Goal: Task Accomplishment & Management: Manage account settings

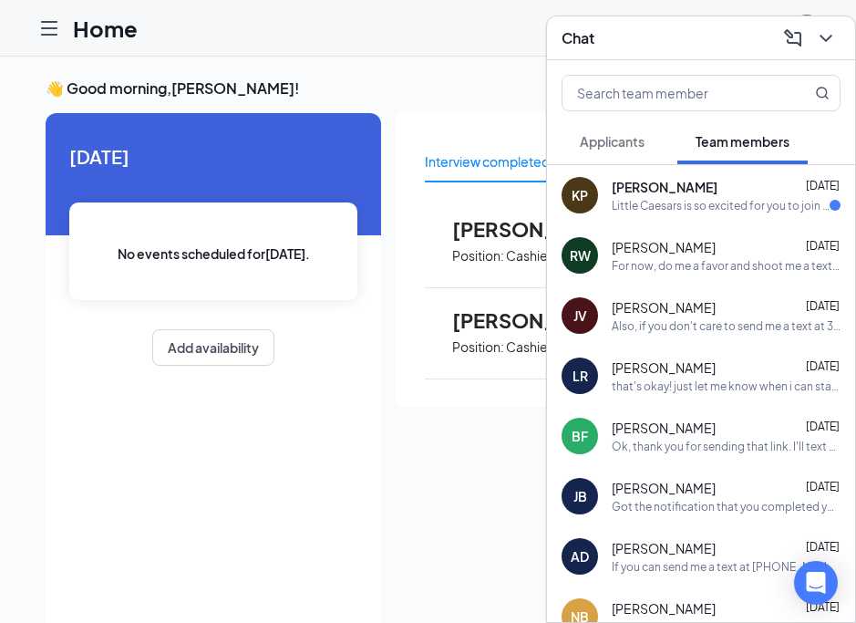
click at [705, 186] on div "Kaylee Payne Aug 24" at bounding box center [726, 187] width 229 height 18
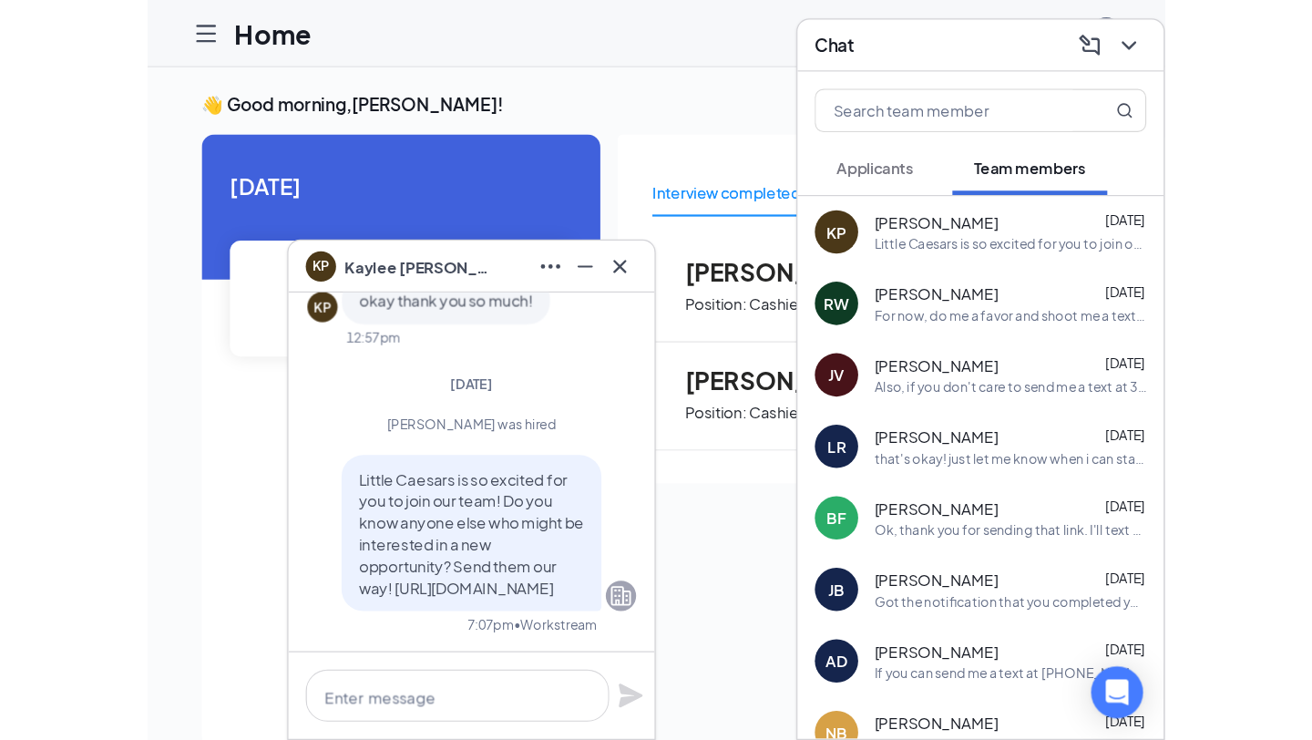
scroll to position [38, 0]
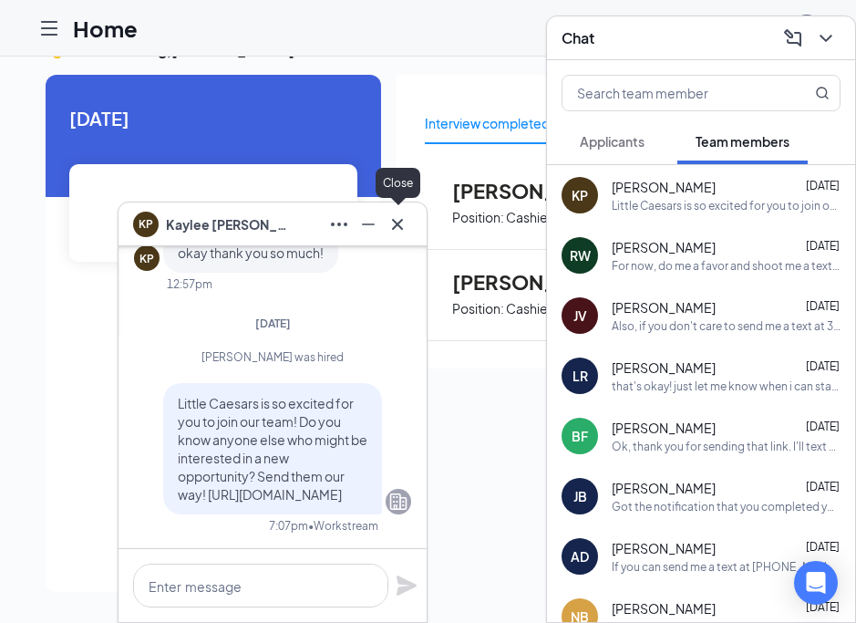
click at [398, 221] on icon "Cross" at bounding box center [397, 223] width 11 height 11
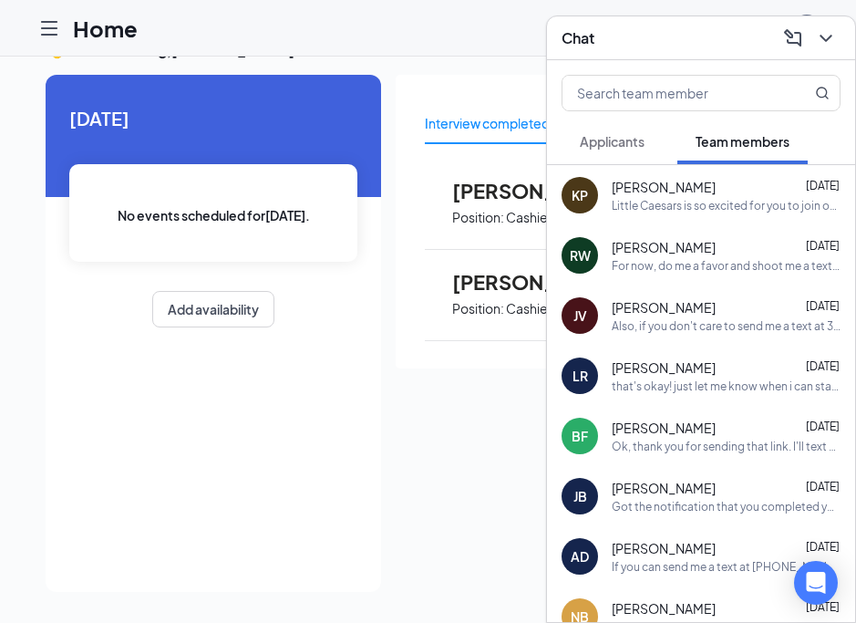
click at [624, 39] on div "Chat" at bounding box center [700, 38] width 279 height 28
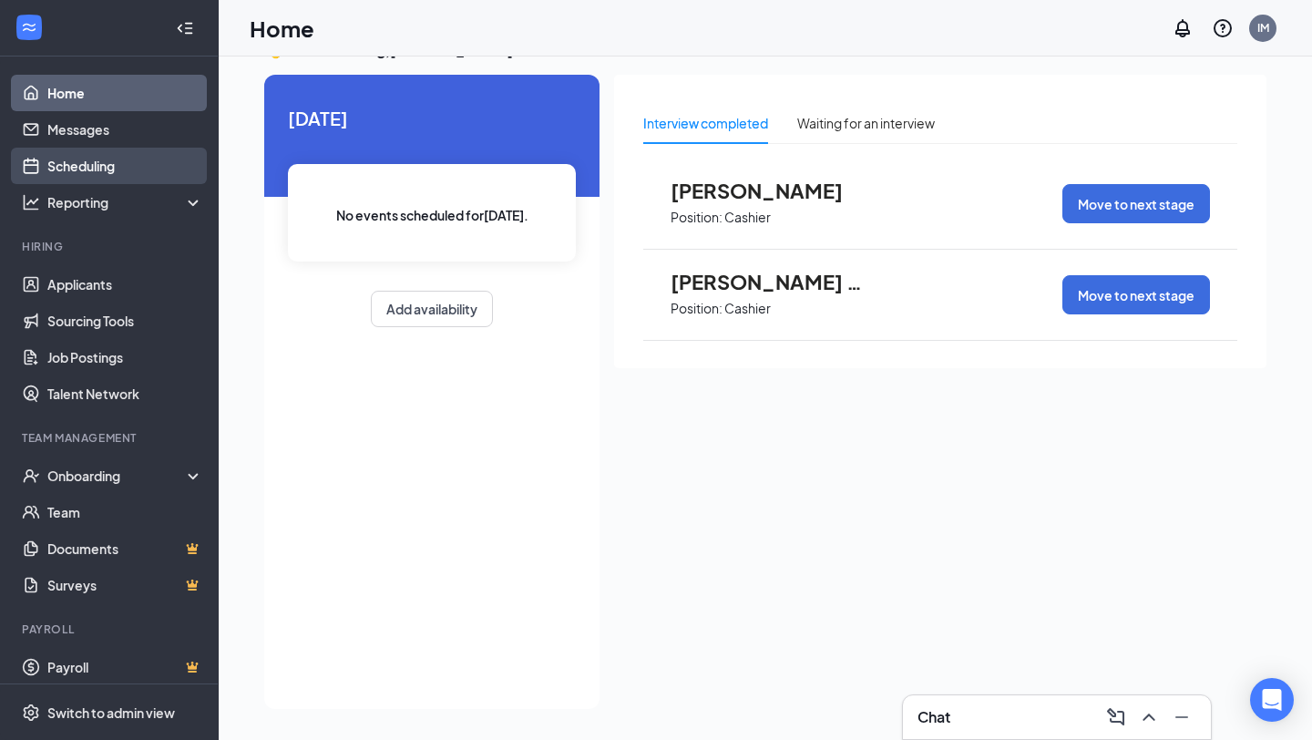
click at [92, 179] on link "Scheduling" at bounding box center [125, 166] width 156 height 36
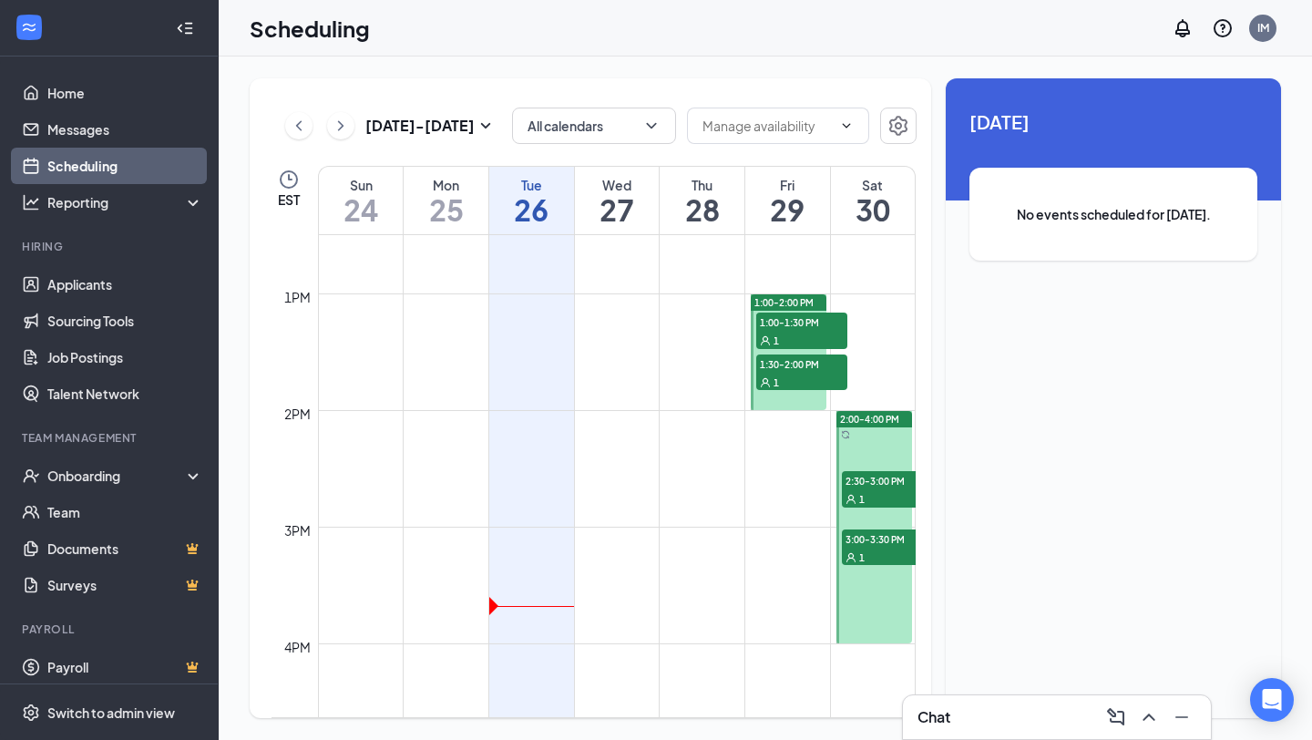
scroll to position [1474, 0]
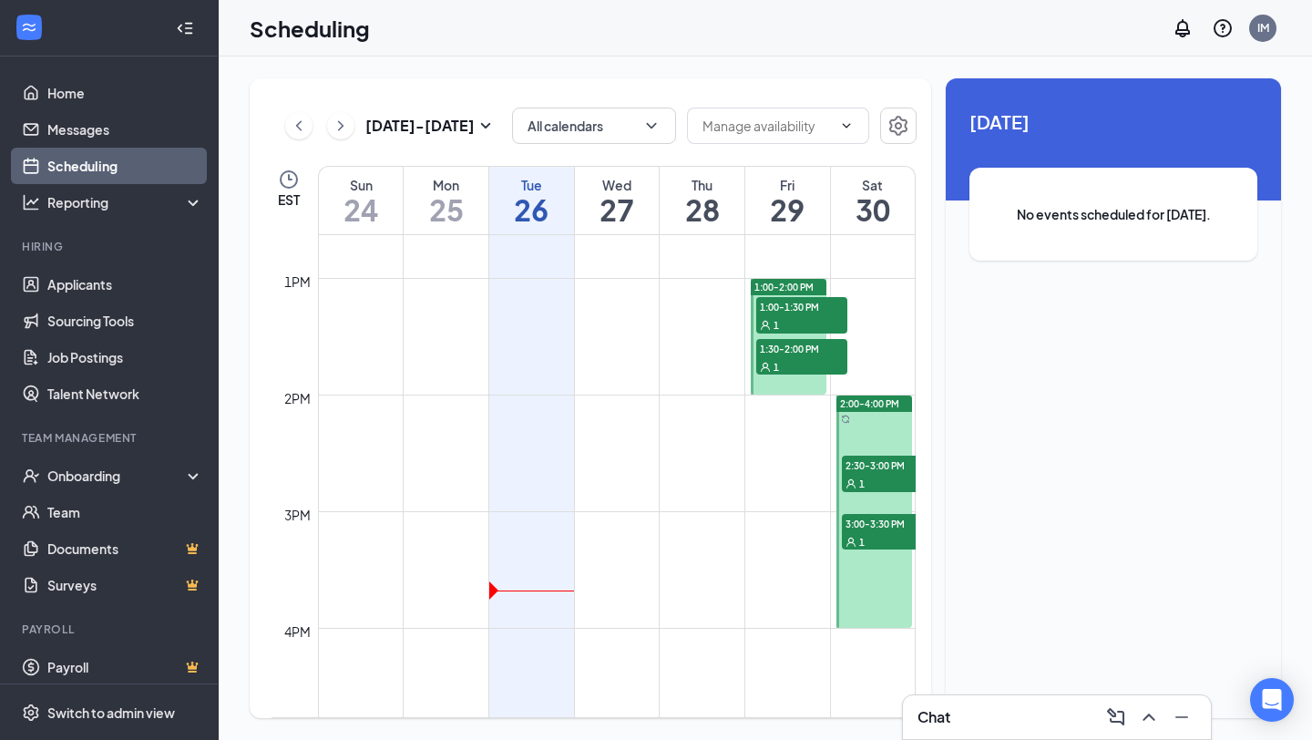
click at [855, 424] on div at bounding box center [875, 512] width 76 height 232
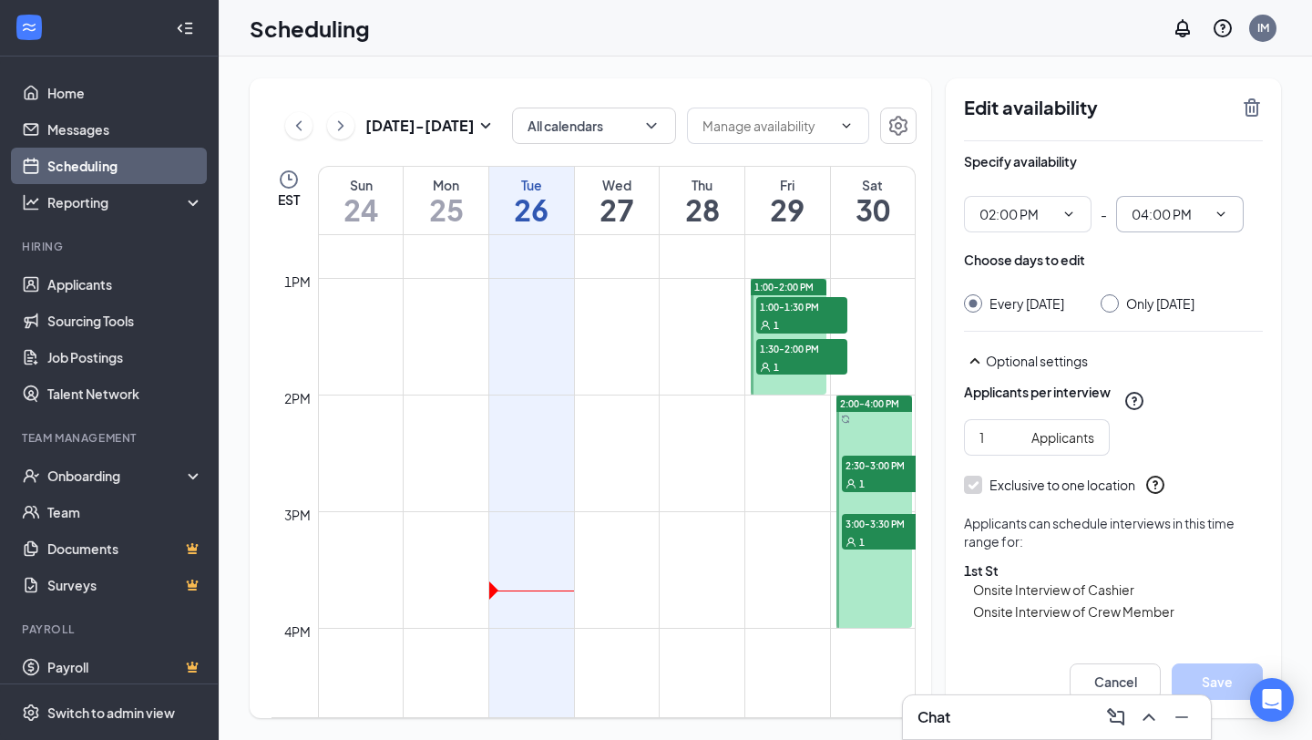
click at [855, 221] on input "04:00 PM" at bounding box center [1169, 214] width 75 height 20
click at [855, 300] on div "03:30 PM" at bounding box center [1180, 286] width 128 height 42
type input "03:30 PM"
click at [855, 308] on div at bounding box center [1110, 303] width 18 height 18
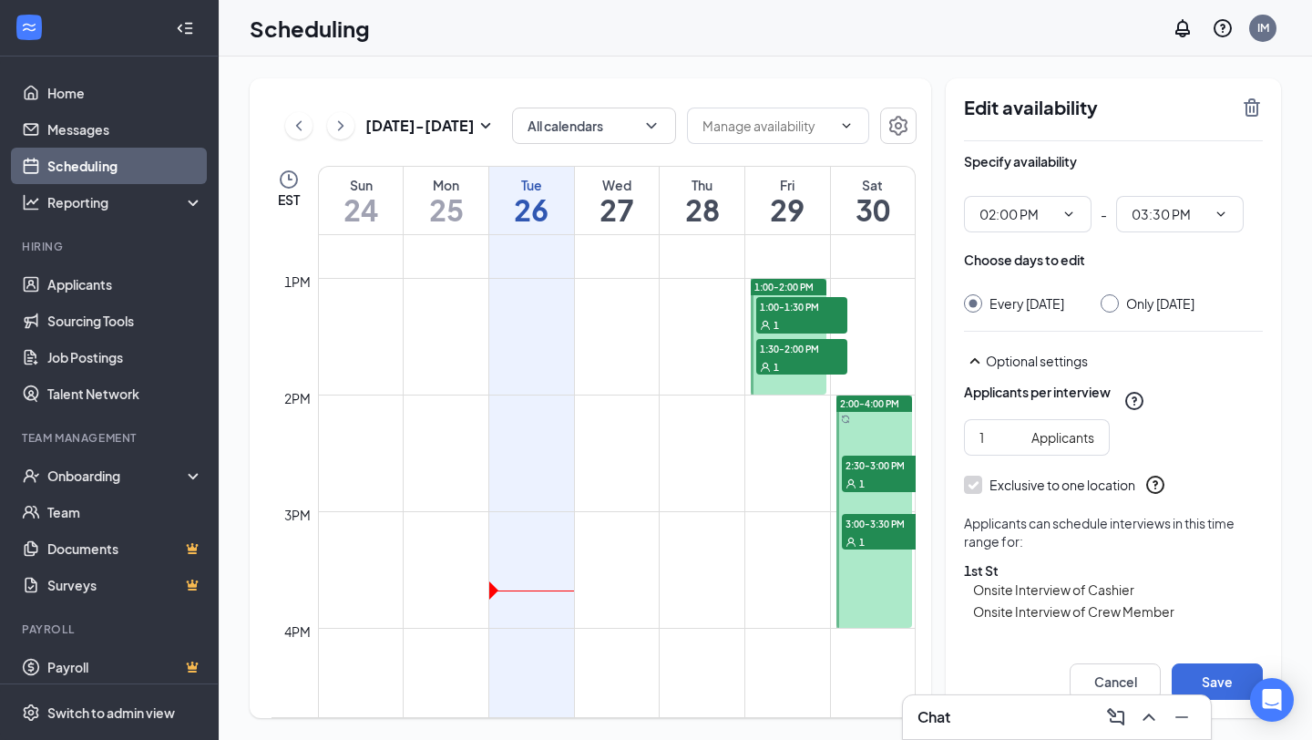
click at [855, 304] on input "Only Saturday, Aug 30" at bounding box center [1107, 300] width 13 height 13
radio input "true"
radio input "false"
click at [855, 221] on icon "ChevronDown" at bounding box center [1069, 214] width 15 height 15
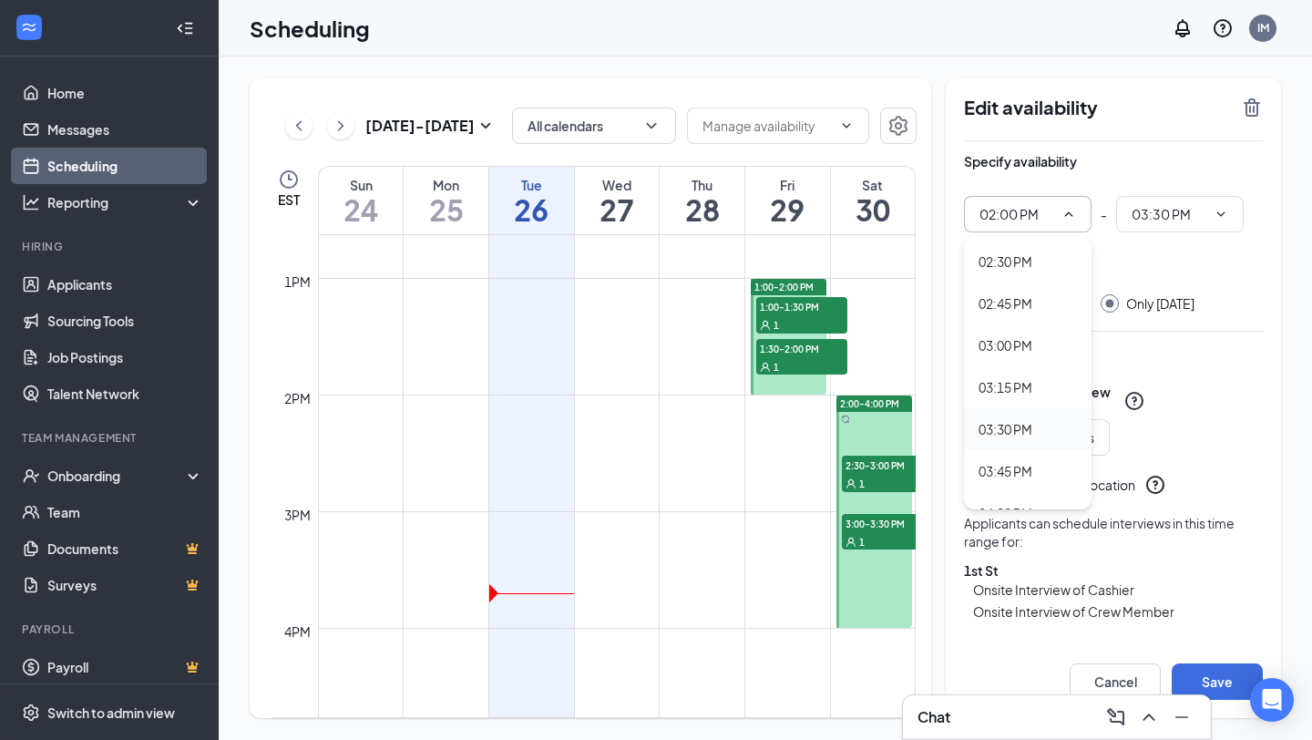
scroll to position [2414, 0]
click at [855, 276] on div "02:30 PM" at bounding box center [1006, 274] width 54 height 20
type input "02:30 PM"
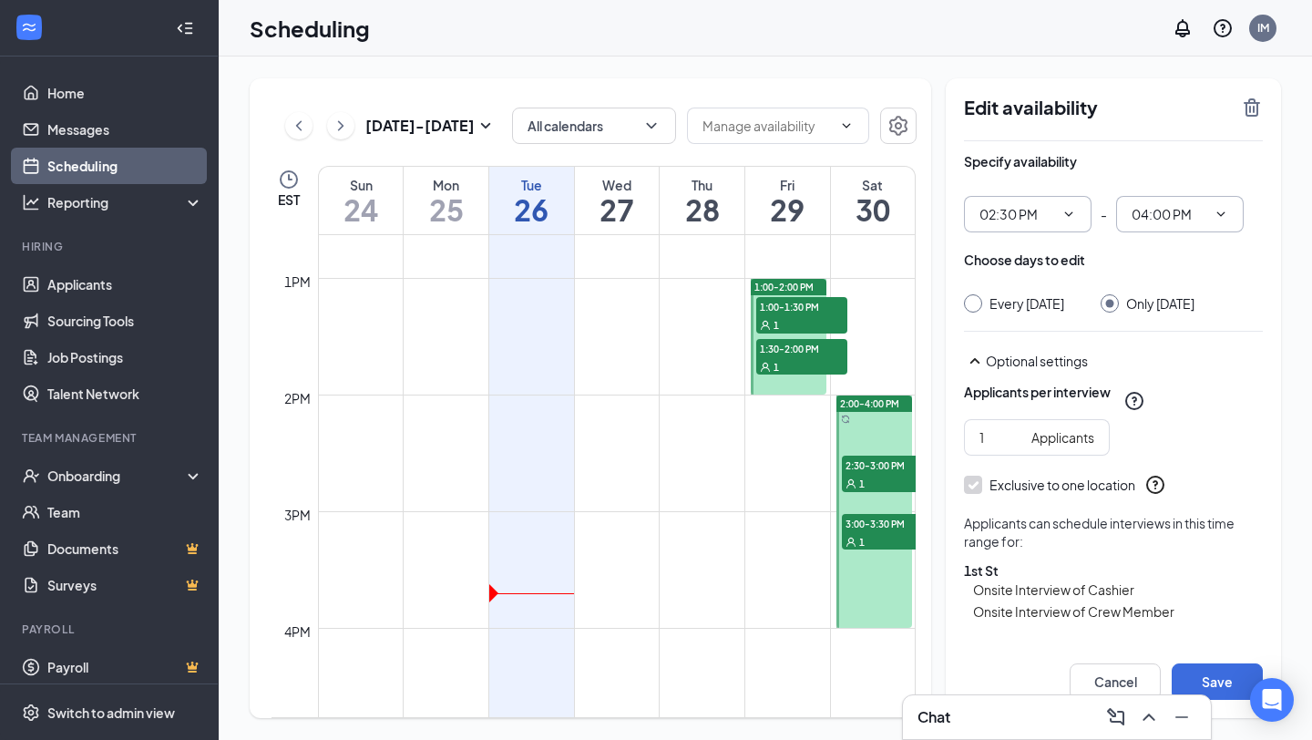
click at [855, 210] on input "04:00 PM" at bounding box center [1169, 214] width 75 height 20
click at [855, 282] on div "03:30 PM" at bounding box center [1157, 286] width 54 height 20
type input "03:30 PM"
click at [855, 622] on button "Save" at bounding box center [1217, 682] width 91 height 36
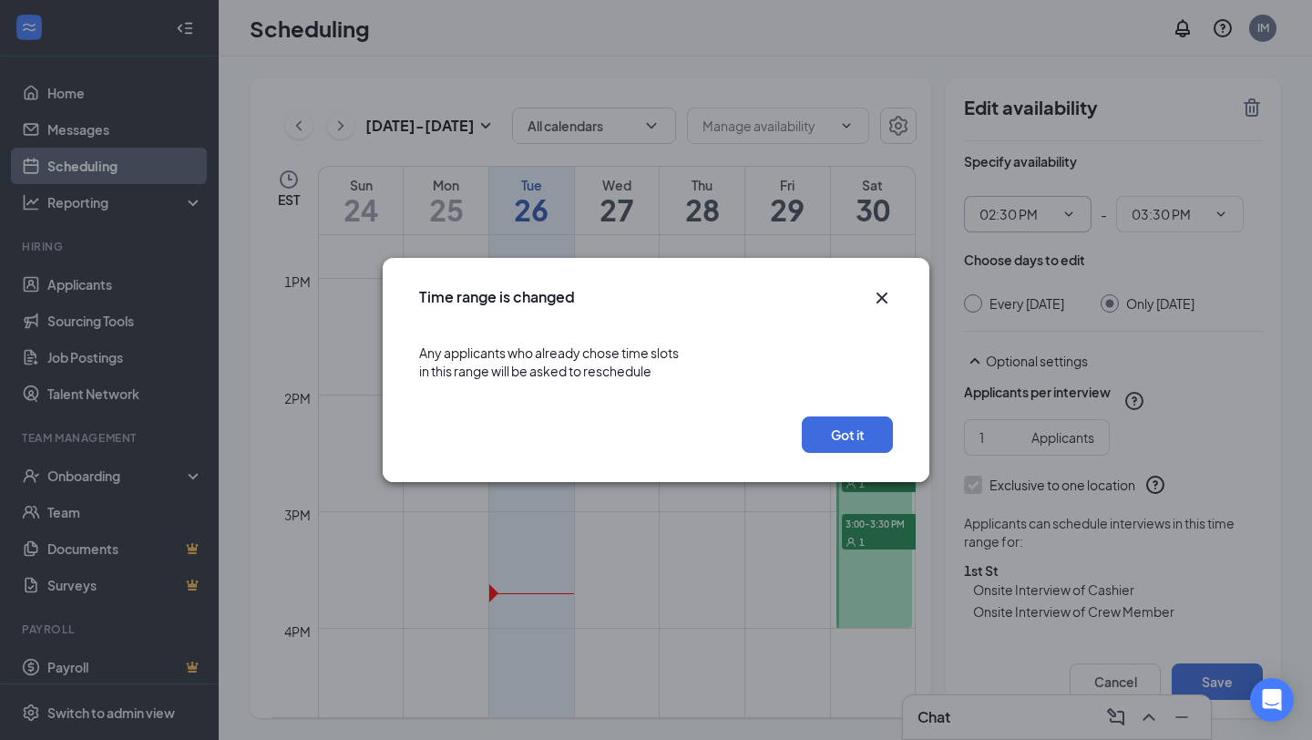
click at [855, 300] on icon "Cross" at bounding box center [882, 298] width 22 height 22
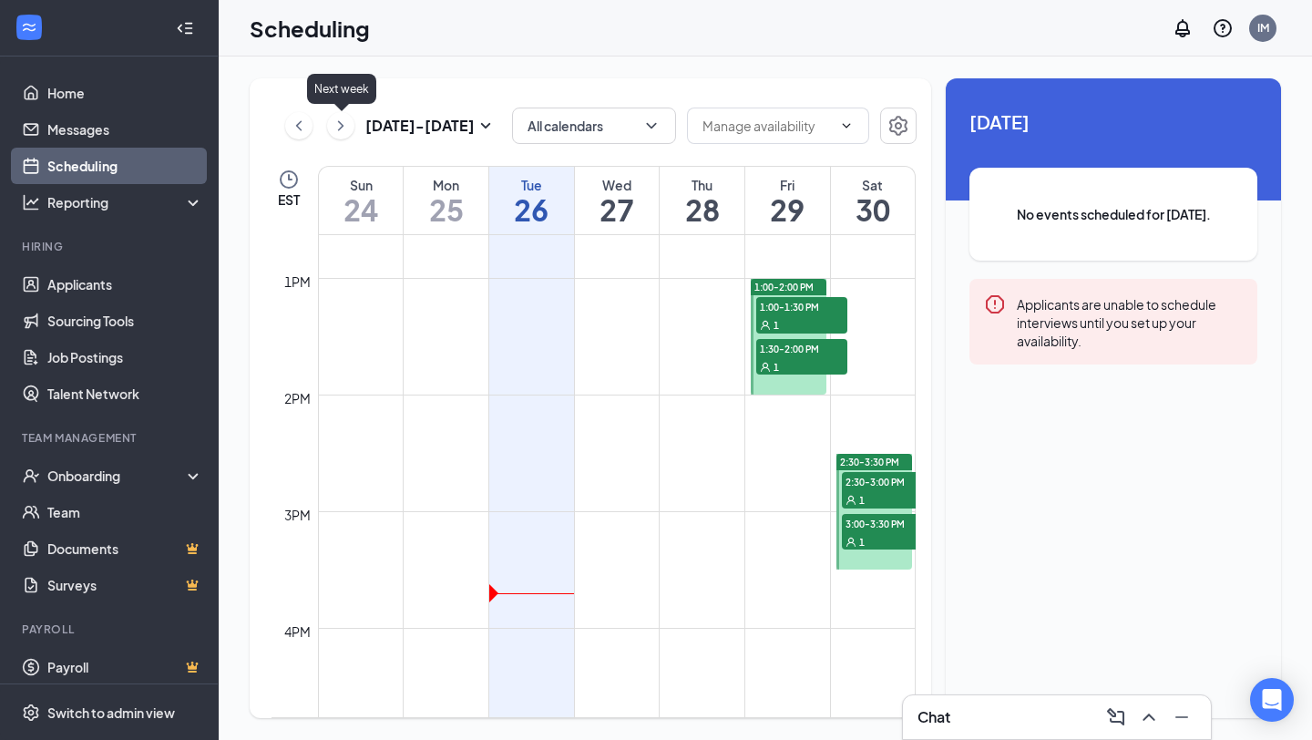
click at [337, 128] on icon "ChevronRight" at bounding box center [341, 126] width 18 height 22
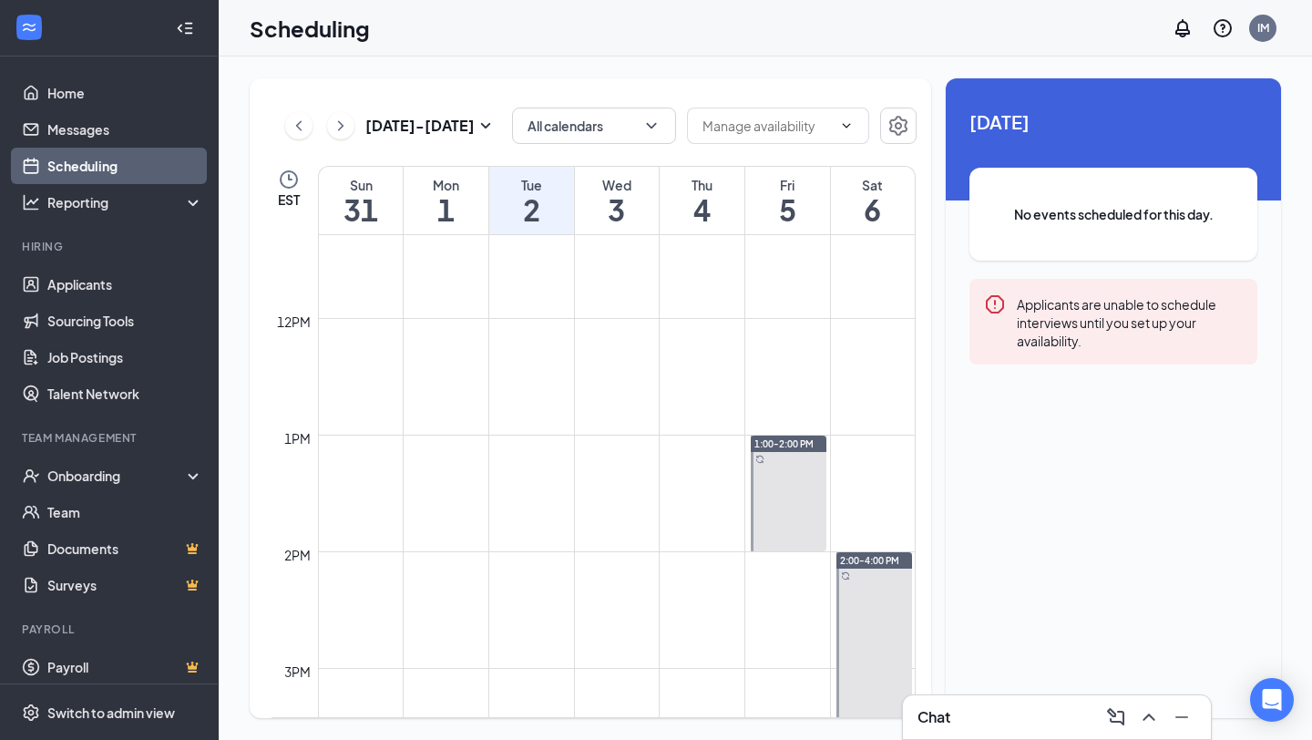
scroll to position [1420, 0]
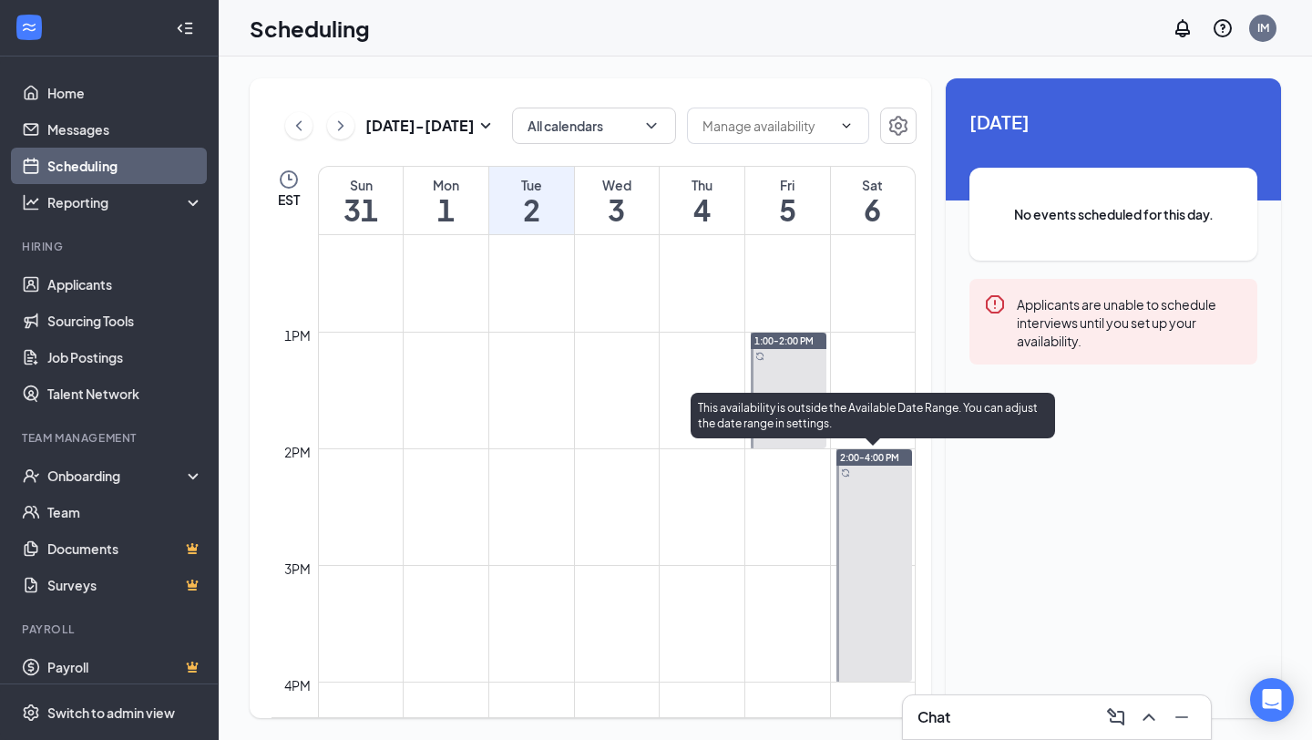
click at [855, 490] on div at bounding box center [875, 565] width 76 height 232
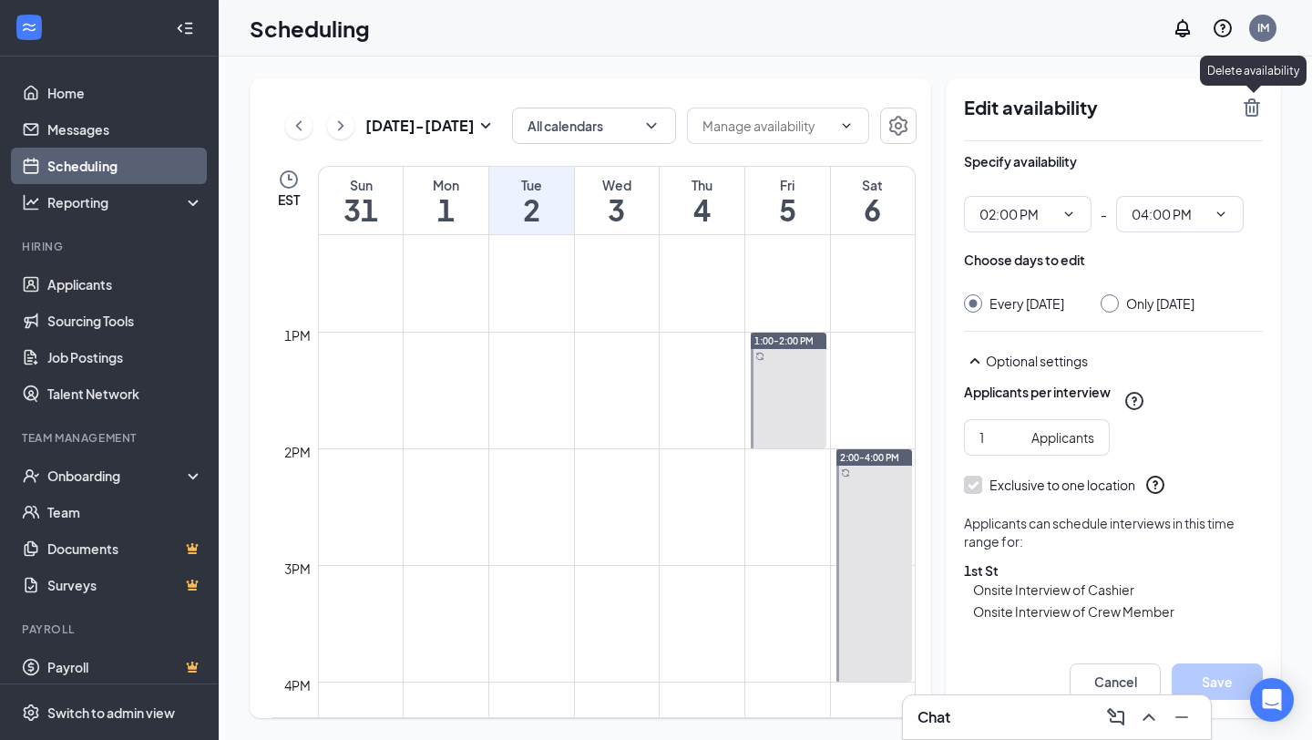
click at [855, 108] on icon "TrashOutline" at bounding box center [1252, 107] width 16 height 18
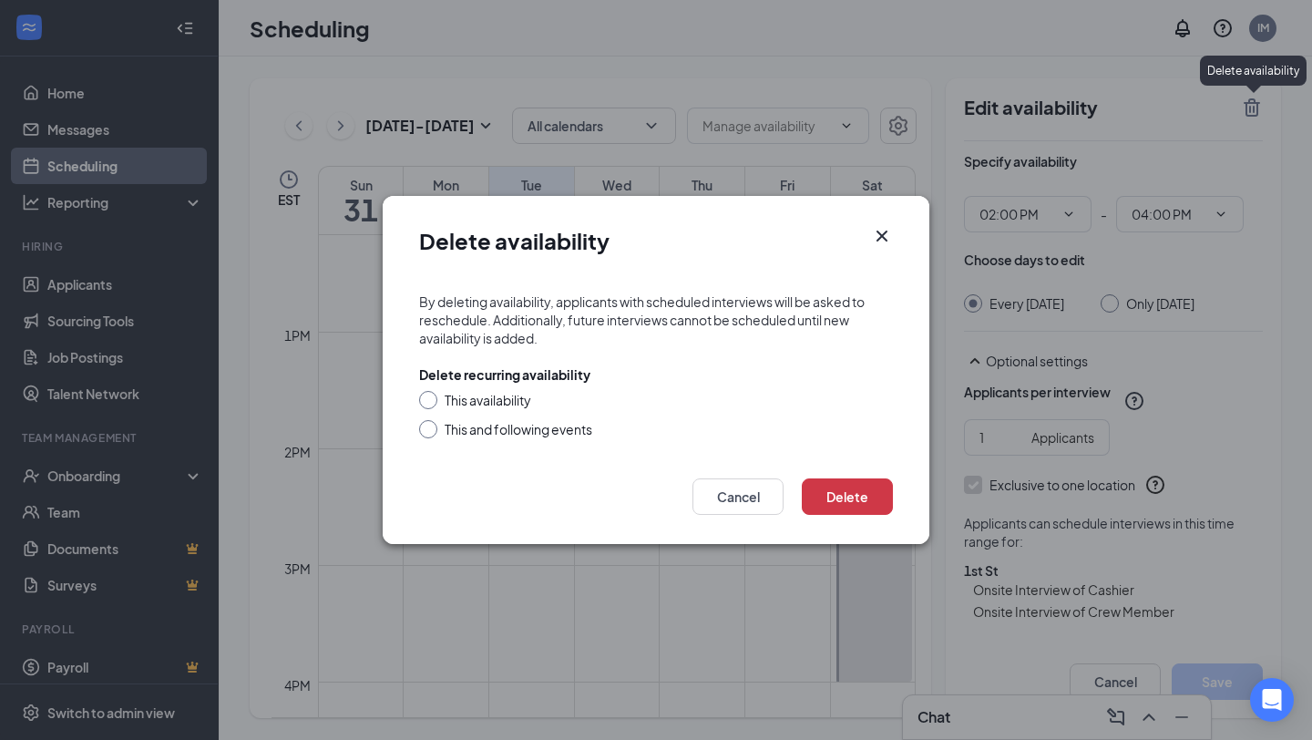
click at [430, 435] on div at bounding box center [428, 429] width 18 height 18
click at [428, 430] on input "This and following events" at bounding box center [425, 426] width 13 height 13
radio input "true"
click at [852, 496] on button "Delete" at bounding box center [847, 497] width 91 height 36
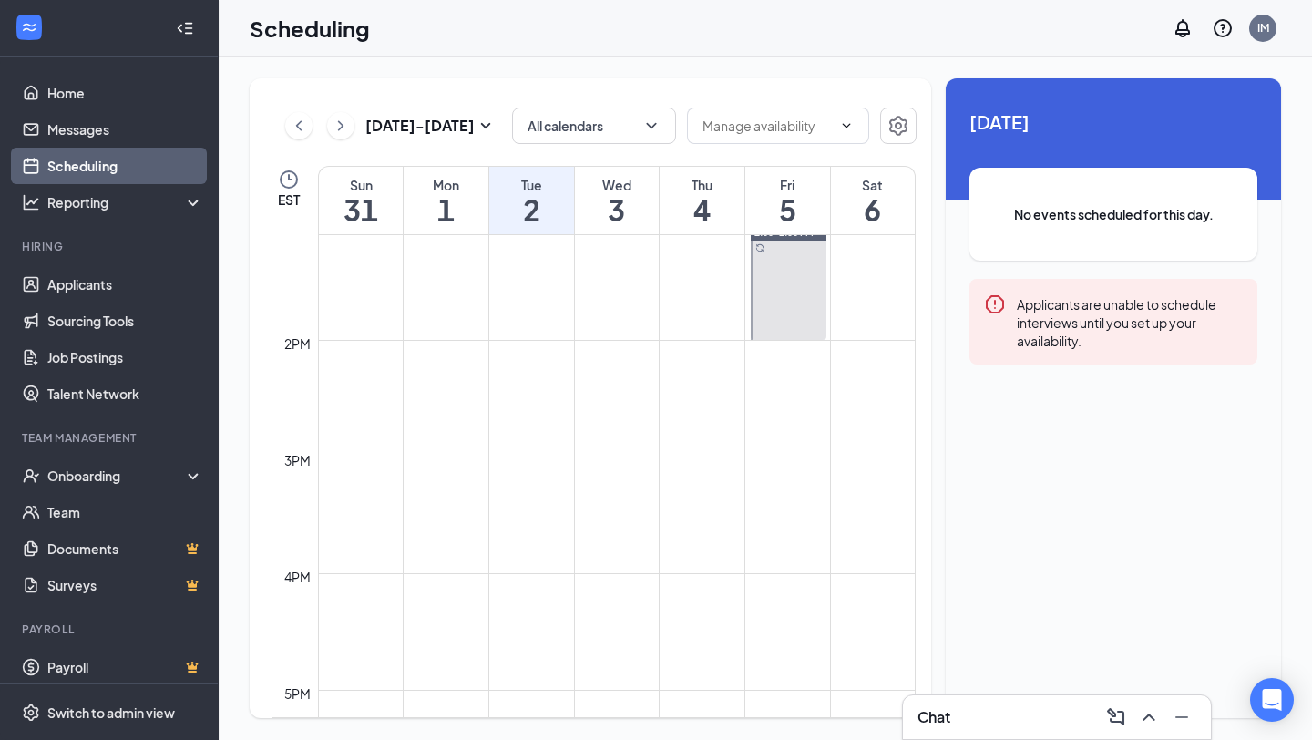
scroll to position [1447, 0]
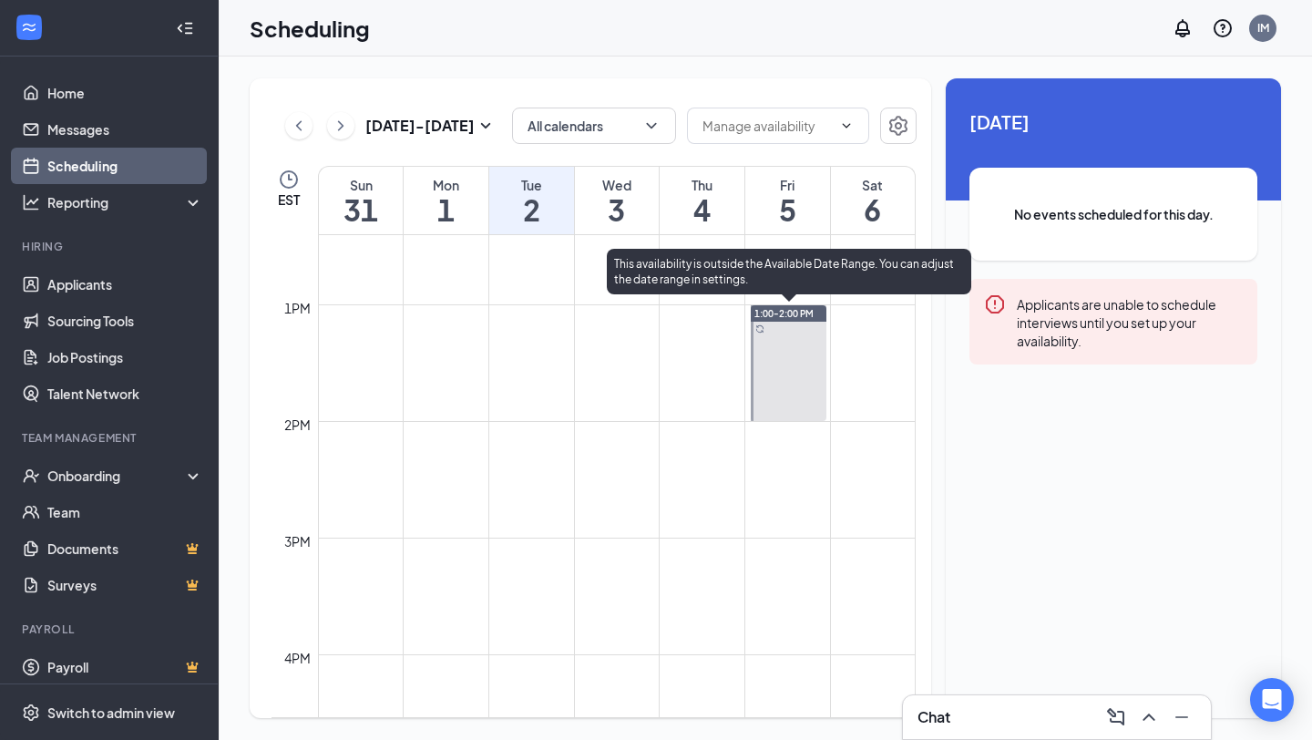
click at [789, 403] on div at bounding box center [789, 363] width 76 height 116
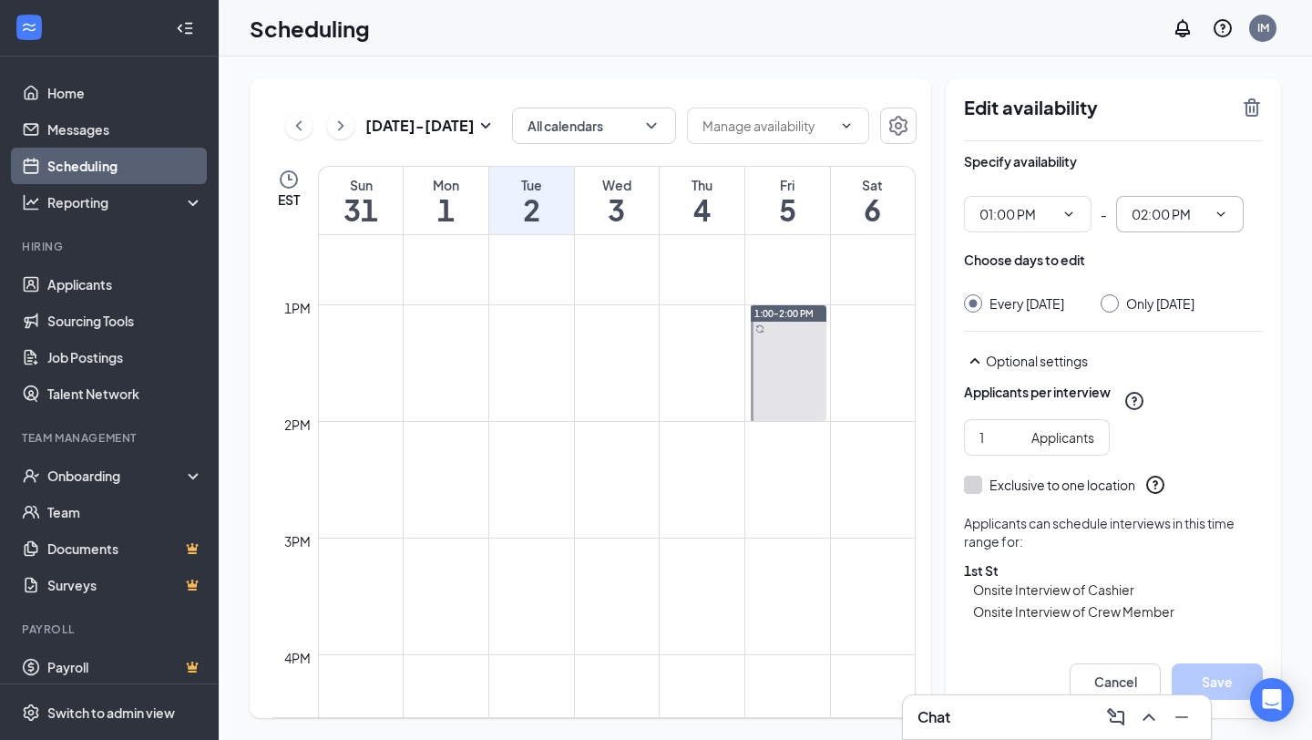
click at [1179, 216] on input "02:00 PM" at bounding box center [1169, 214] width 75 height 20
click at [1139, 440] on div "03:45 PM" at bounding box center [1157, 436] width 54 height 20
type input "03:45 PM"
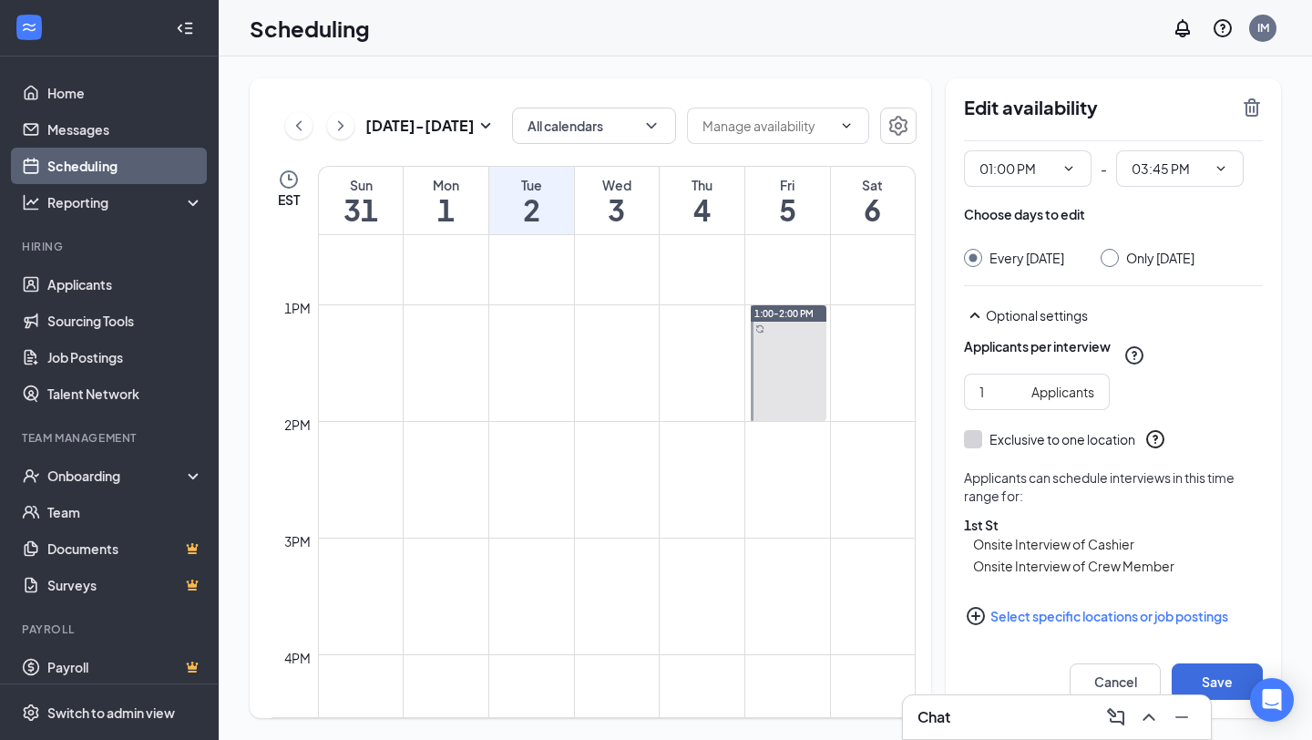
scroll to position [53, 0]
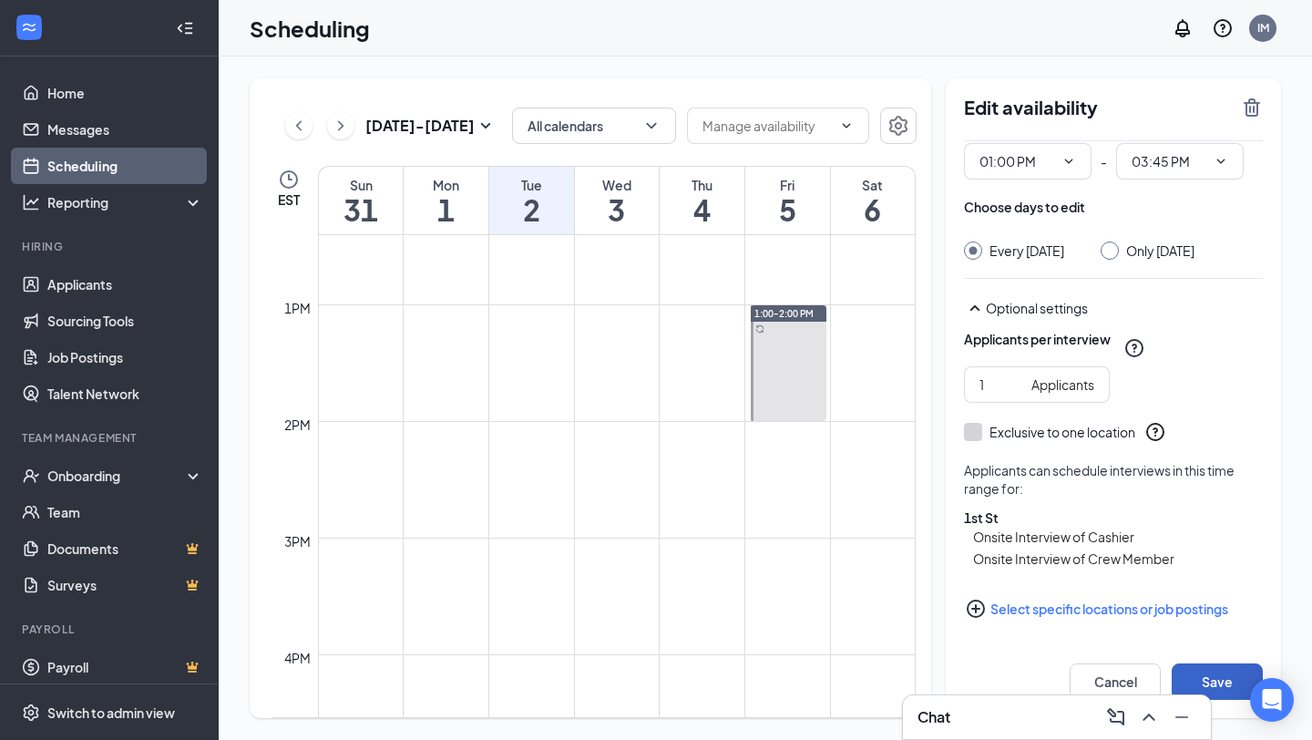
click at [1209, 674] on button "Save" at bounding box center [1217, 682] width 91 height 36
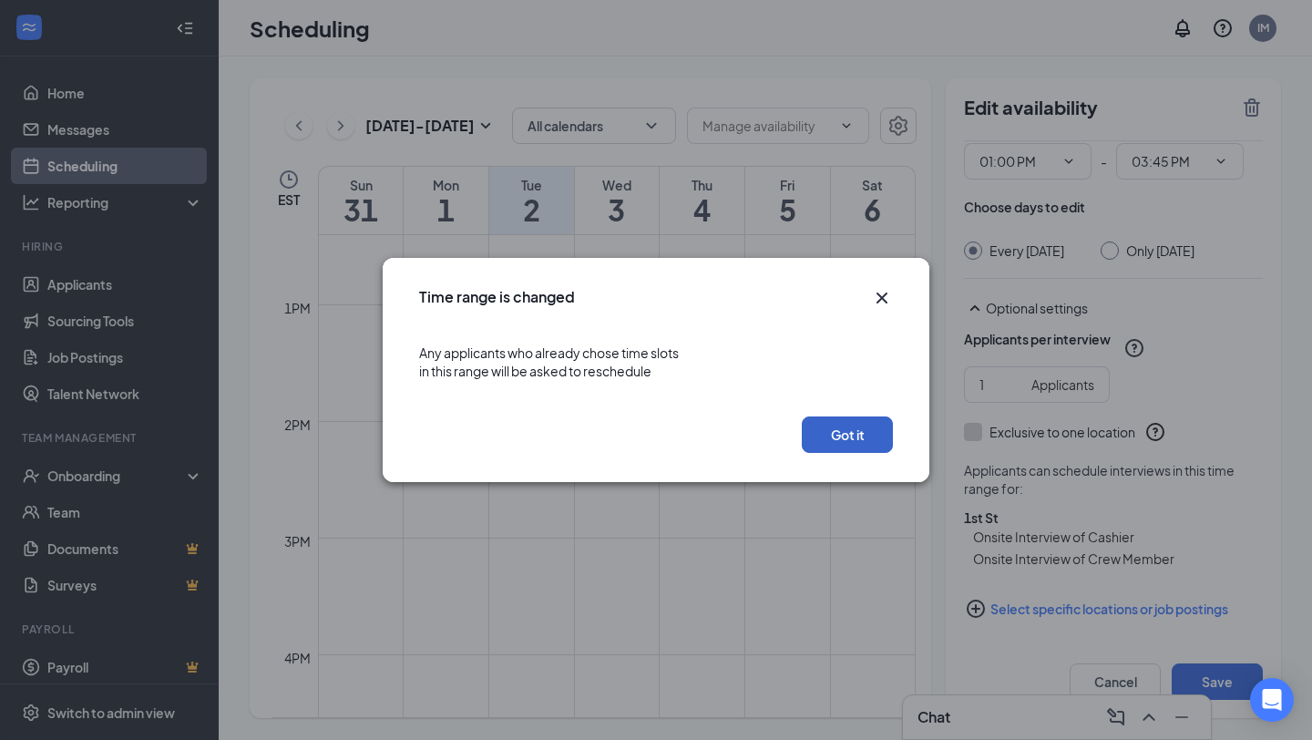
click at [854, 439] on button "Got it" at bounding box center [847, 435] width 91 height 36
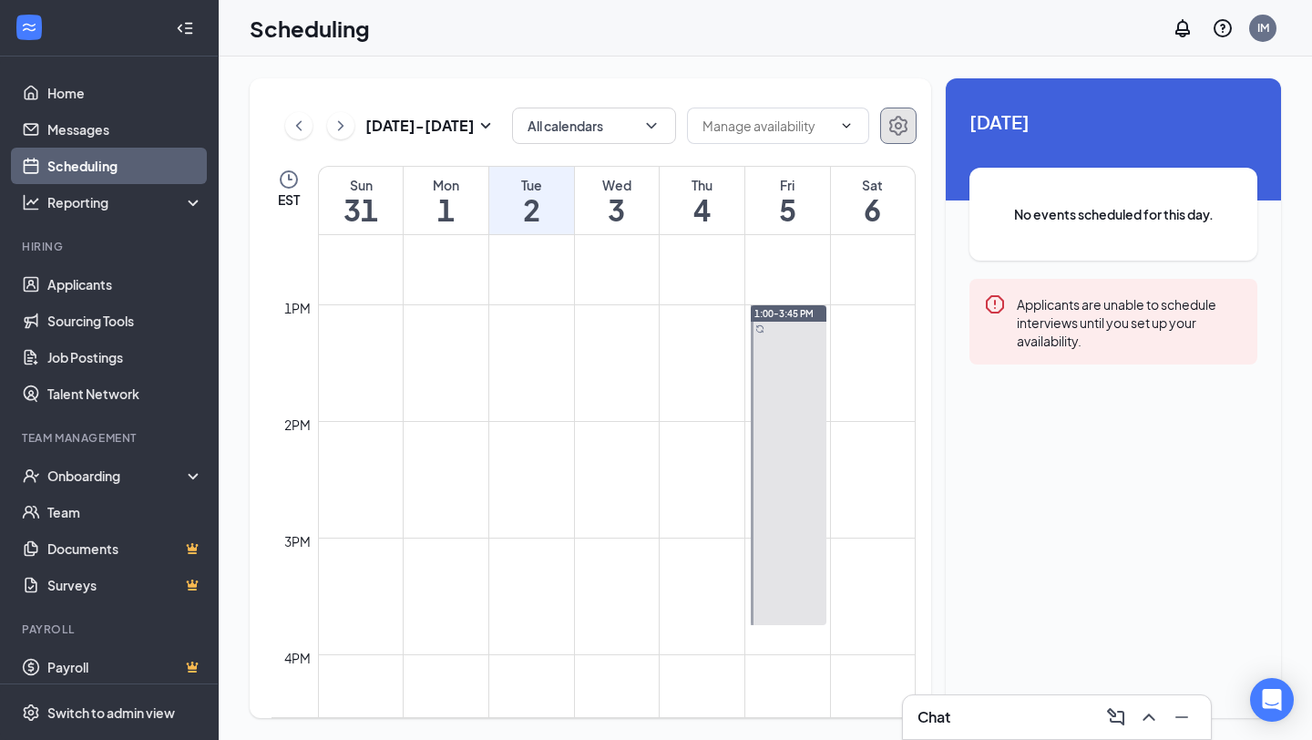
click at [885, 124] on button "button" at bounding box center [898, 126] width 36 height 36
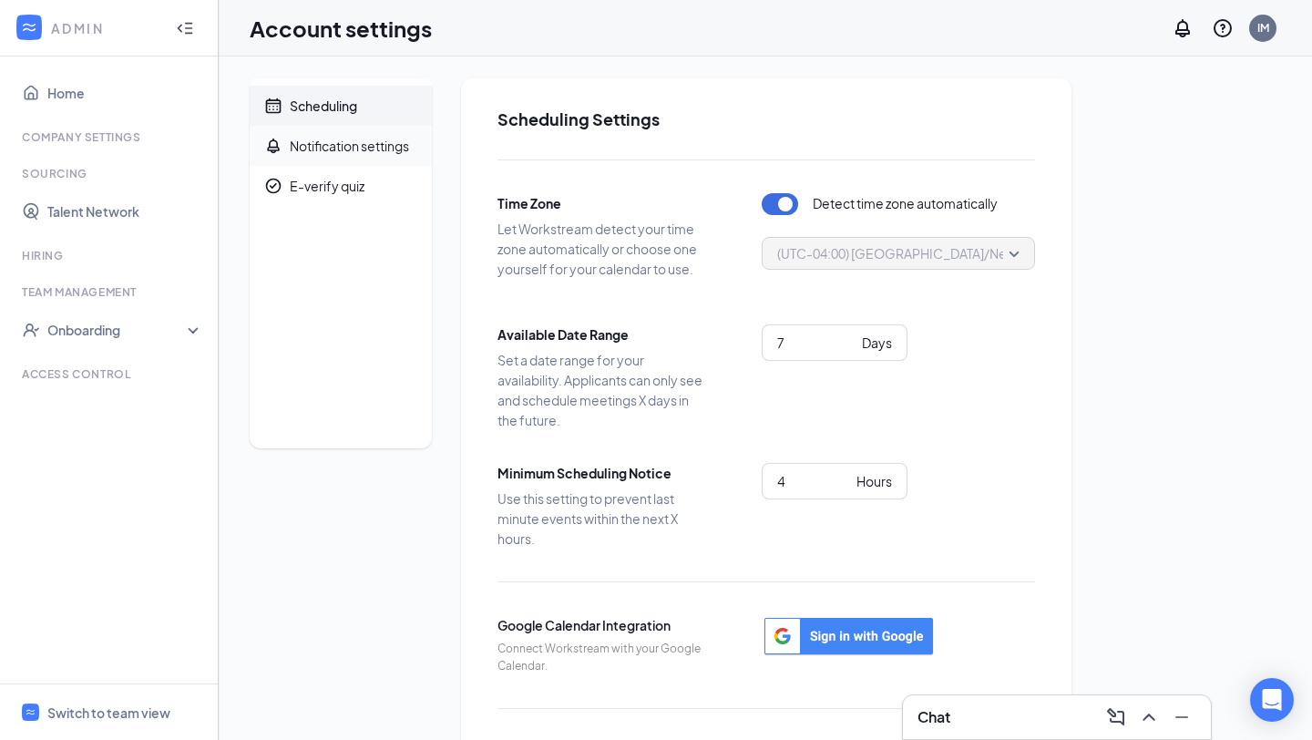
click at [317, 142] on div "Notification settings" at bounding box center [349, 146] width 119 height 18
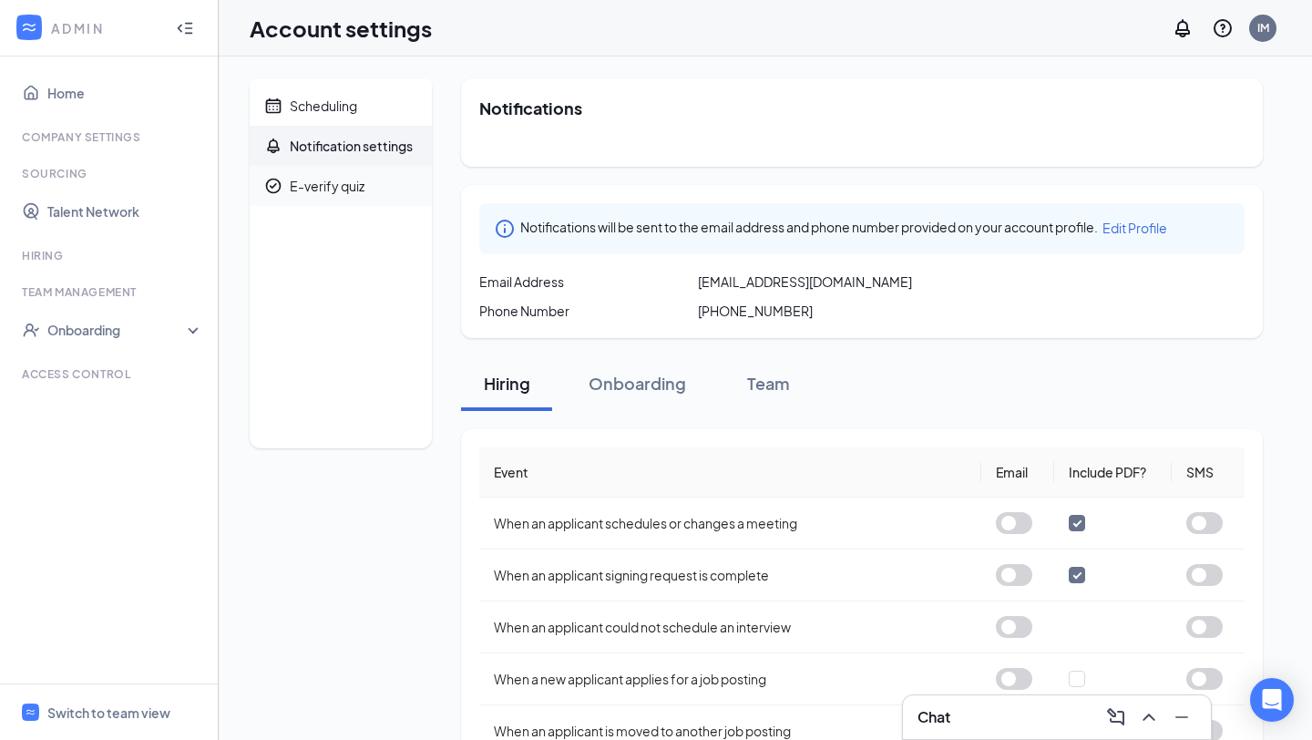
click at [321, 192] on div "E-verify quiz" at bounding box center [327, 186] width 75 height 18
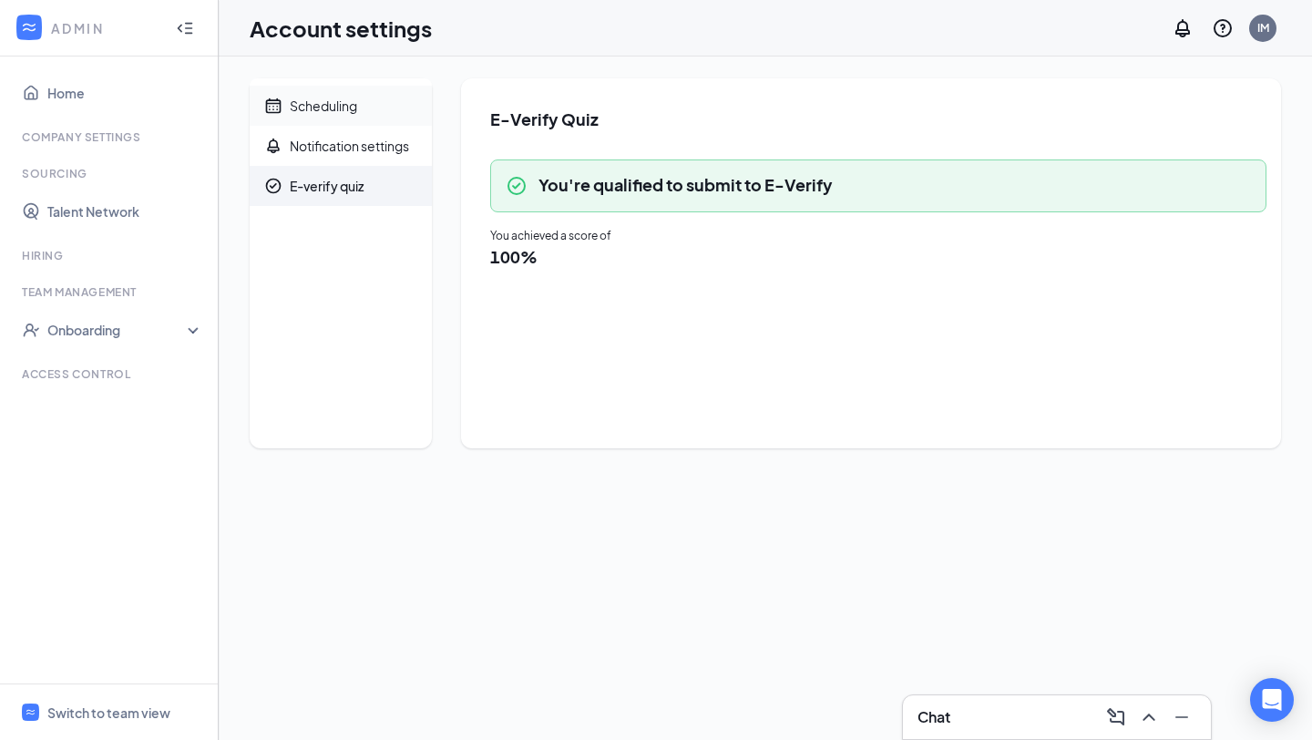
click at [344, 99] on div "Scheduling" at bounding box center [323, 106] width 67 height 18
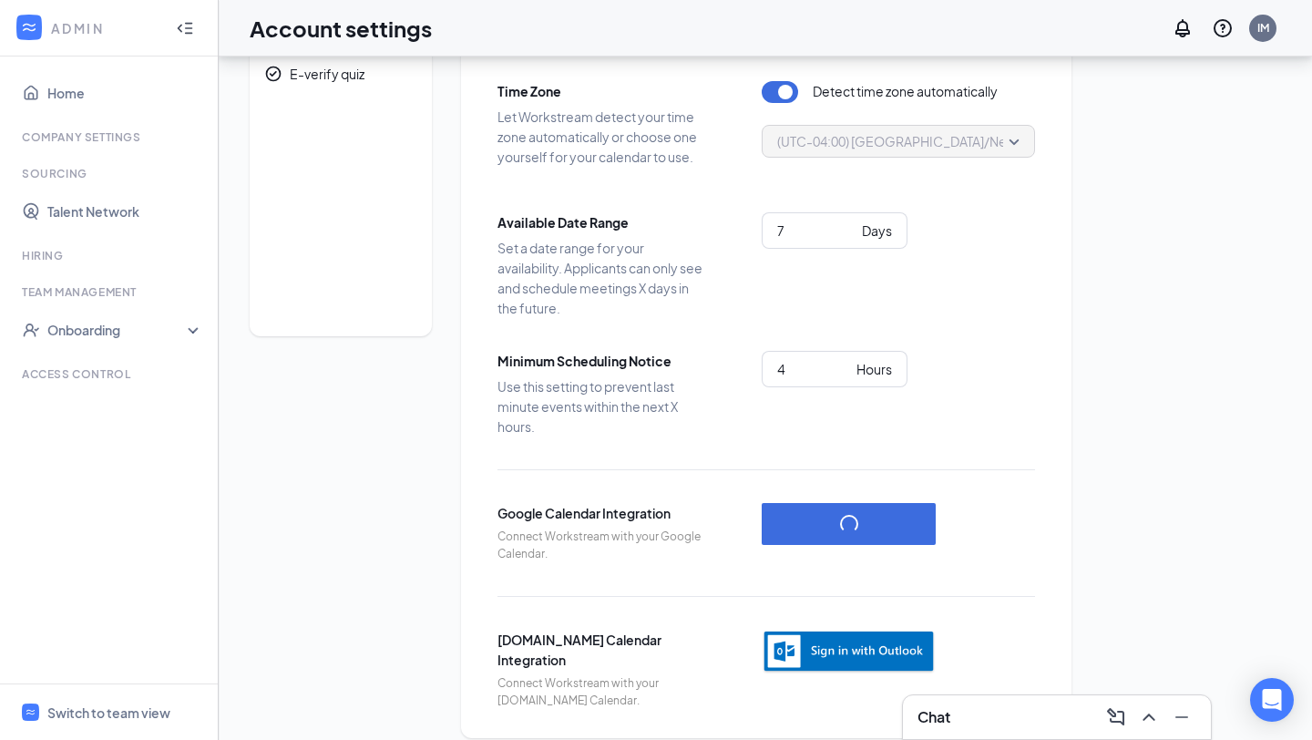
scroll to position [132, 0]
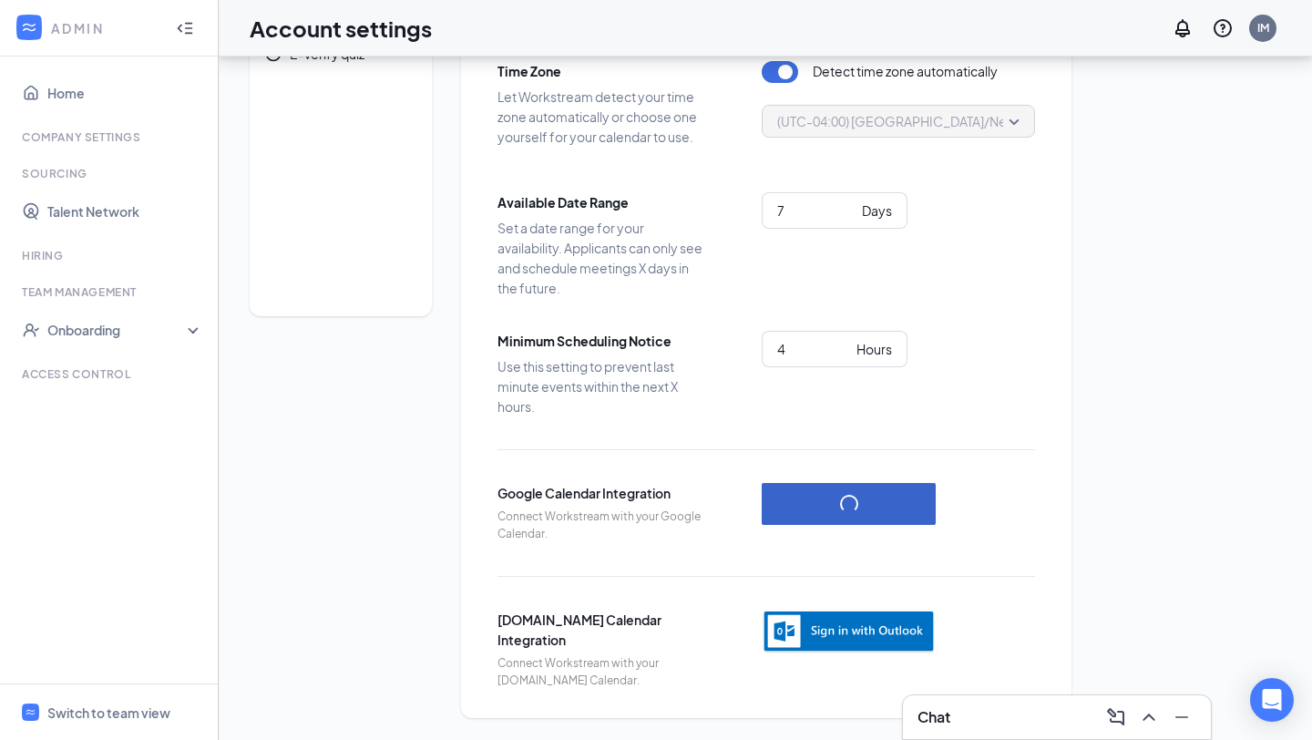
click at [824, 510] on button "button" at bounding box center [849, 504] width 174 height 42
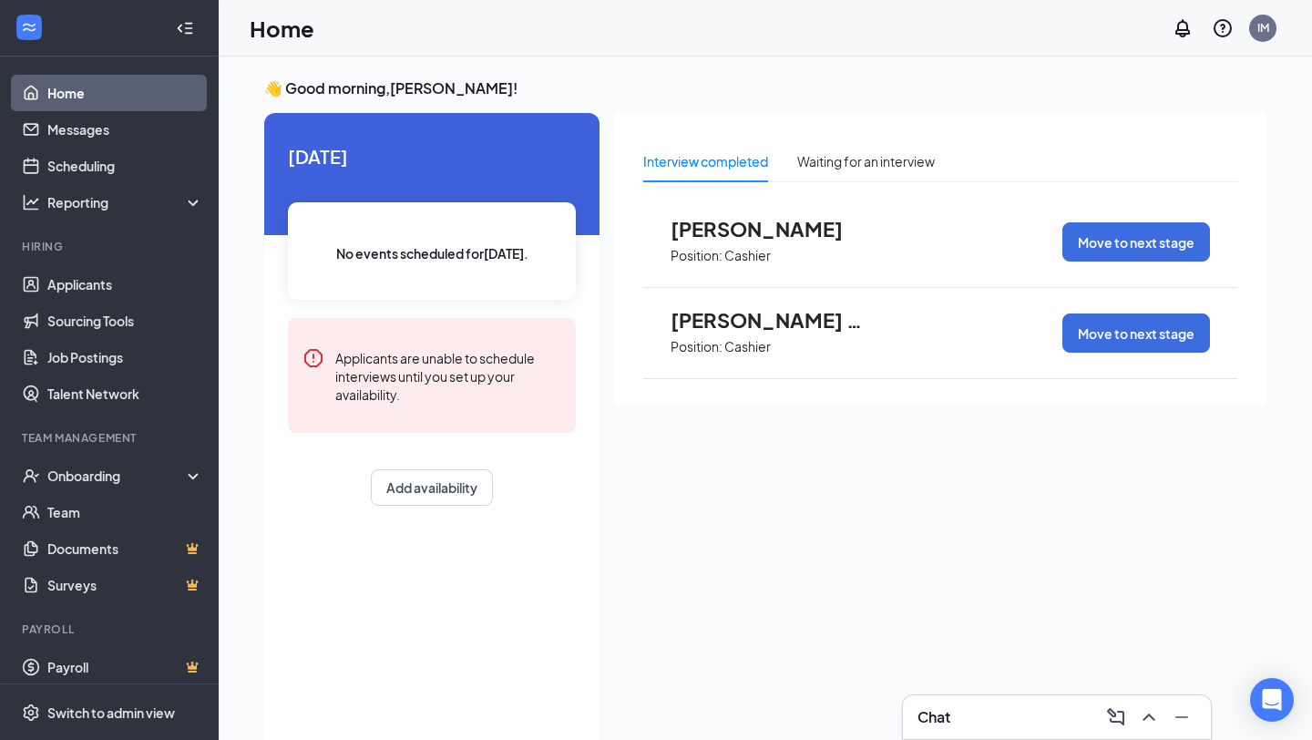
click at [967, 718] on div "Chat" at bounding box center [1057, 717] width 279 height 29
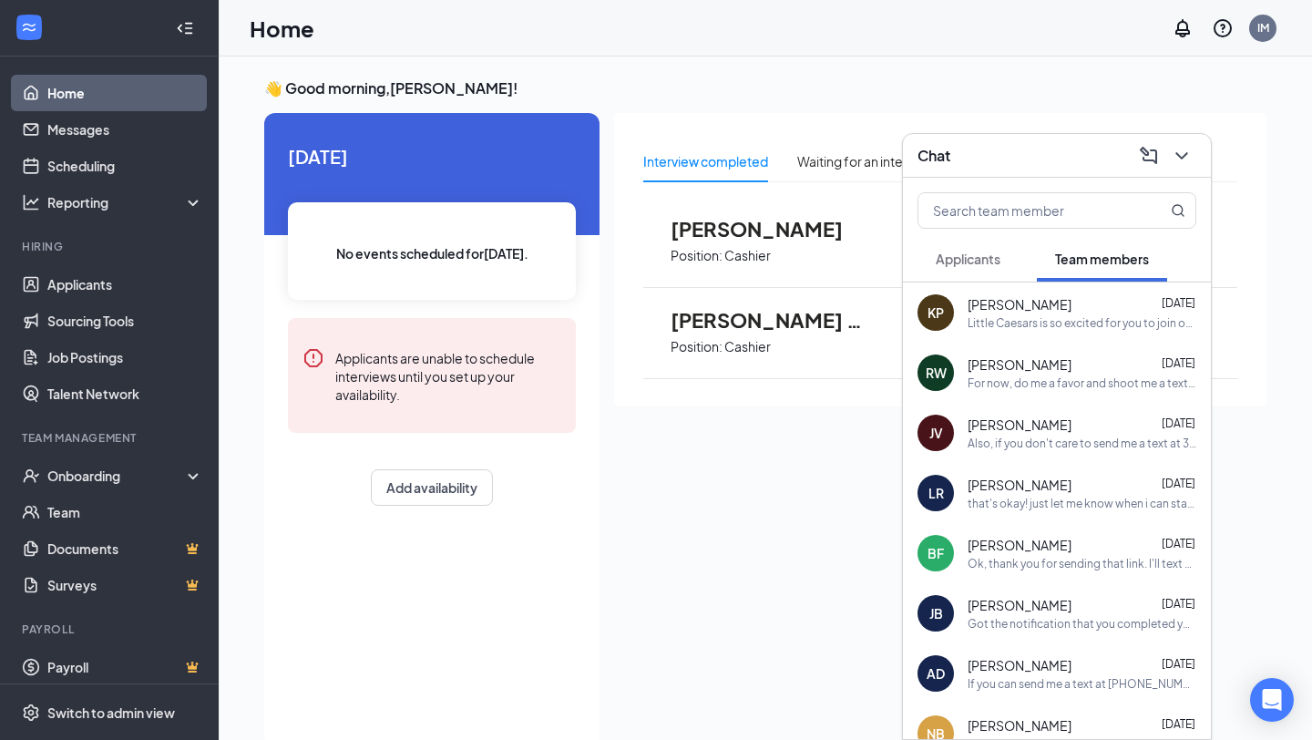
click at [960, 263] on span "Applicants" at bounding box center [968, 259] width 65 height 16
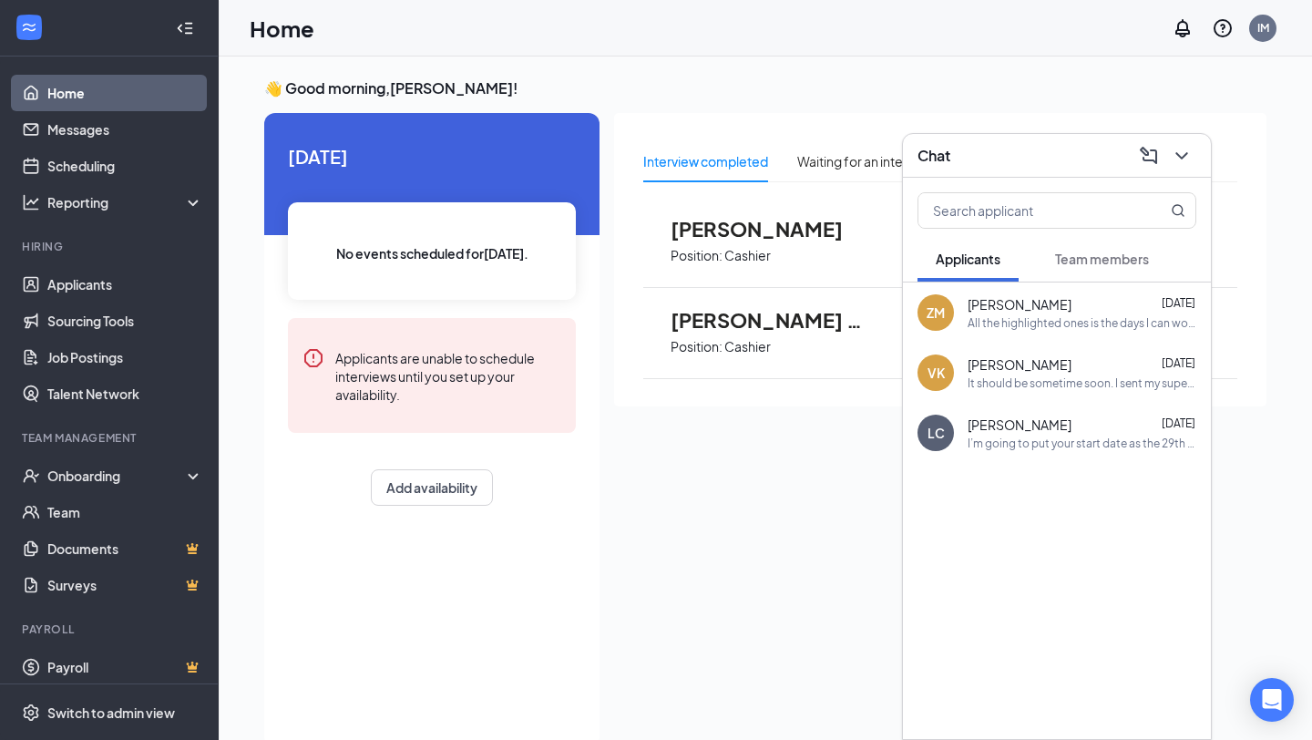
click at [1020, 301] on span "[PERSON_NAME]" at bounding box center [1020, 304] width 104 height 18
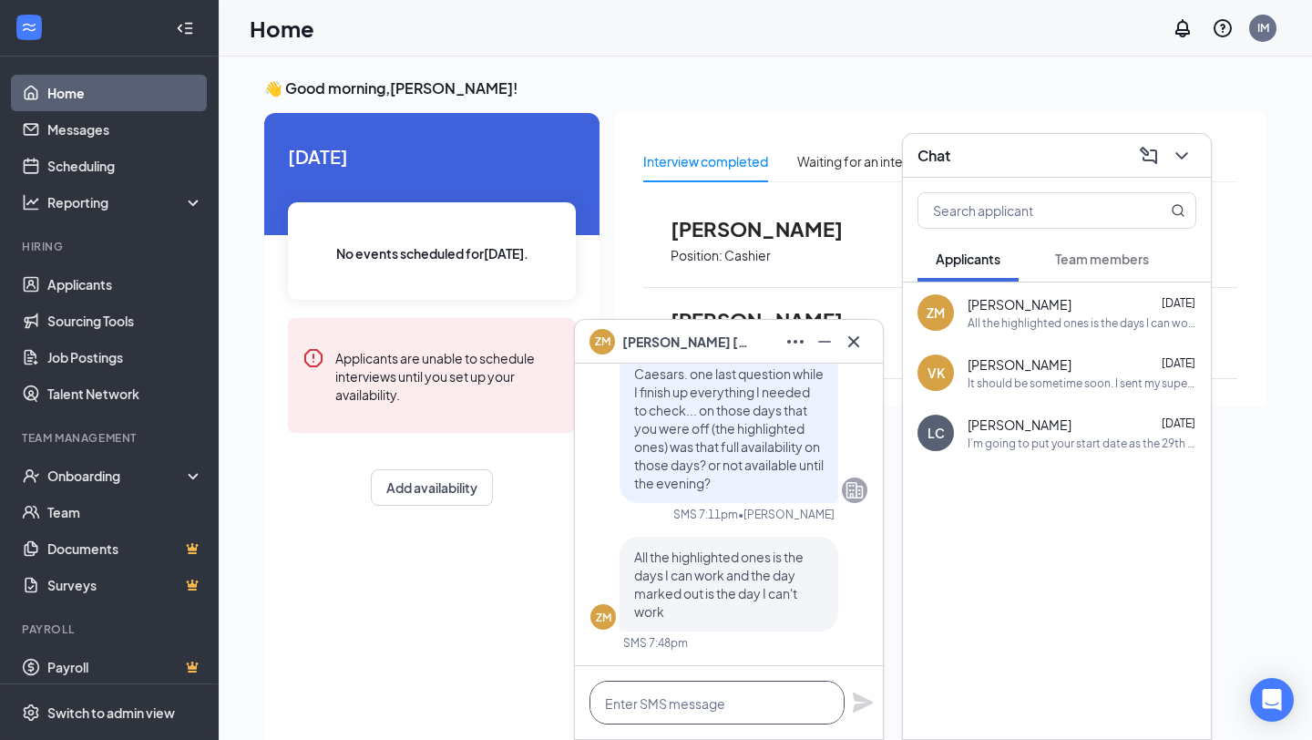
click at [680, 702] on textarea at bounding box center [717, 703] width 255 height 44
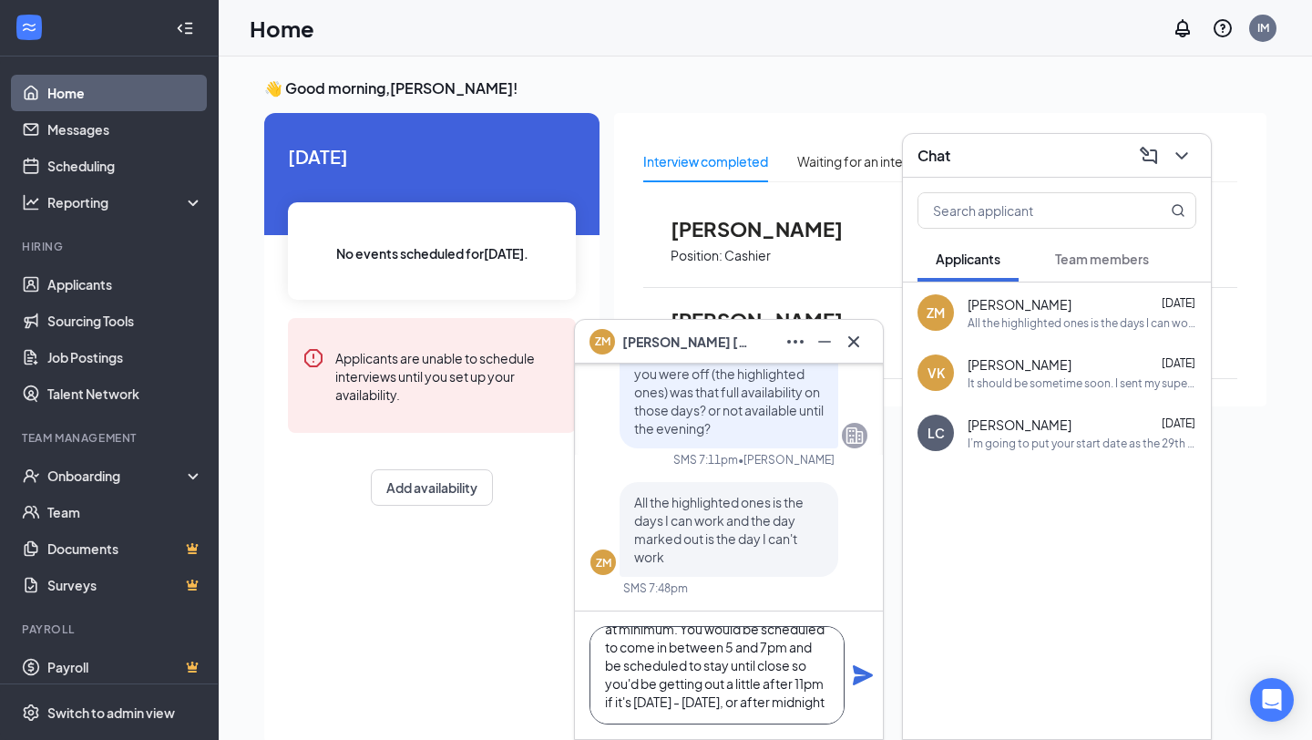
scroll to position [75, 0]
type textarea "Hey [PERSON_NAME] sorry for the delay. So what I have potentially available is …"
click at [857, 682] on icon "Plane" at bounding box center [863, 675] width 20 height 20
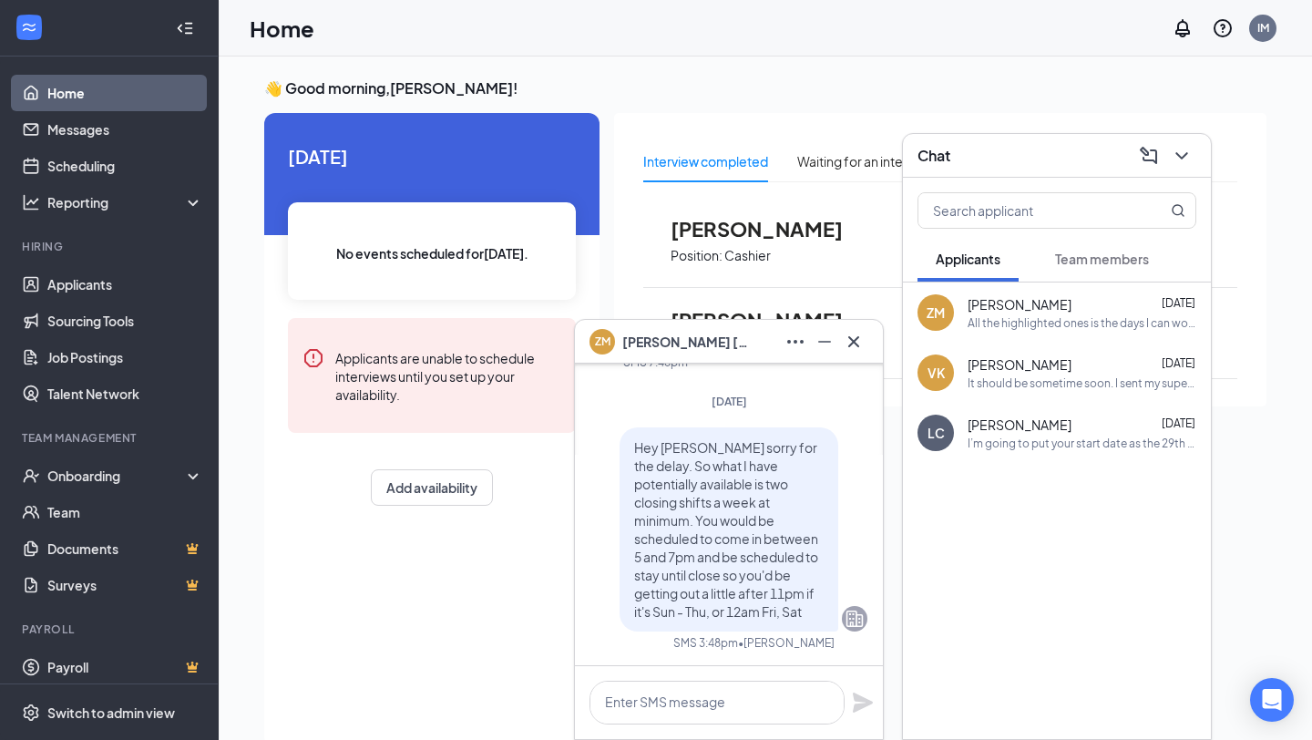
scroll to position [0, 0]
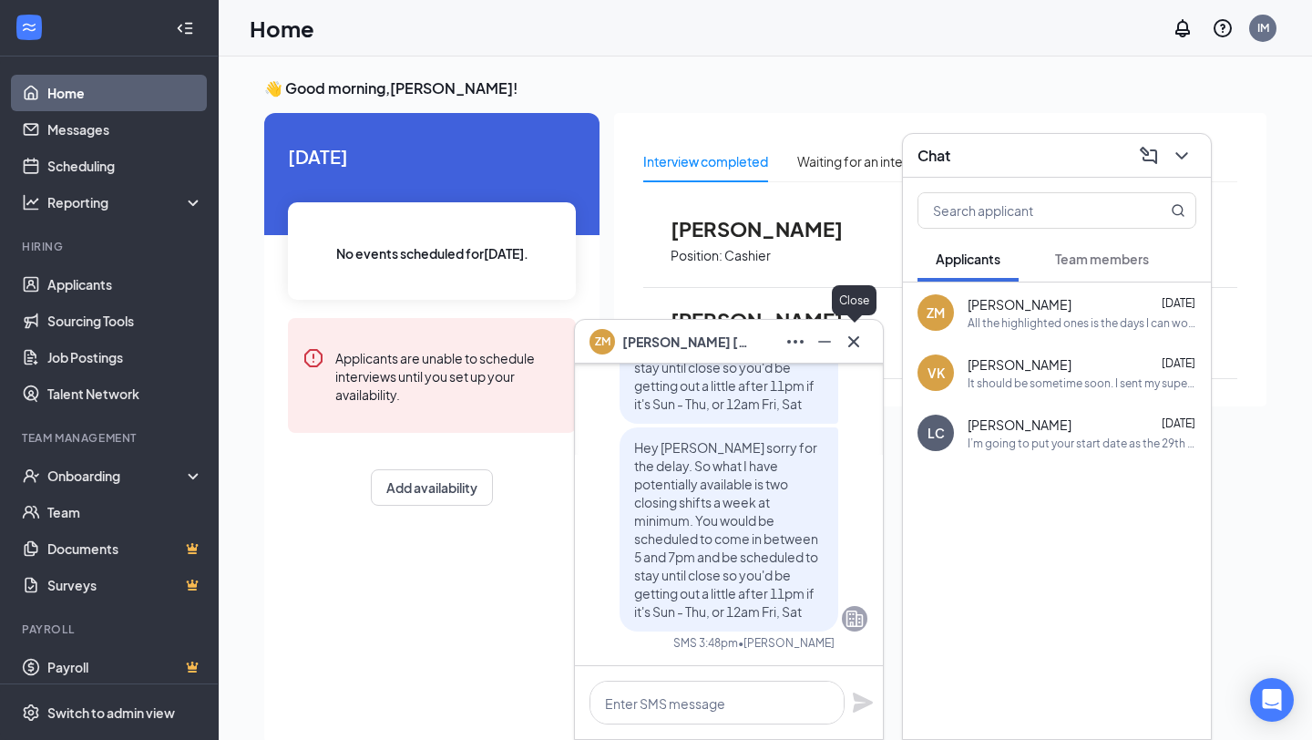
click at [852, 346] on icon "Cross" at bounding box center [854, 342] width 22 height 22
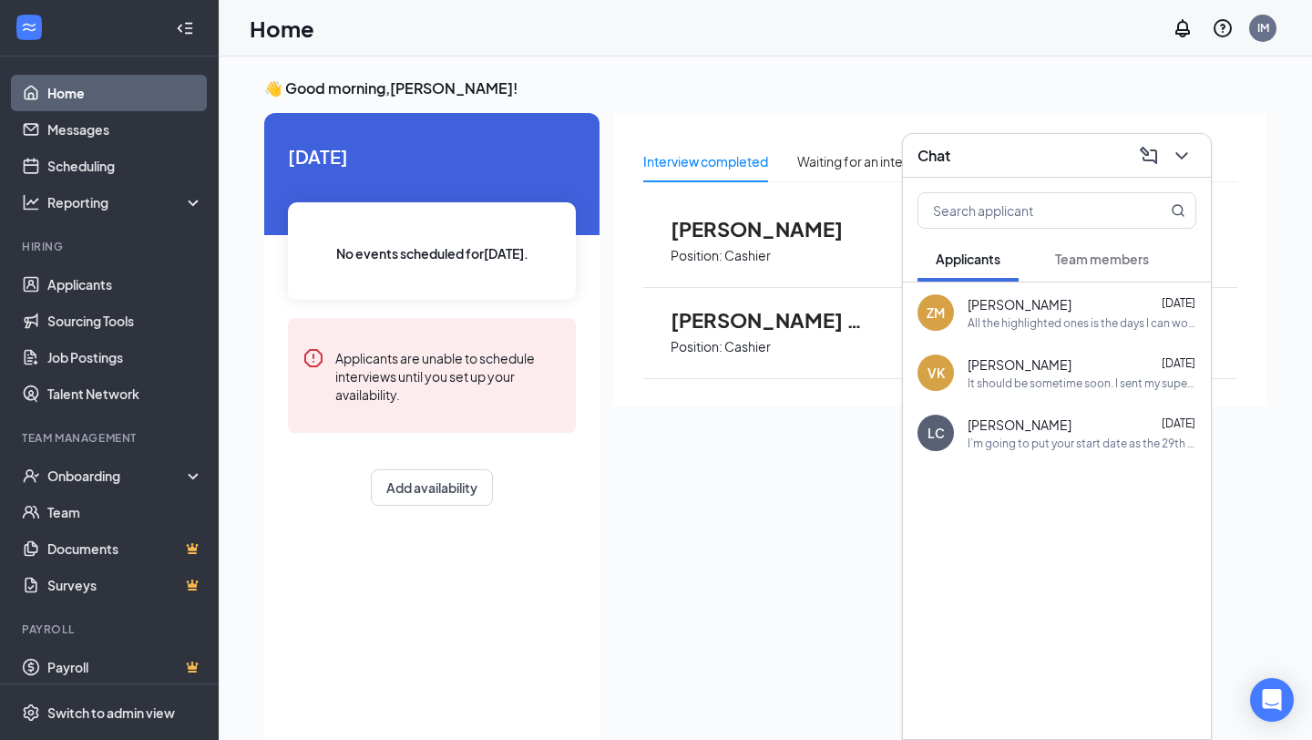
click at [1076, 425] on div "[PERSON_NAME] [DATE]" at bounding box center [1082, 425] width 229 height 18
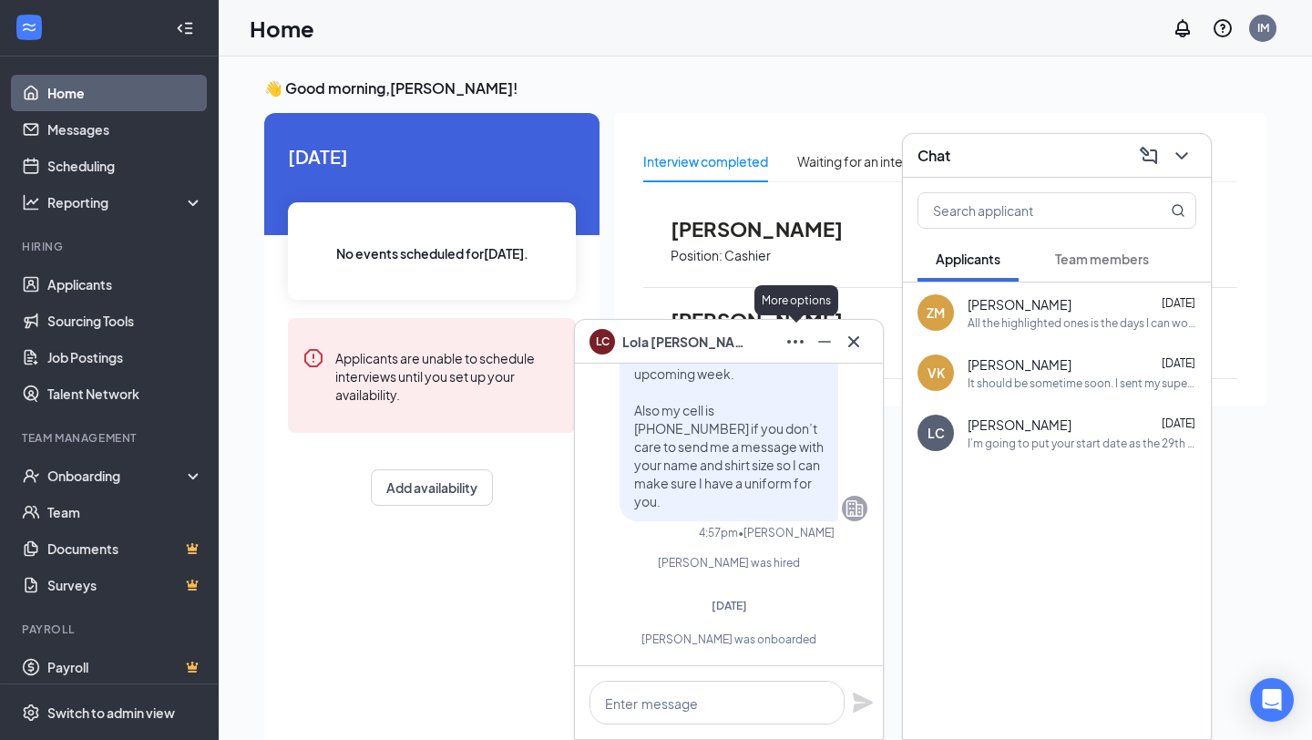
click at [795, 342] on icon "Ellipses" at bounding box center [795, 342] width 16 height 4
click at [855, 345] on icon "Cross" at bounding box center [854, 342] width 22 height 22
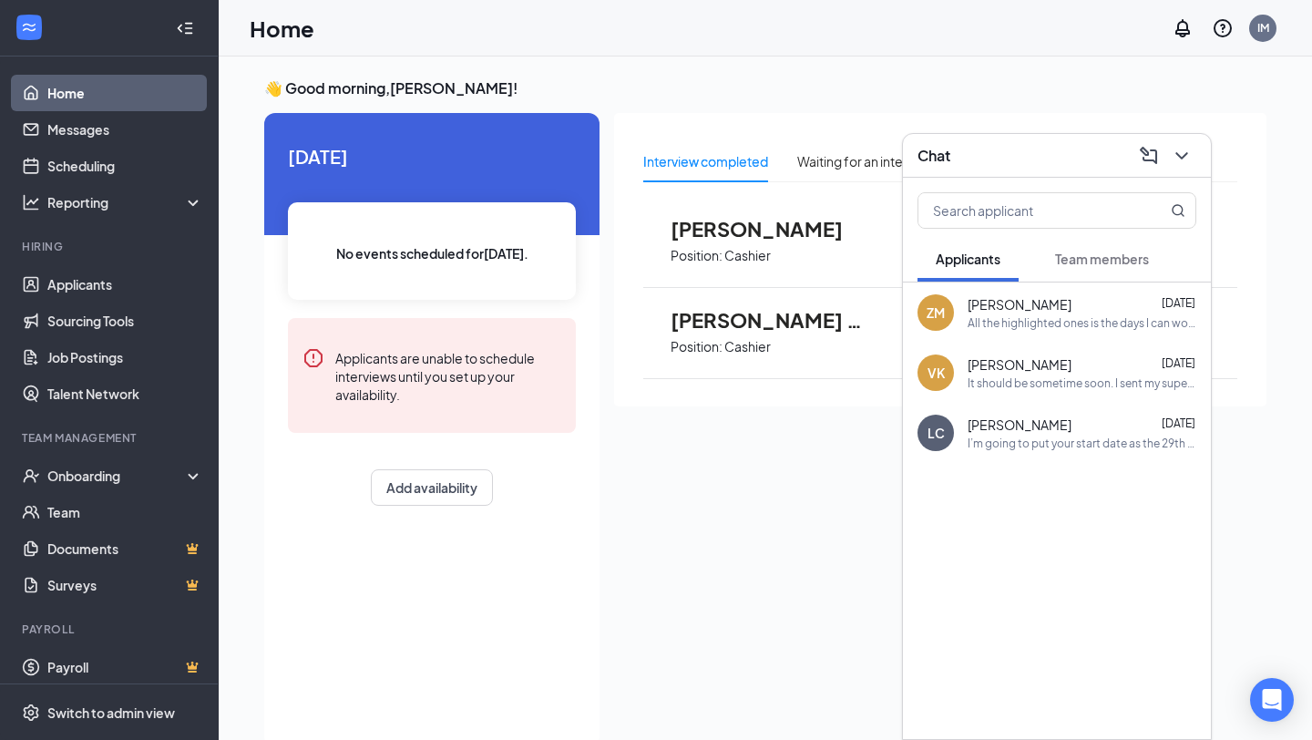
click at [983, 157] on div "Chat" at bounding box center [1057, 155] width 279 height 28
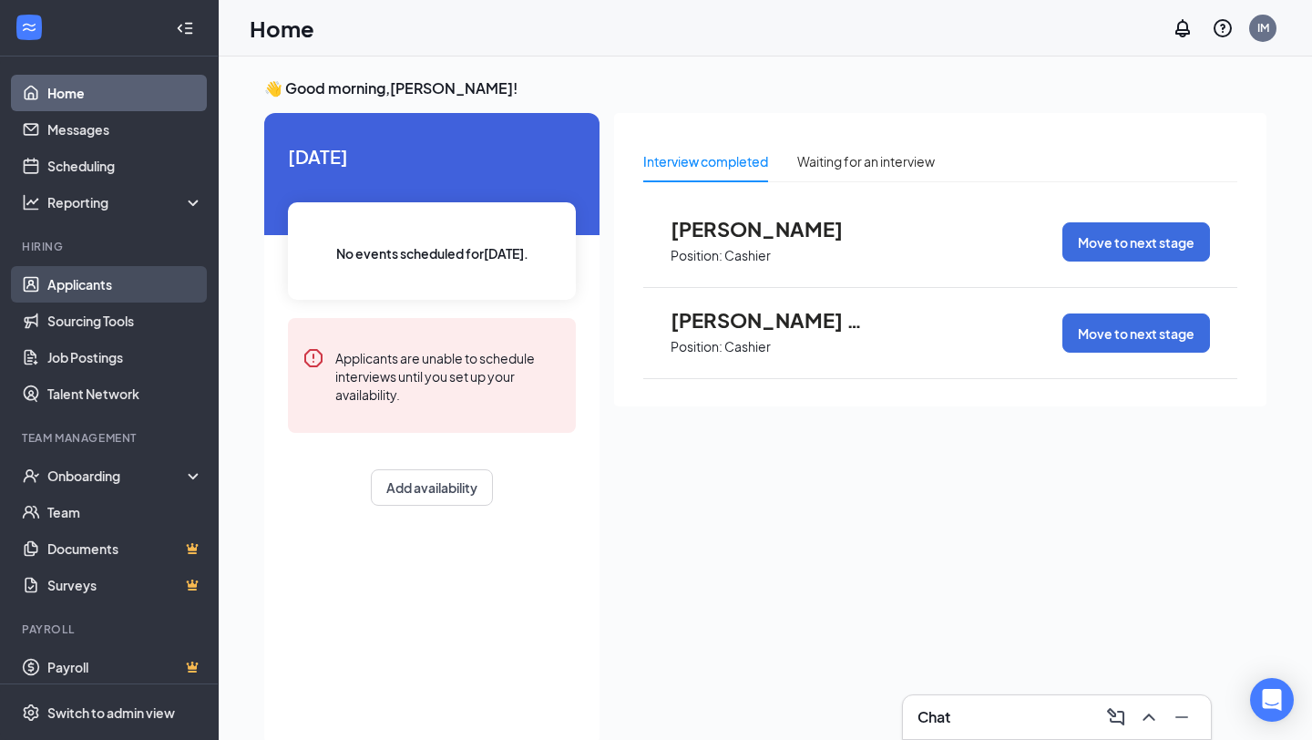
click at [70, 289] on link "Applicants" at bounding box center [125, 284] width 156 height 36
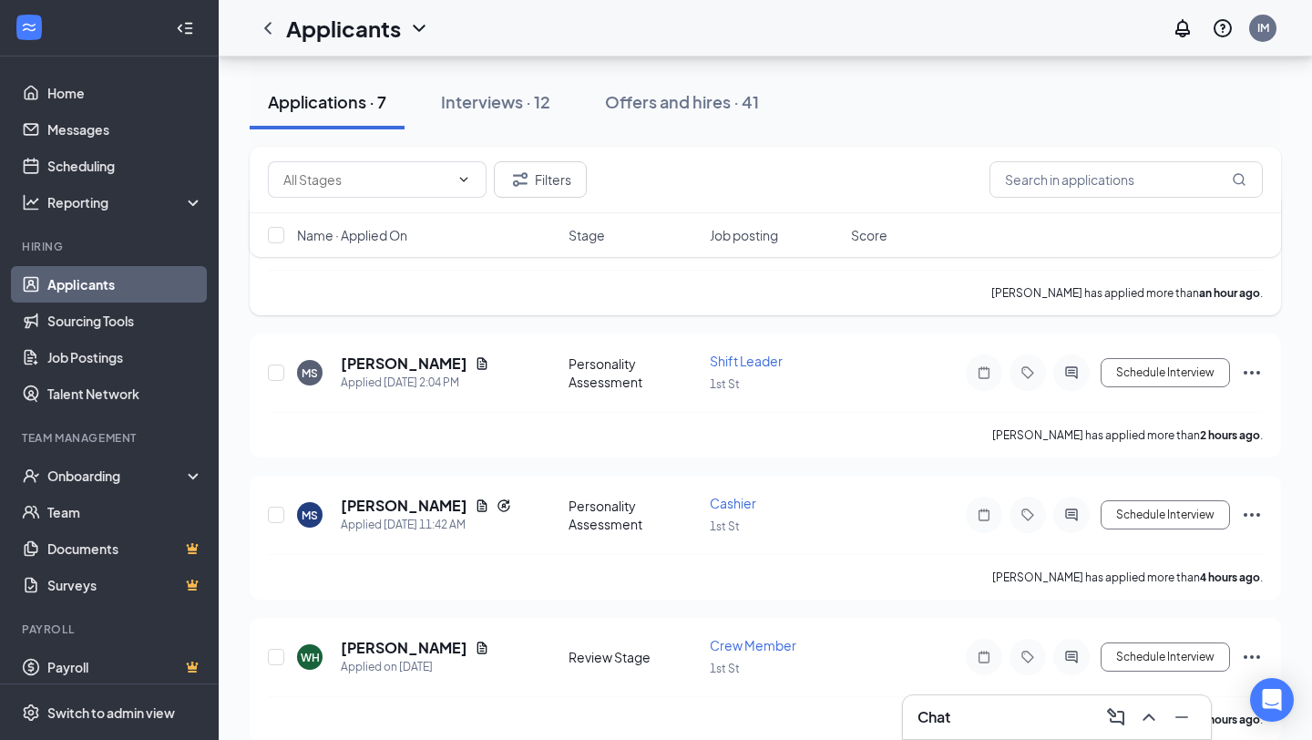
scroll to position [252, 0]
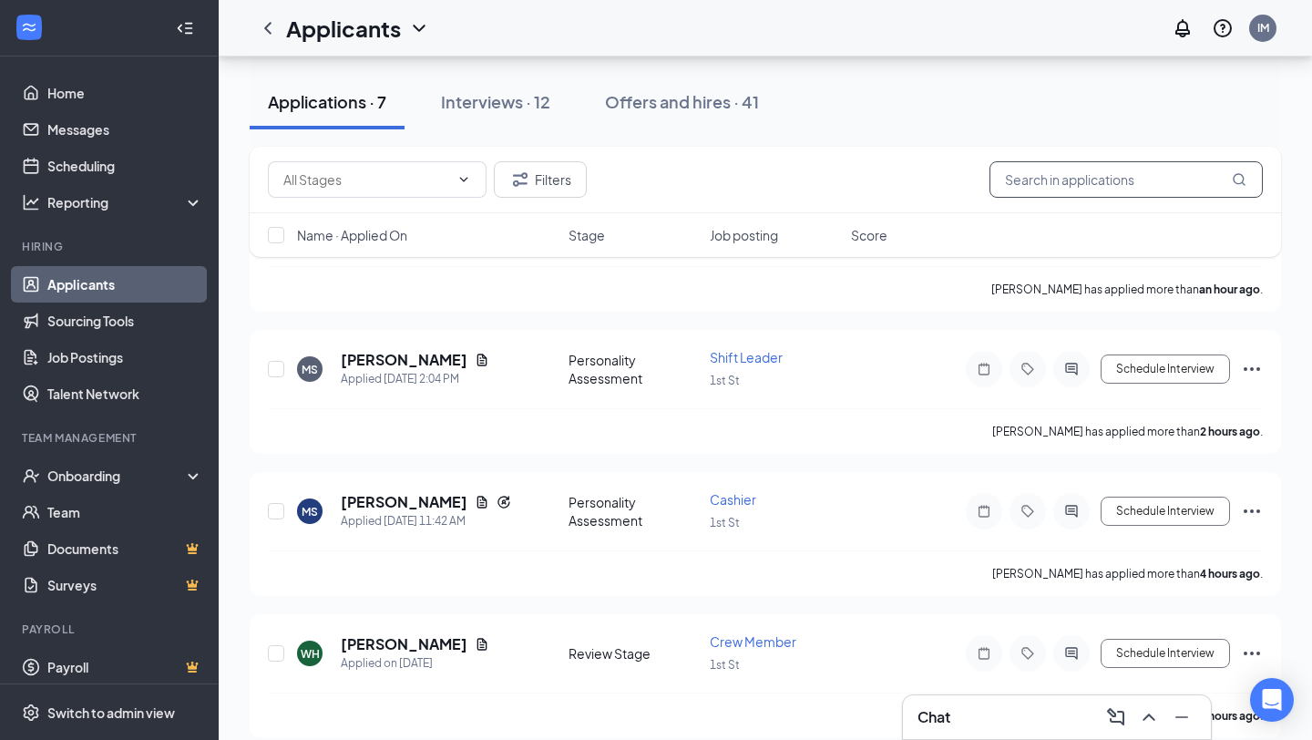
click at [1067, 187] on input "text" at bounding box center [1126, 179] width 273 height 36
type input "[PERSON_NAME]"
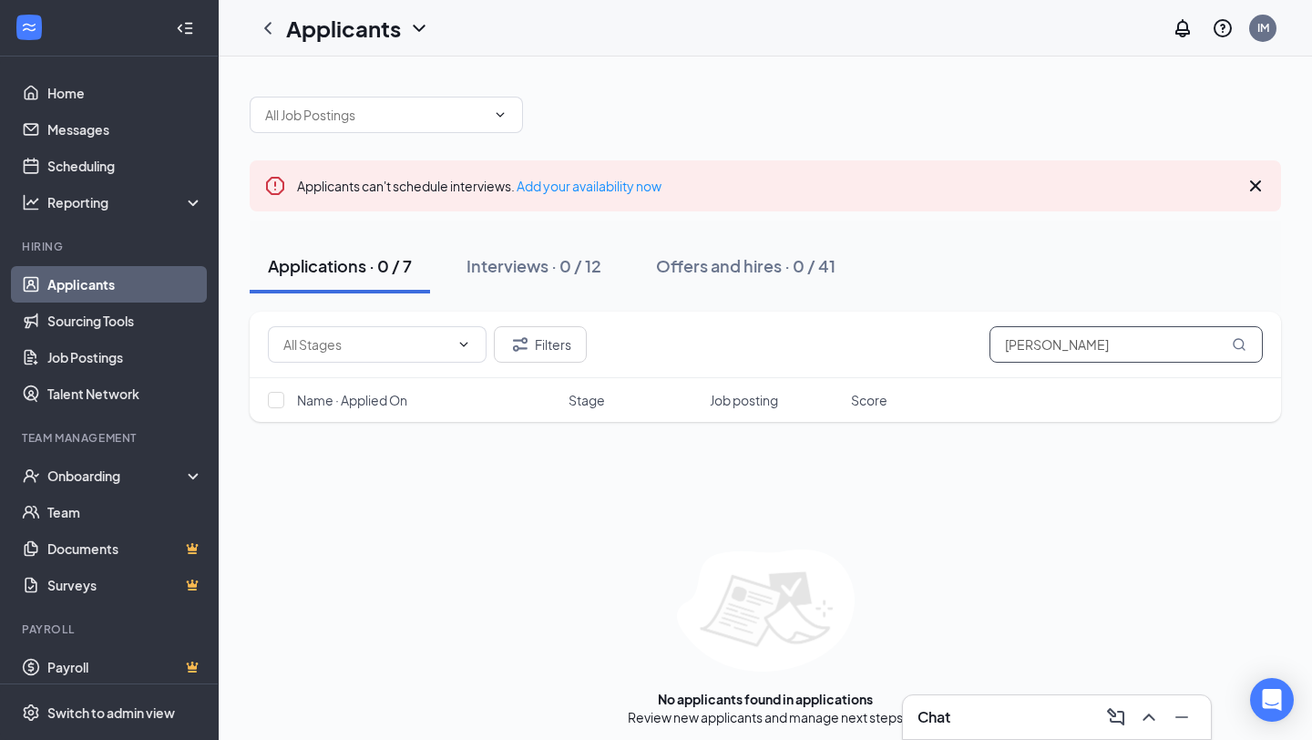
scroll to position [8, 0]
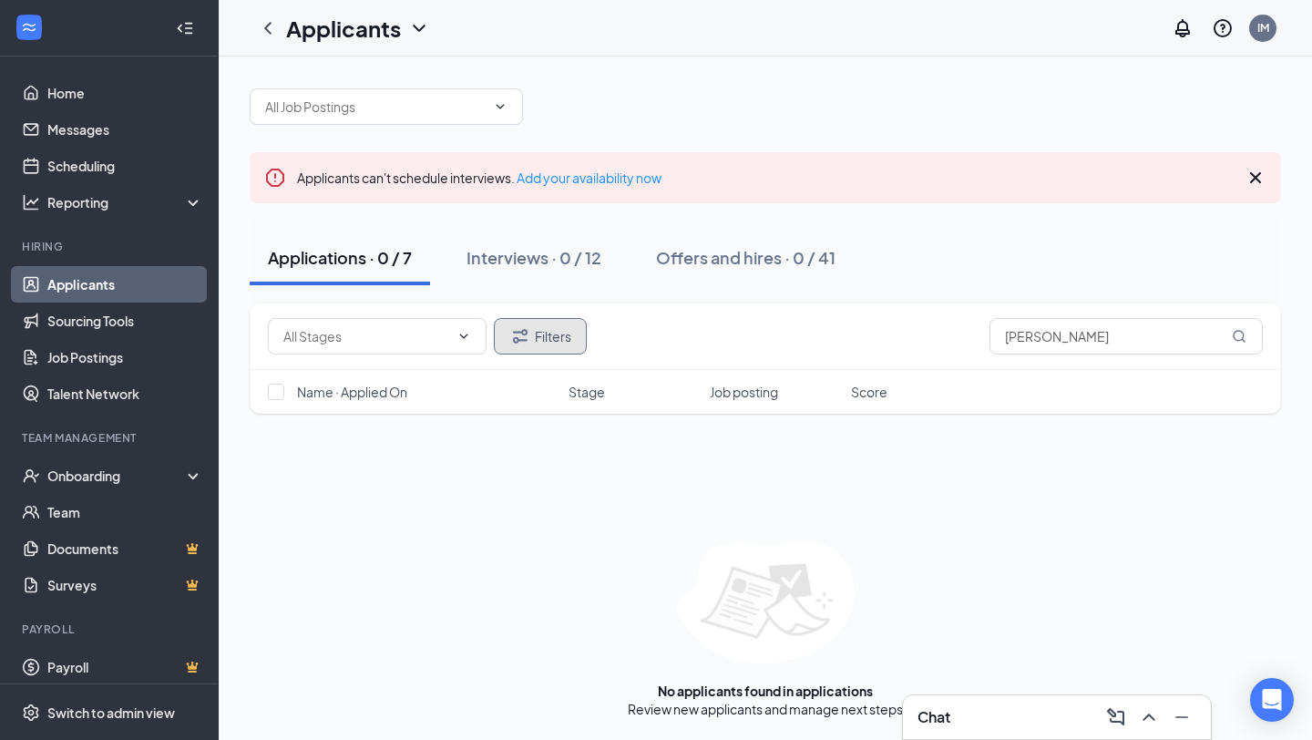
click at [545, 334] on button "Filters" at bounding box center [540, 336] width 93 height 36
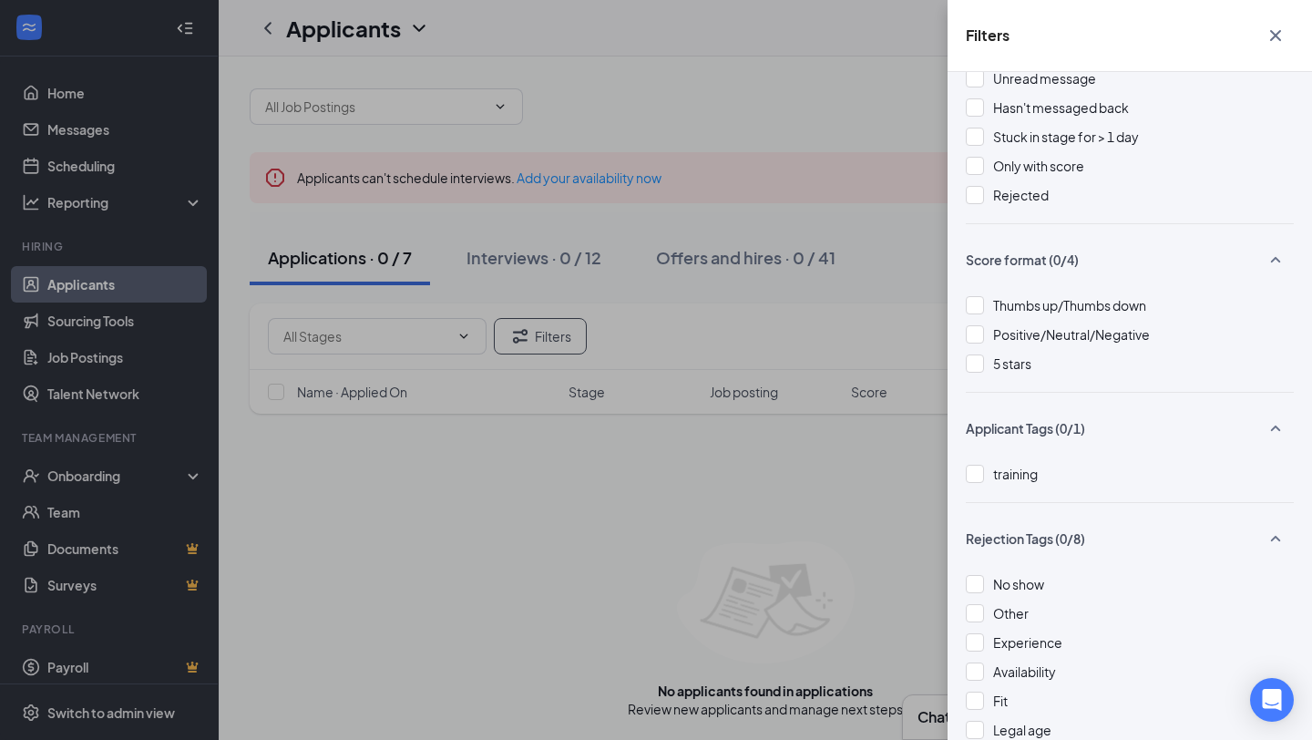
scroll to position [227, 0]
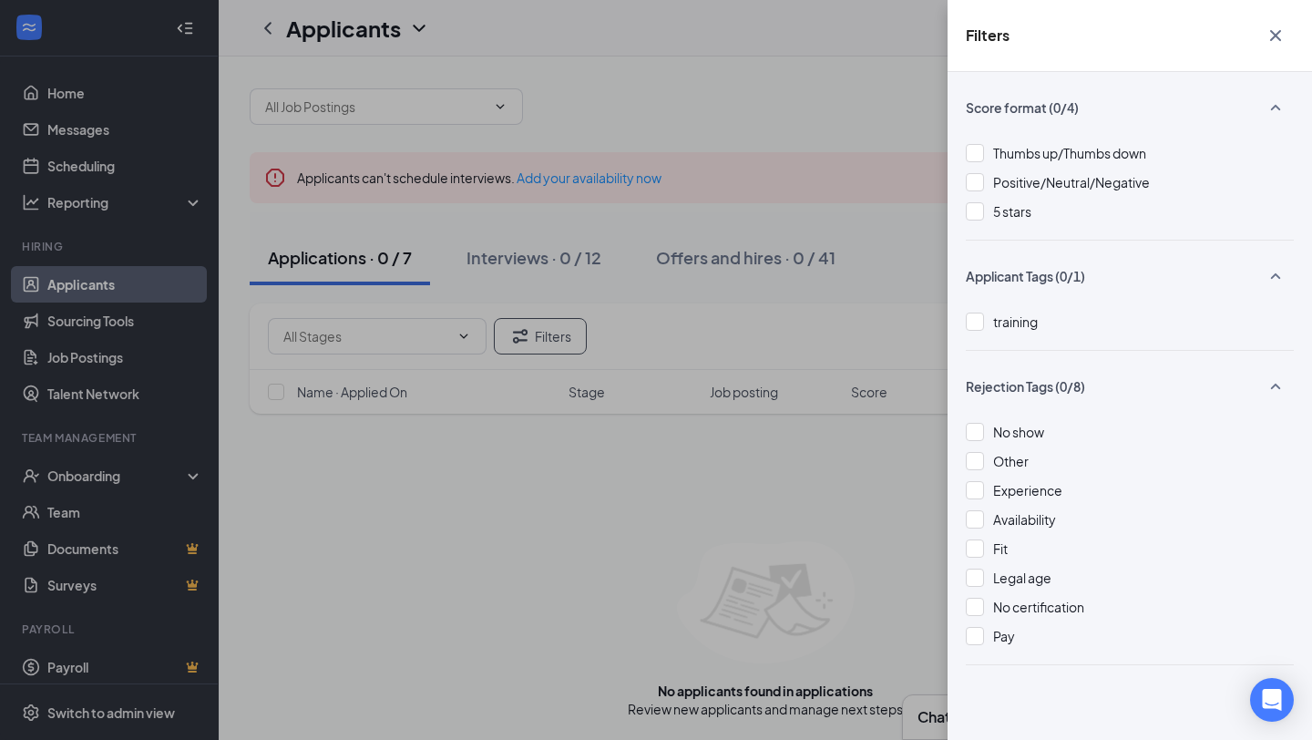
click at [1269, 36] on icon "Cross" at bounding box center [1276, 36] width 22 height 22
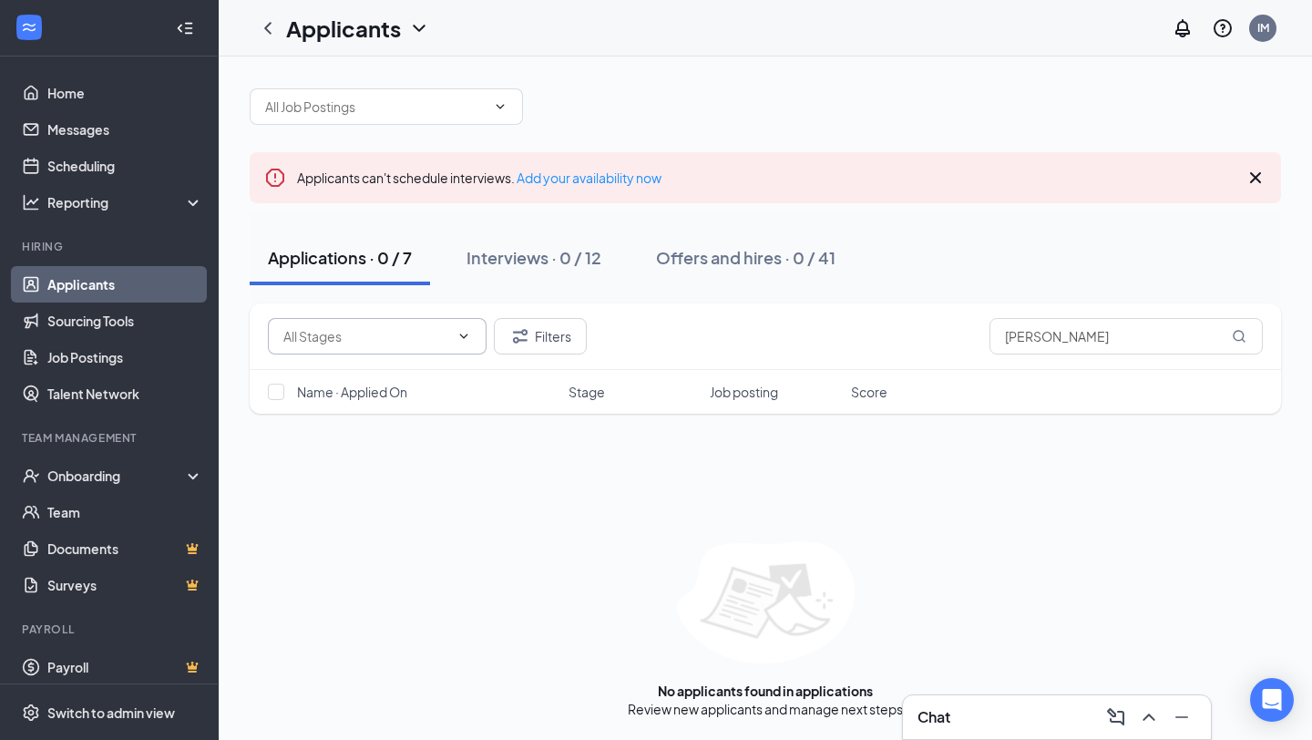
click at [468, 336] on icon "ChevronDown" at bounding box center [464, 336] width 15 height 15
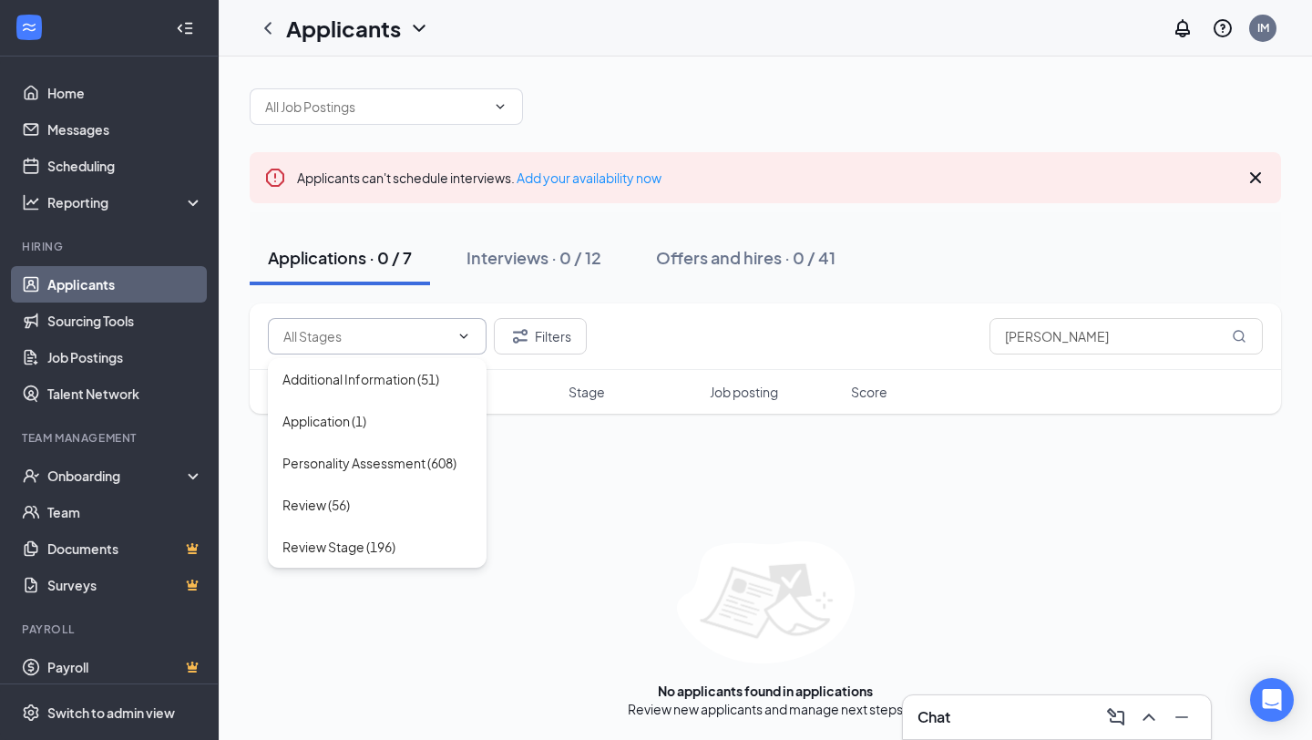
click at [768, 328] on div "Filters [PERSON_NAME]" at bounding box center [765, 336] width 995 height 36
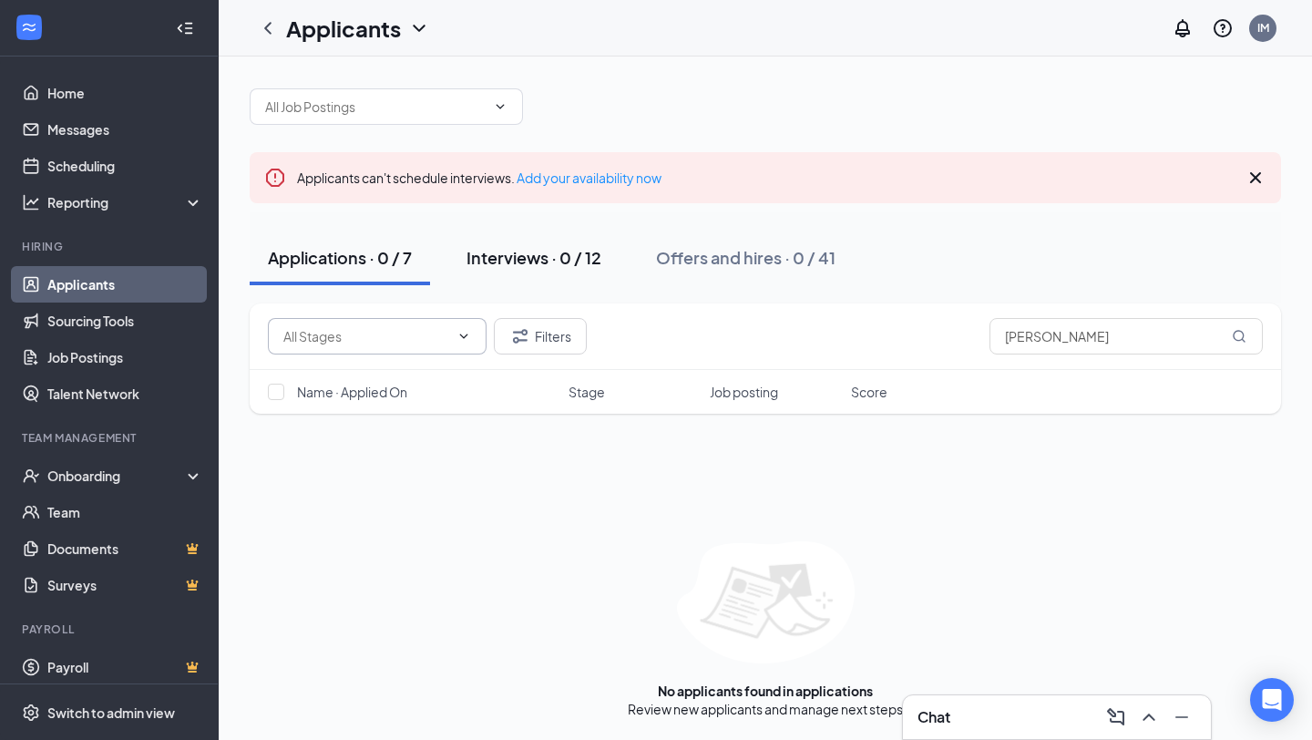
click at [573, 259] on div "Interviews · 0 / 12" at bounding box center [534, 257] width 135 height 23
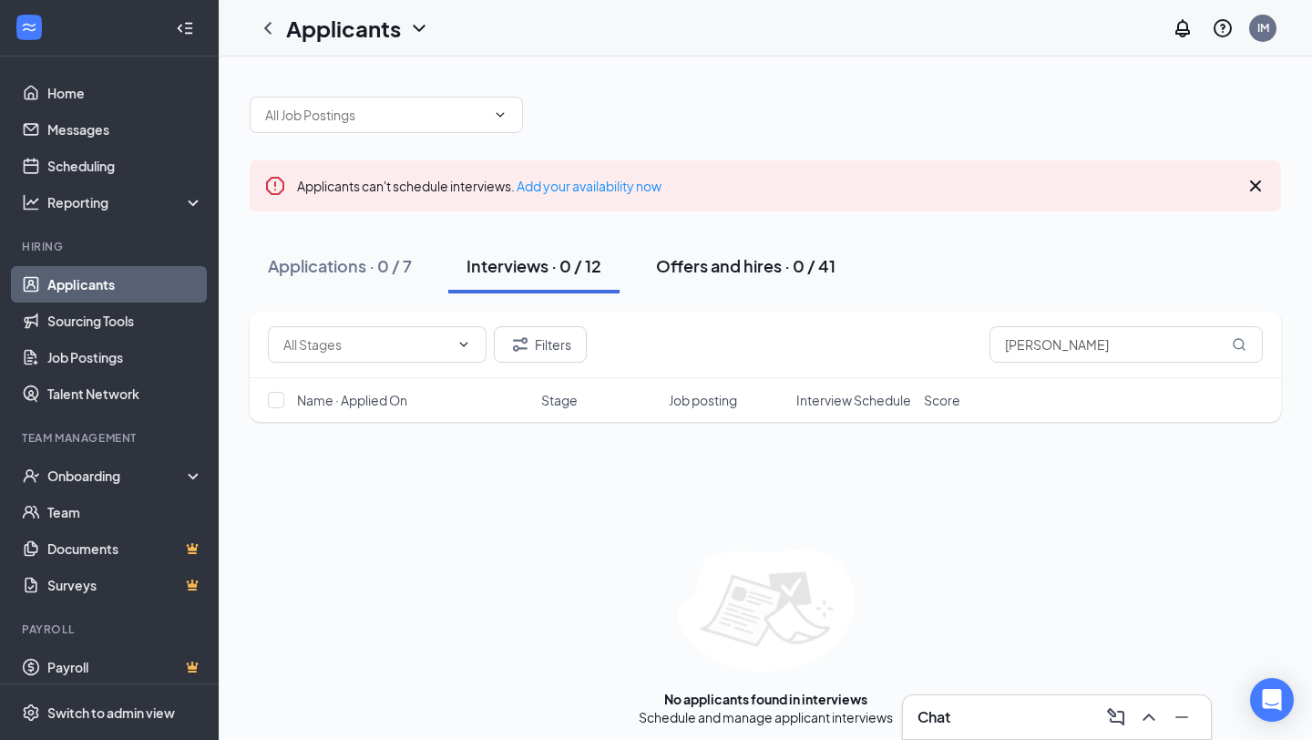
click at [690, 271] on div "Offers and hires · 0 / 41" at bounding box center [746, 265] width 180 height 23
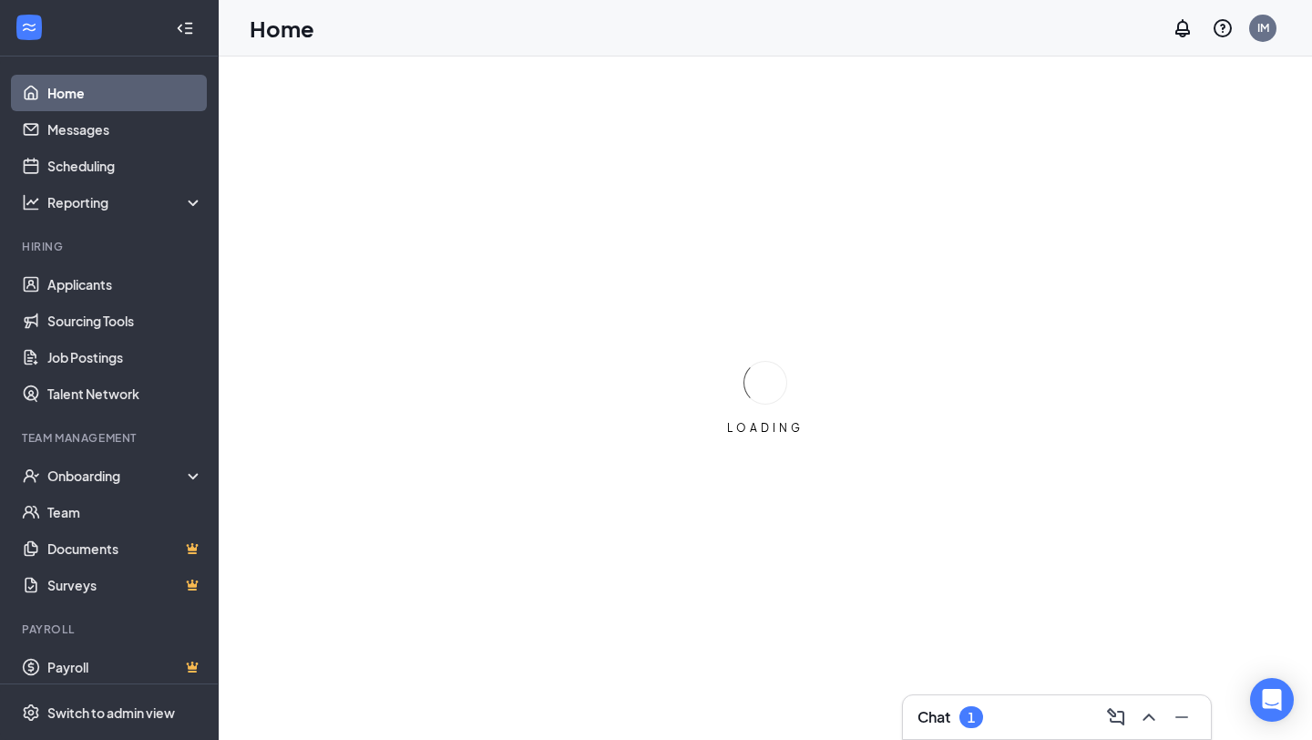
click at [947, 714] on h3 "Chat" at bounding box center [934, 717] width 33 height 20
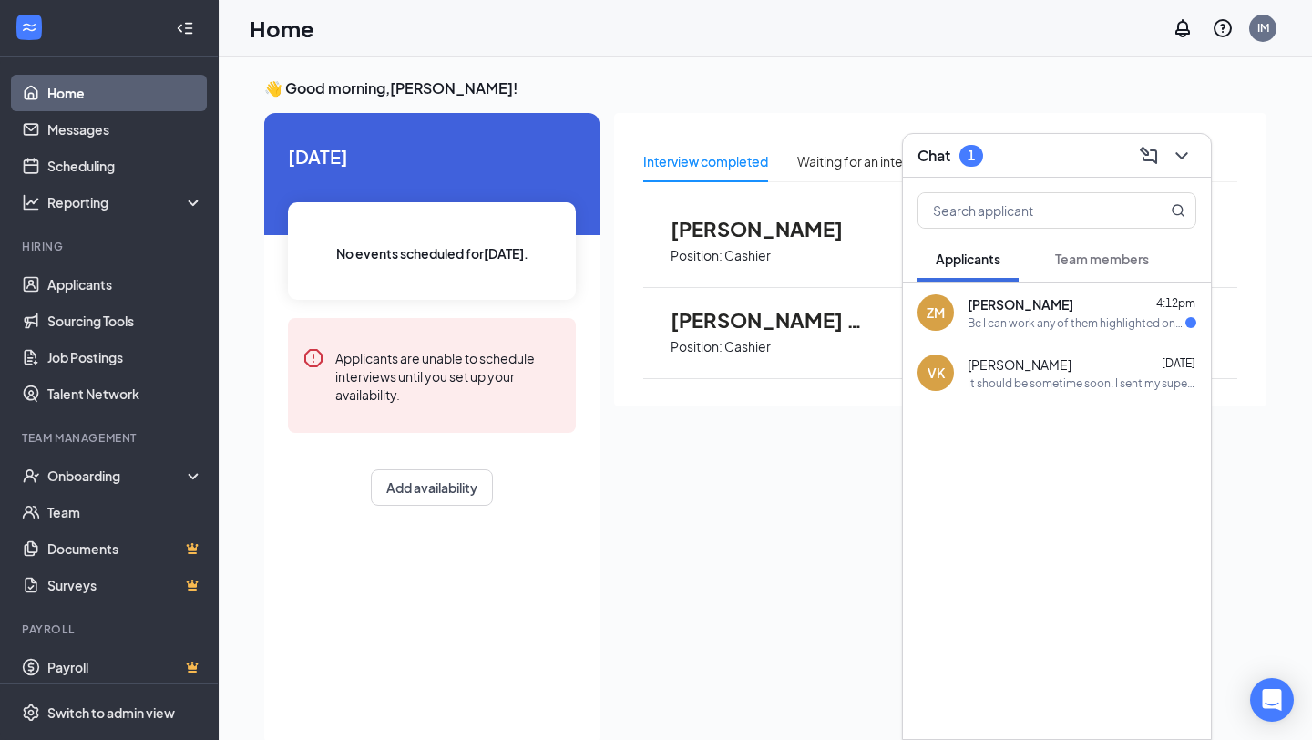
click at [1022, 324] on div "Bc I can work any of them highlighted ones" at bounding box center [1077, 322] width 218 height 15
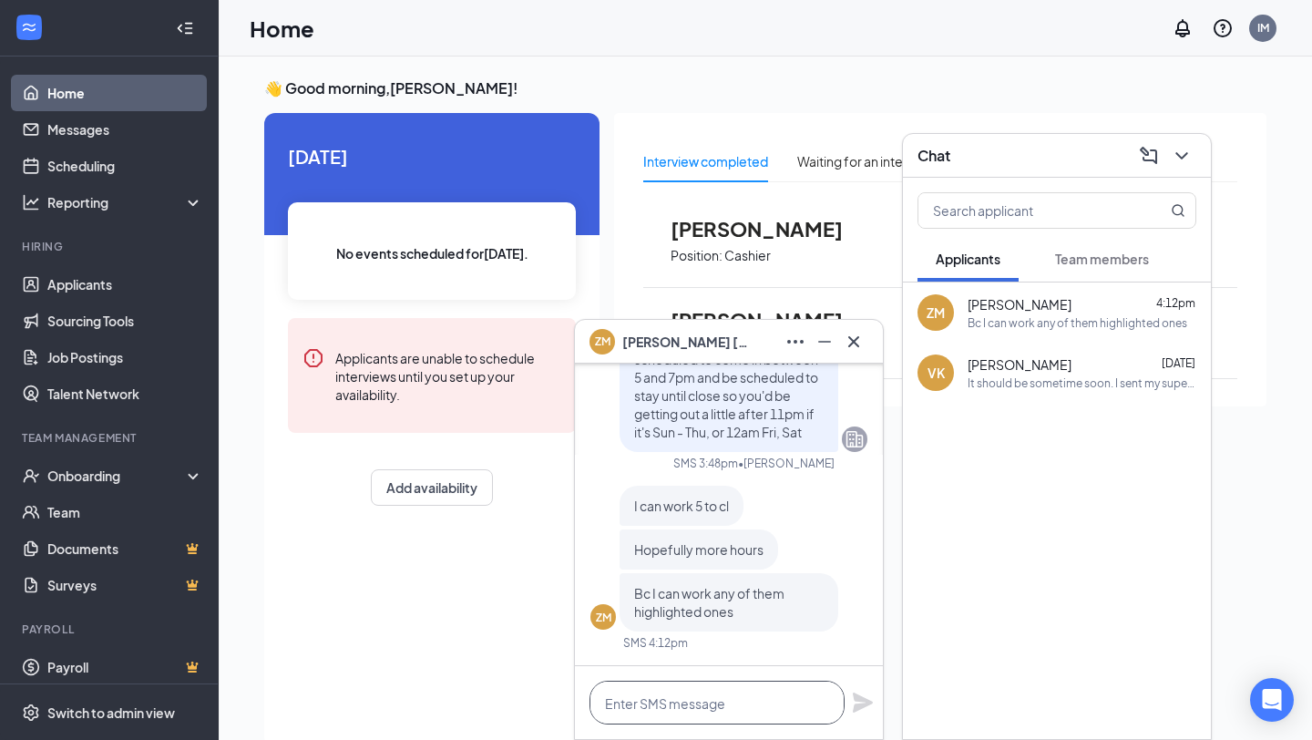
click at [688, 702] on textarea at bounding box center [717, 703] width 255 height 44
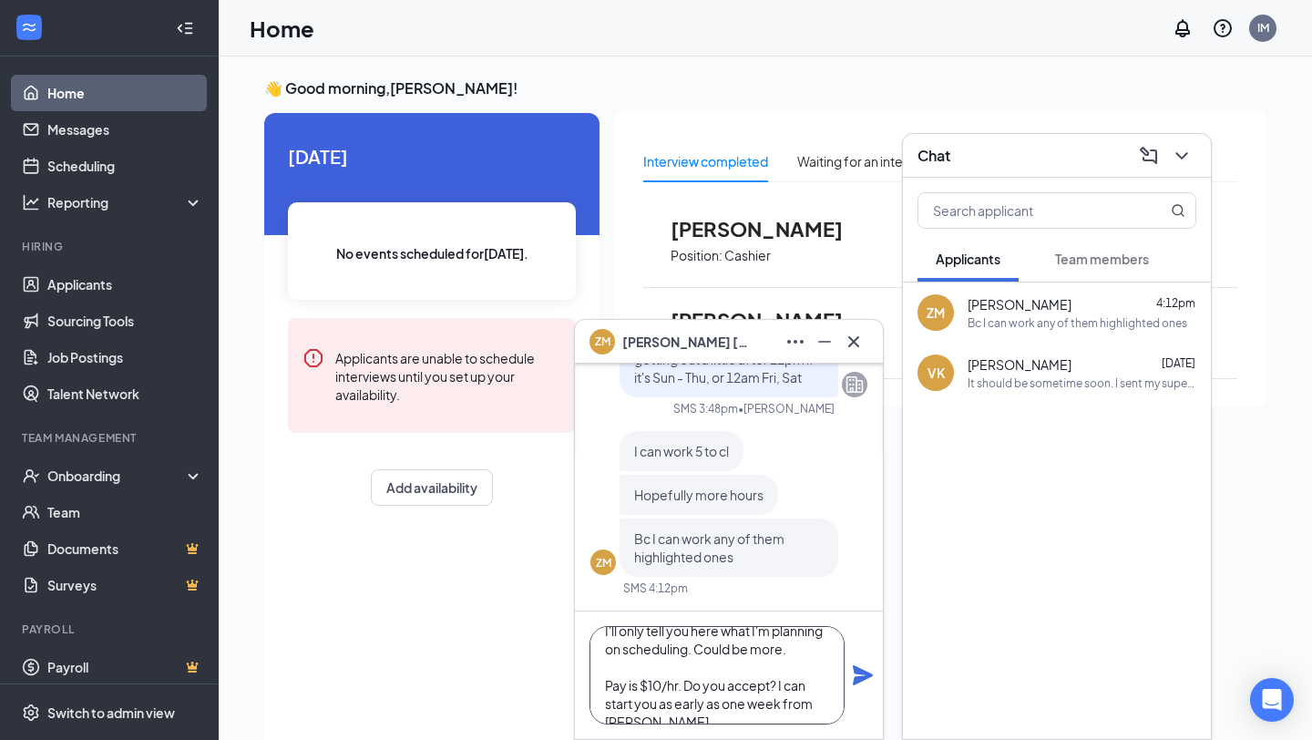
scroll to position [36, 0]
type textarea "I'll only tell you here what I'm planning on scheduling. Could be more. Pay is …"
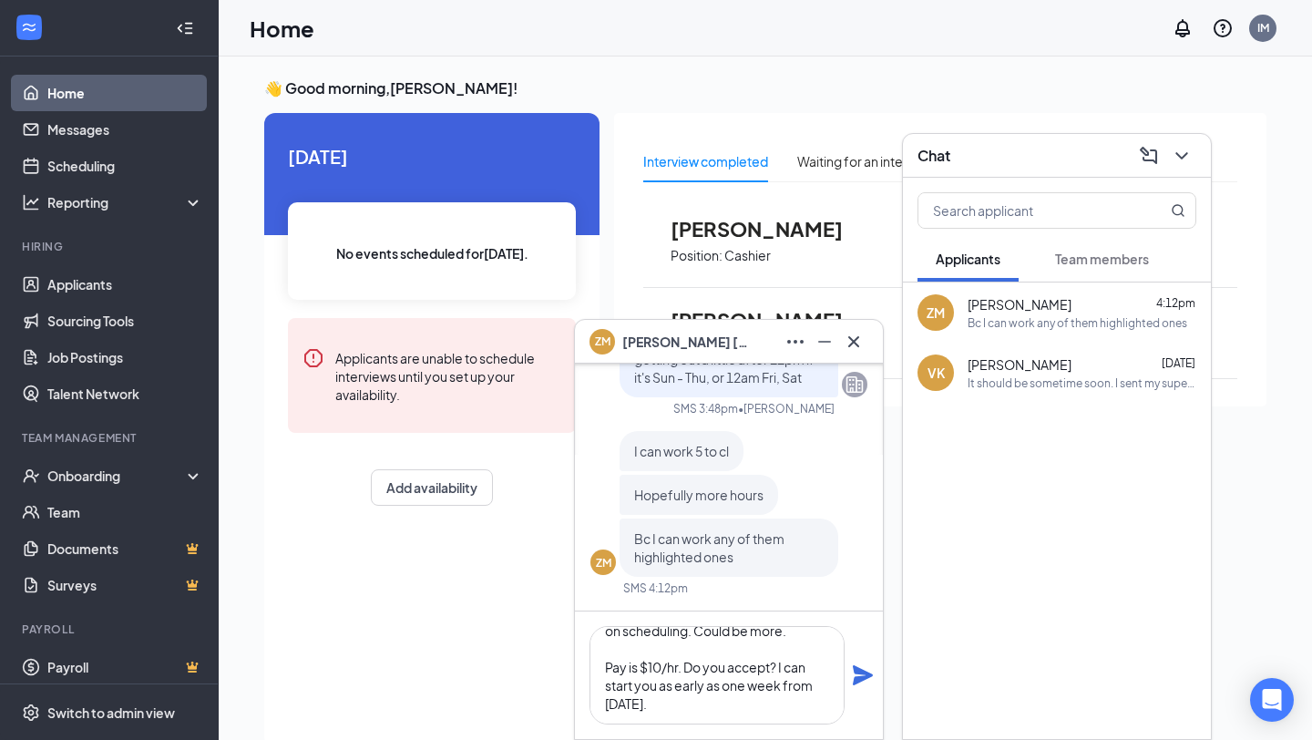
click at [859, 671] on icon "Plane" at bounding box center [863, 675] width 20 height 20
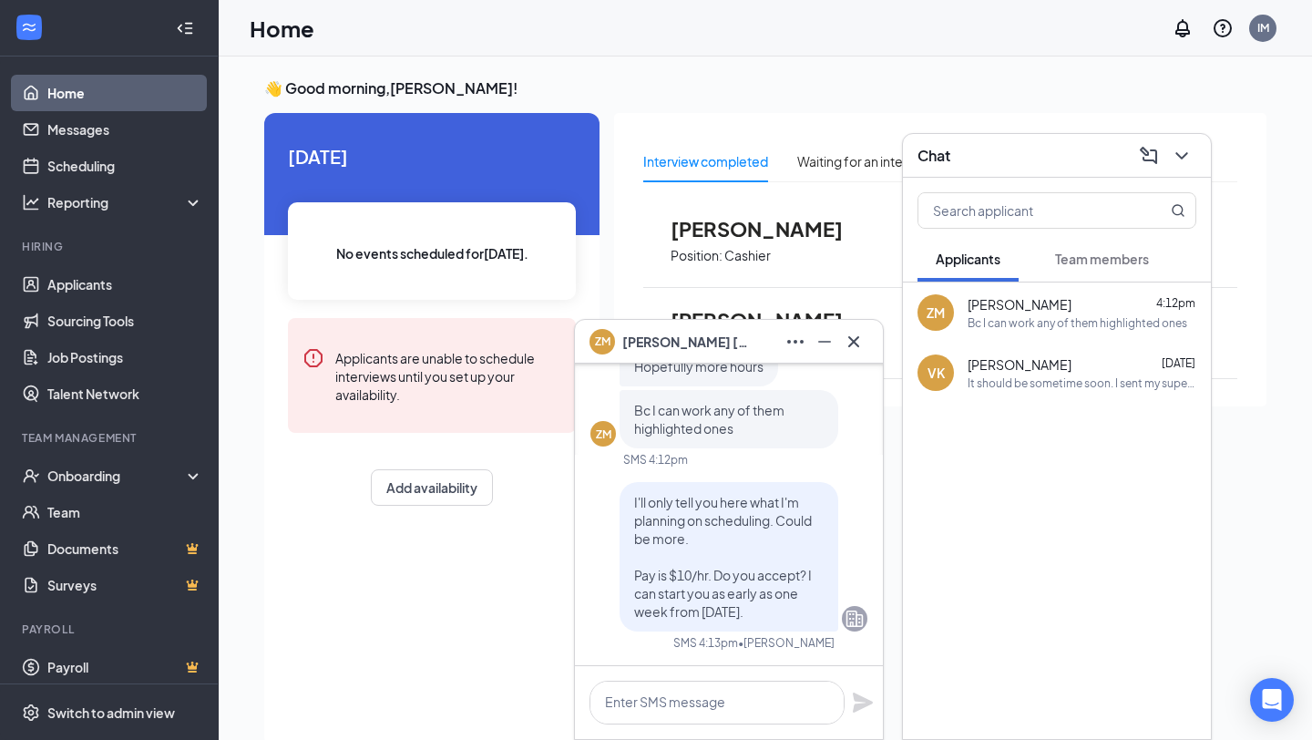
scroll to position [0, 0]
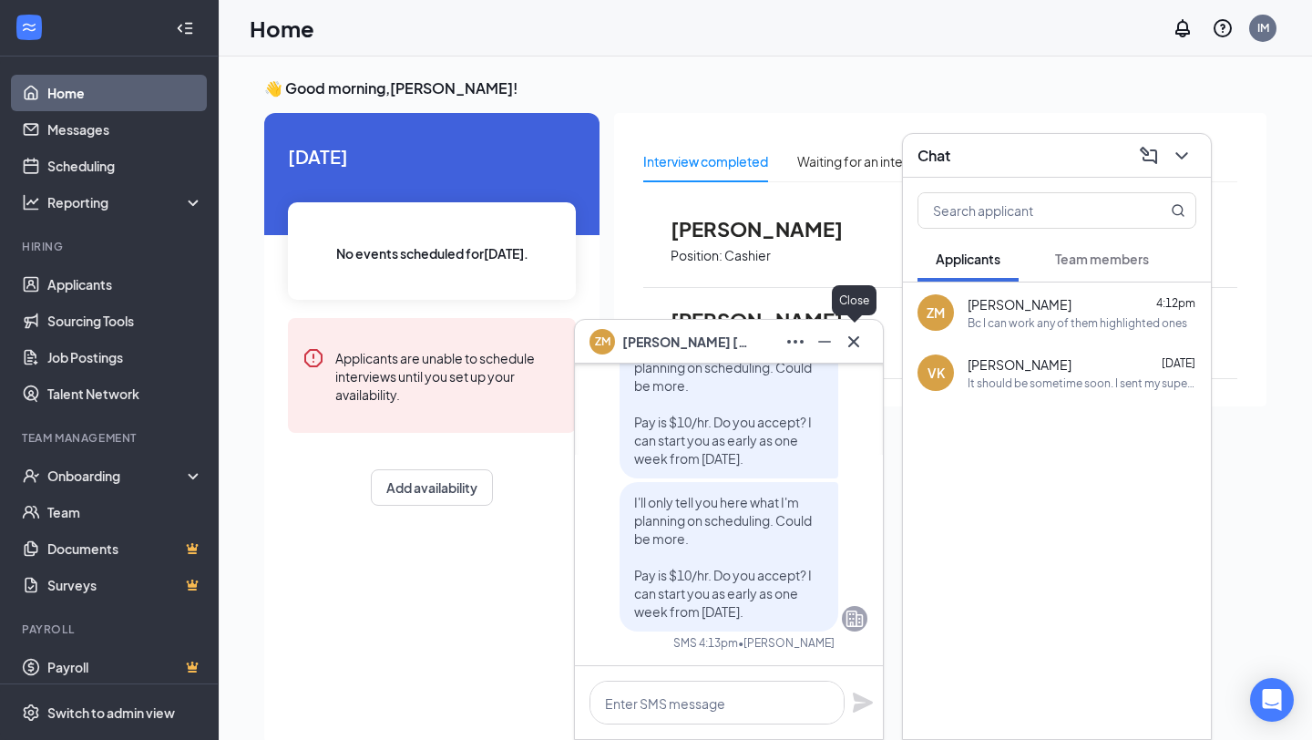
click at [859, 351] on icon "Cross" at bounding box center [854, 342] width 22 height 22
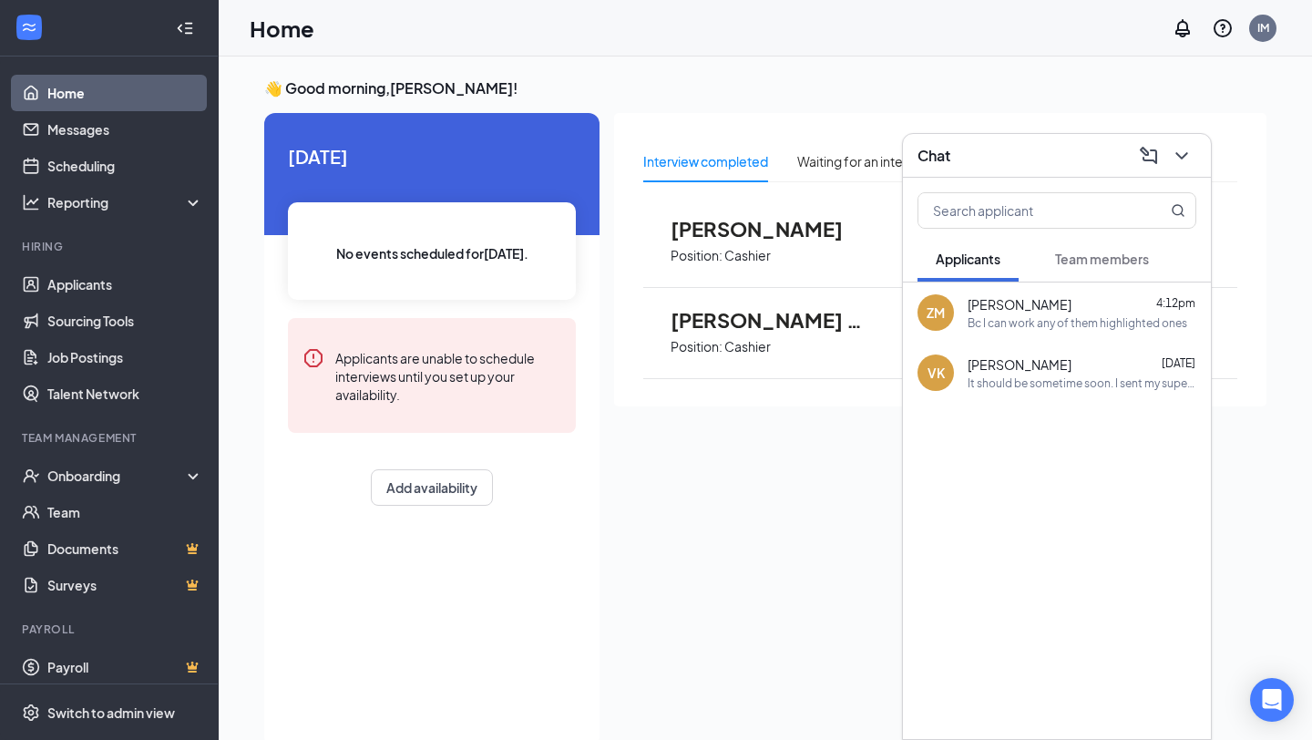
click at [731, 471] on div "Interview completed Waiting for an interview Zachary Moore Position: Cashier Mo…" at bounding box center [940, 424] width 653 height 623
click at [959, 148] on div "Chat" at bounding box center [1057, 155] width 279 height 28
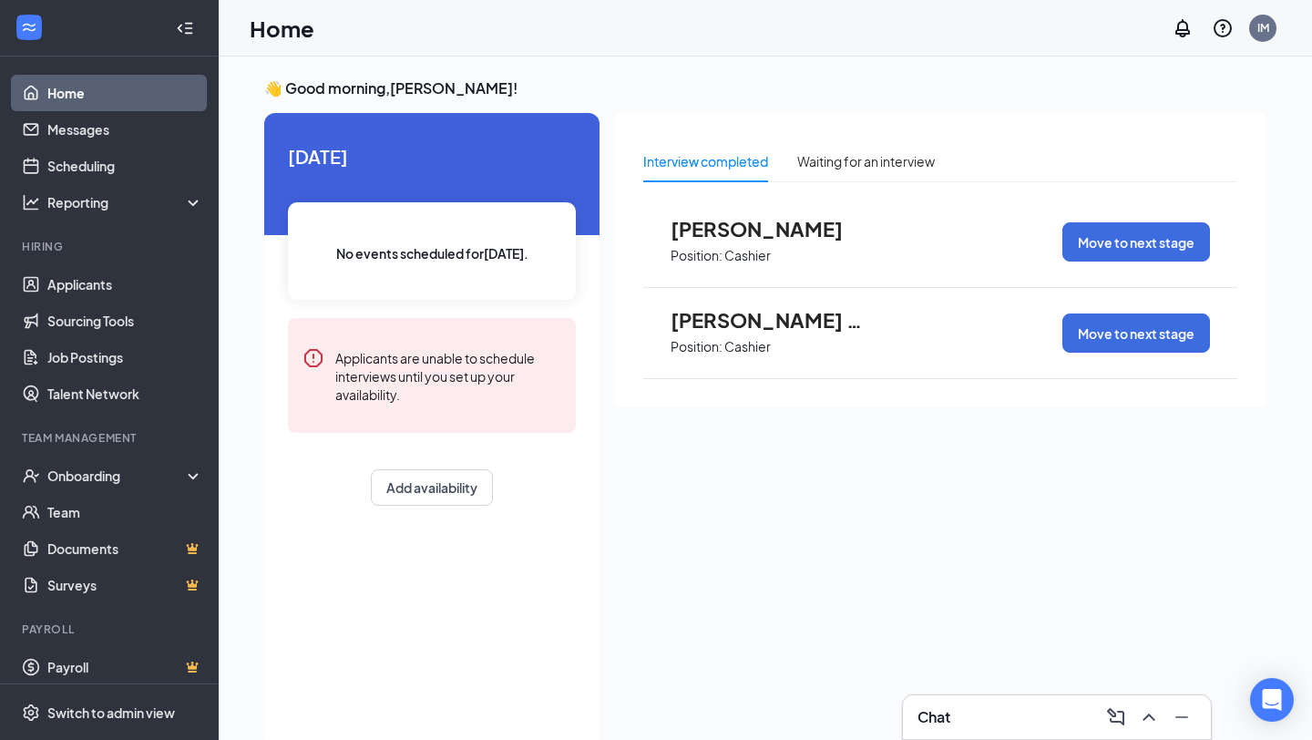
click at [727, 323] on span "[PERSON_NAME] early" at bounding box center [771, 320] width 201 height 24
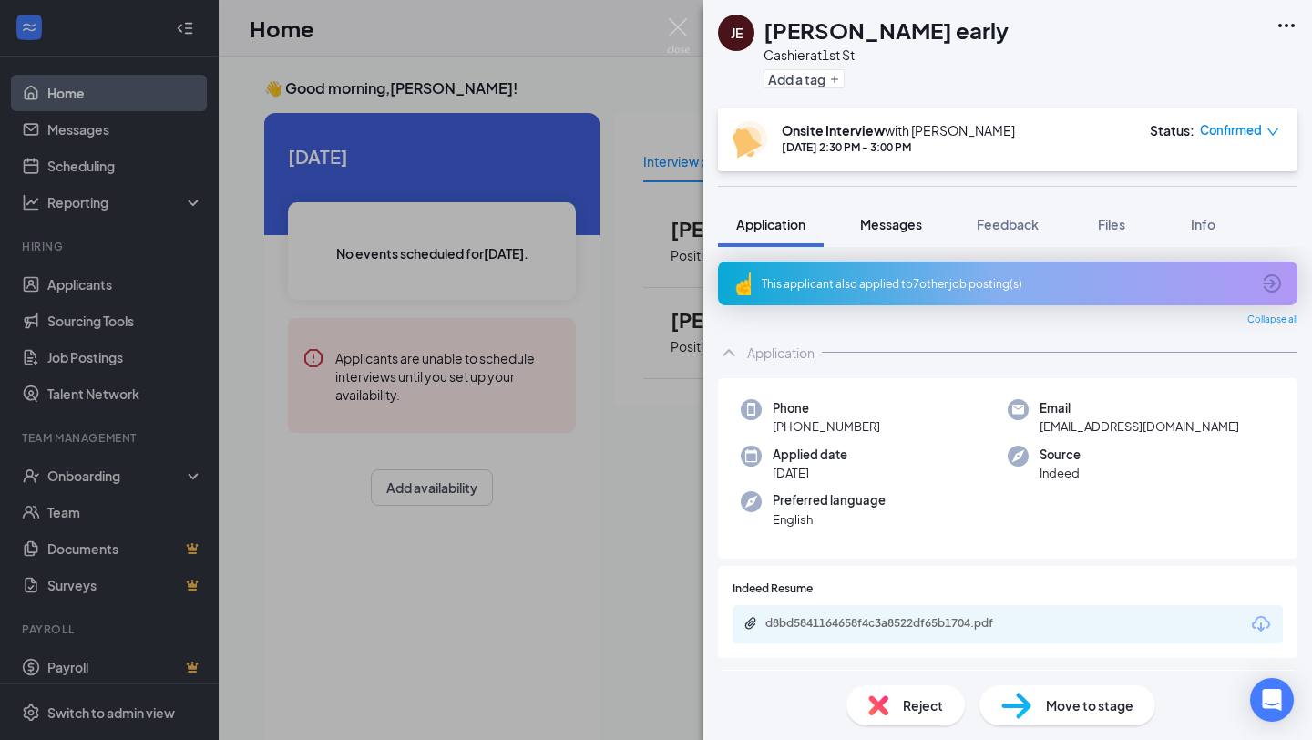
click at [901, 237] on button "Messages" at bounding box center [891, 224] width 98 height 46
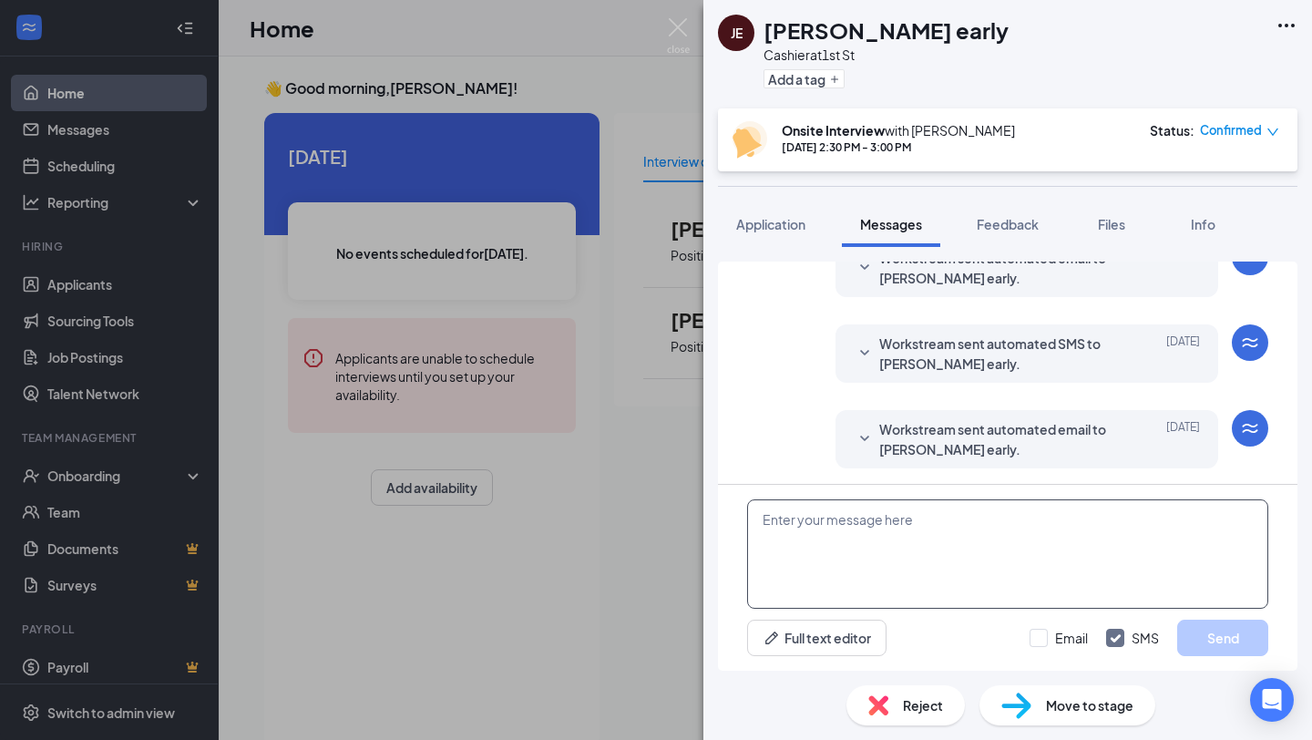
scroll to position [693, 0]
click at [818, 540] on textarea at bounding box center [1007, 553] width 521 height 109
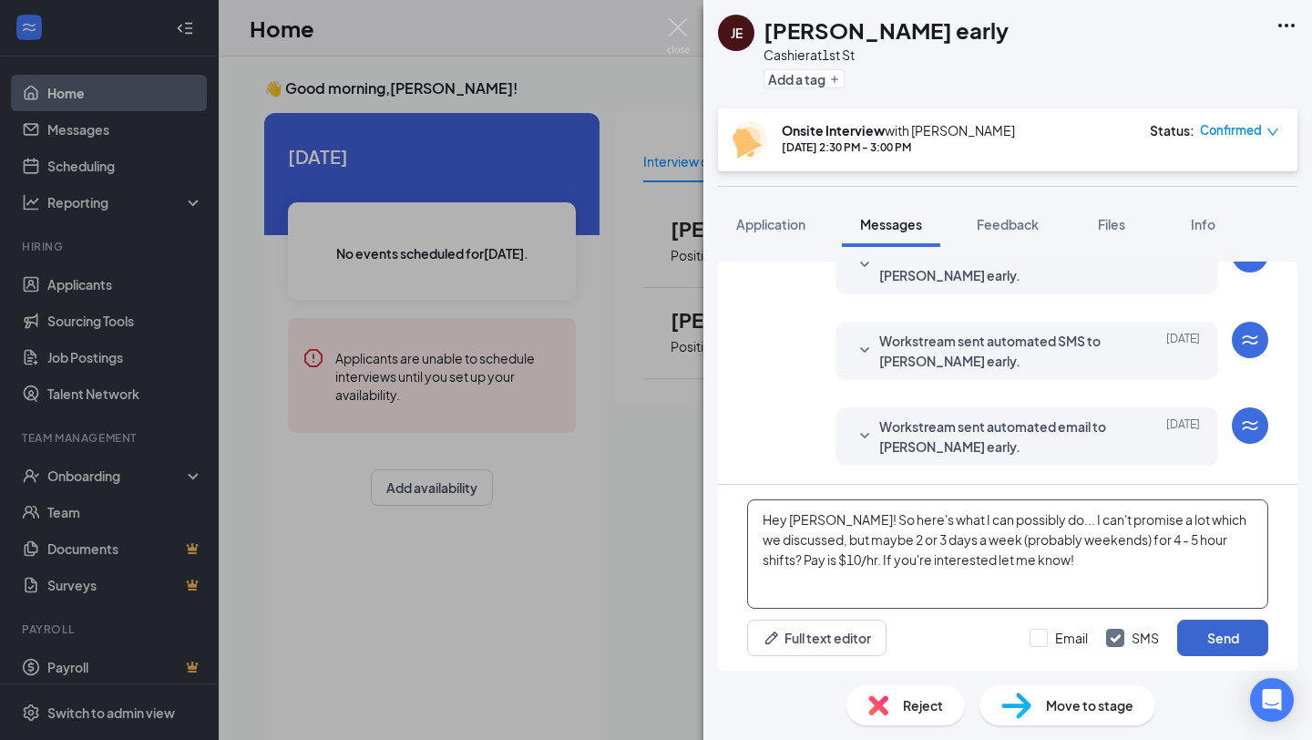
type textarea "Hey Jodi! So here's what I can possibly do... I can't promise a lot which we di…"
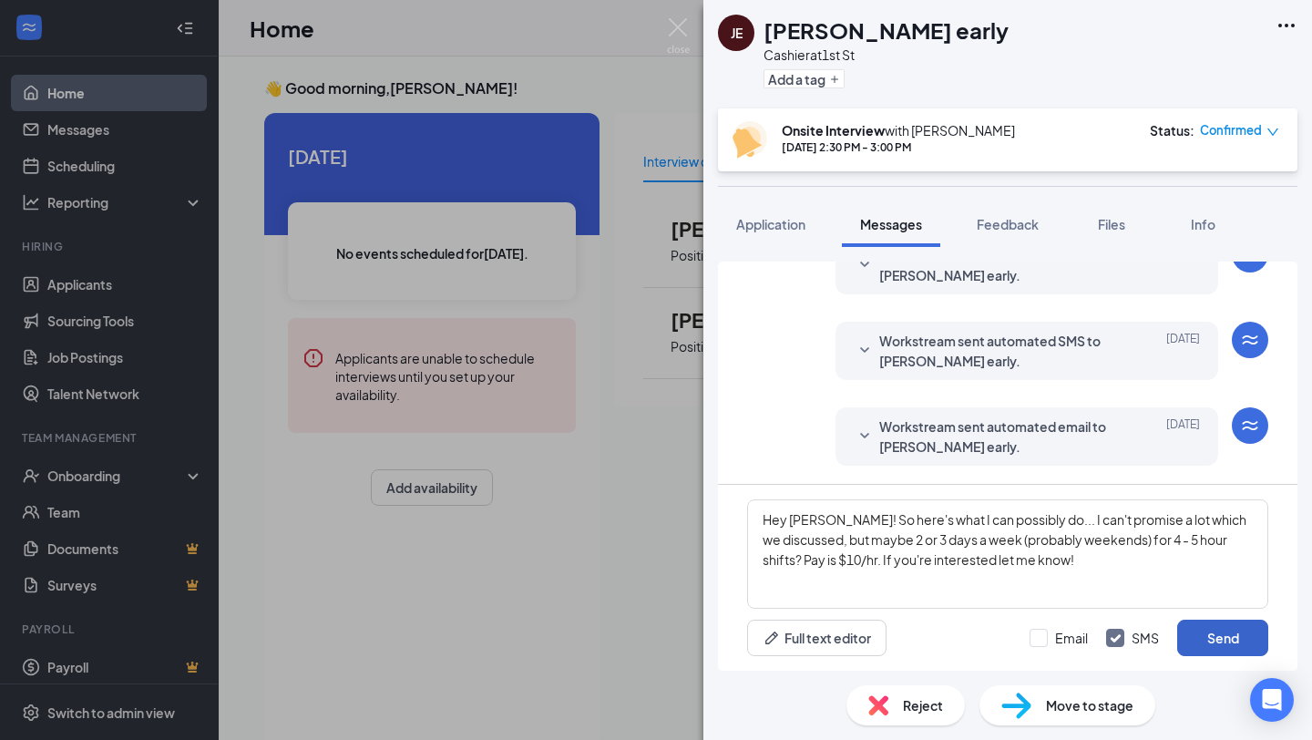
click at [1206, 640] on button "Send" at bounding box center [1223, 638] width 91 height 36
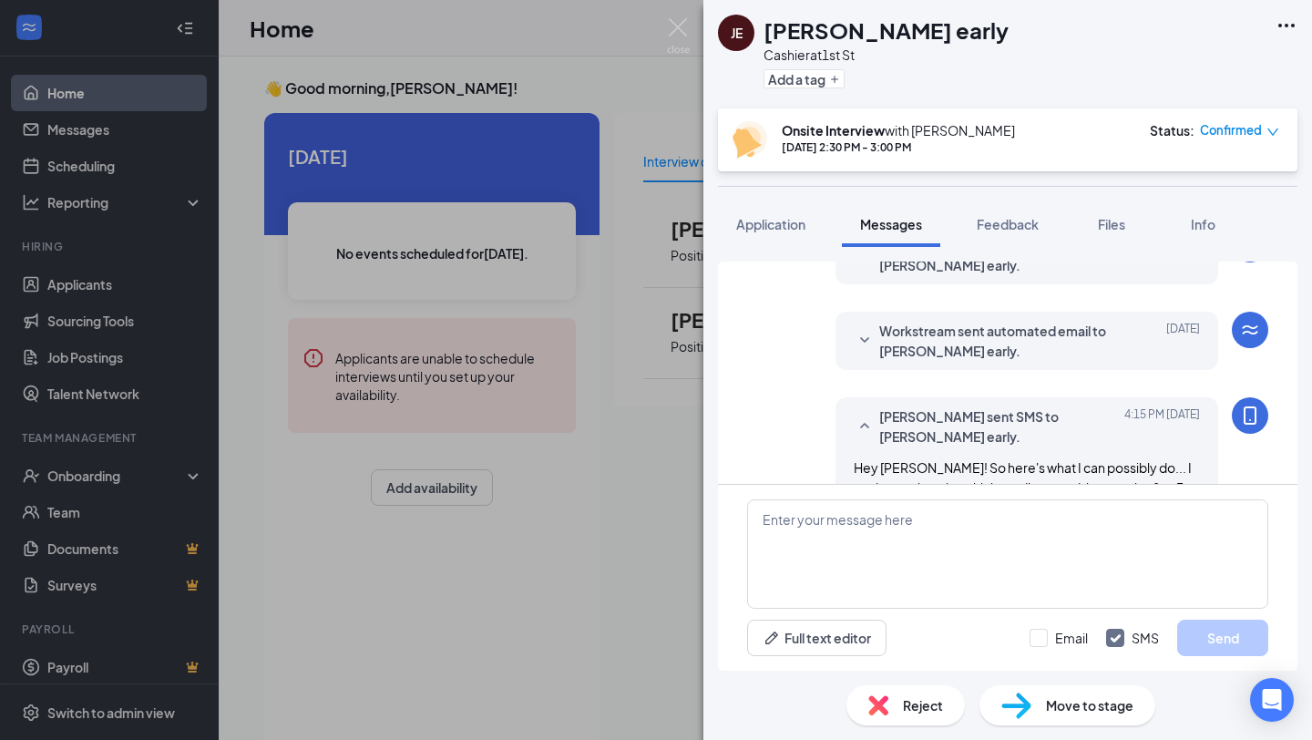
scroll to position [851, 0]
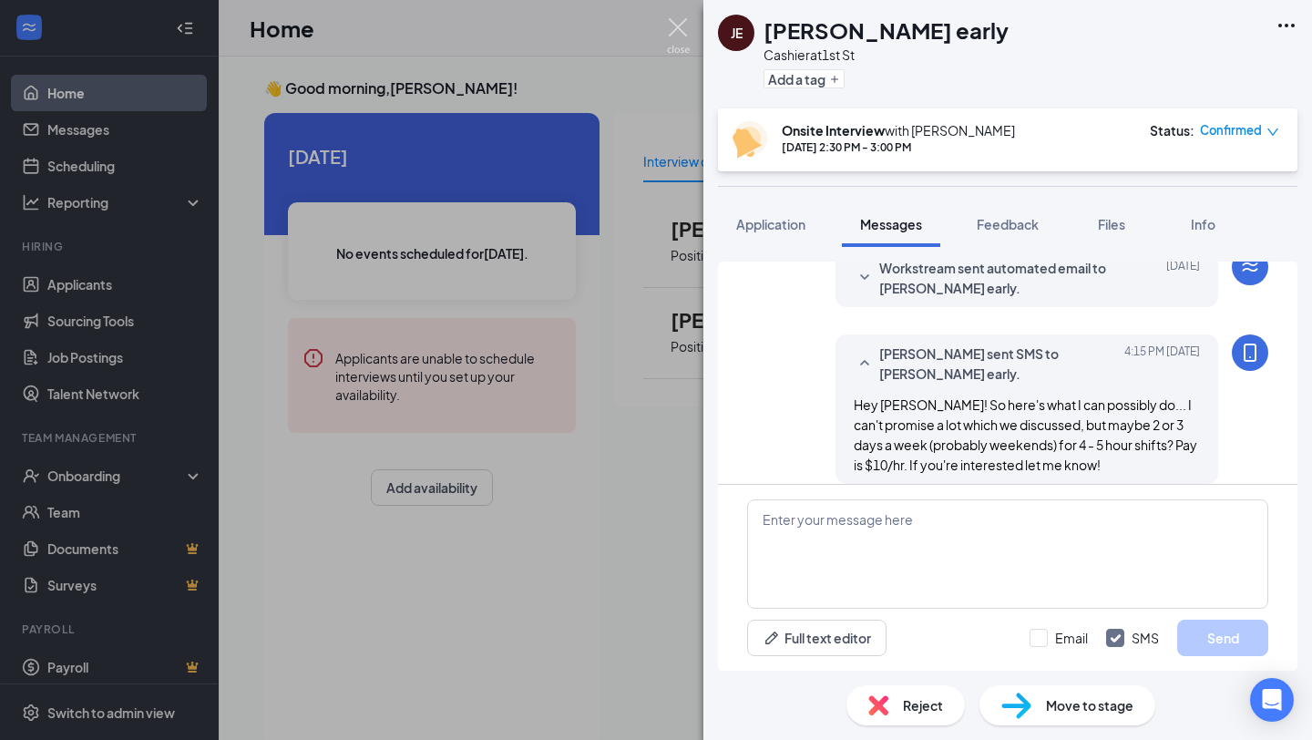
click at [680, 26] on img at bounding box center [678, 36] width 23 height 36
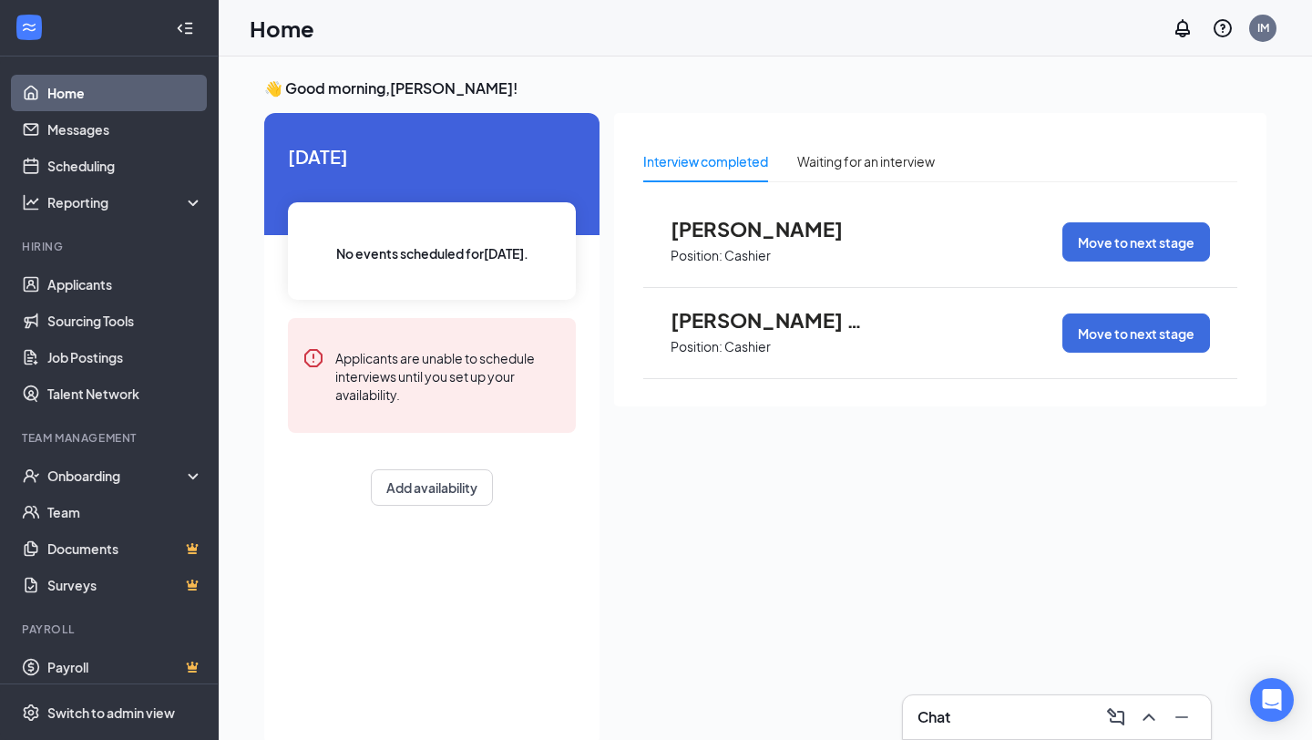
click at [730, 516] on div "Interview completed Waiting for an interview Zachary Moore Position: Cashier Mo…" at bounding box center [940, 424] width 653 height 623
click at [952, 714] on div "Chat" at bounding box center [1057, 717] width 279 height 29
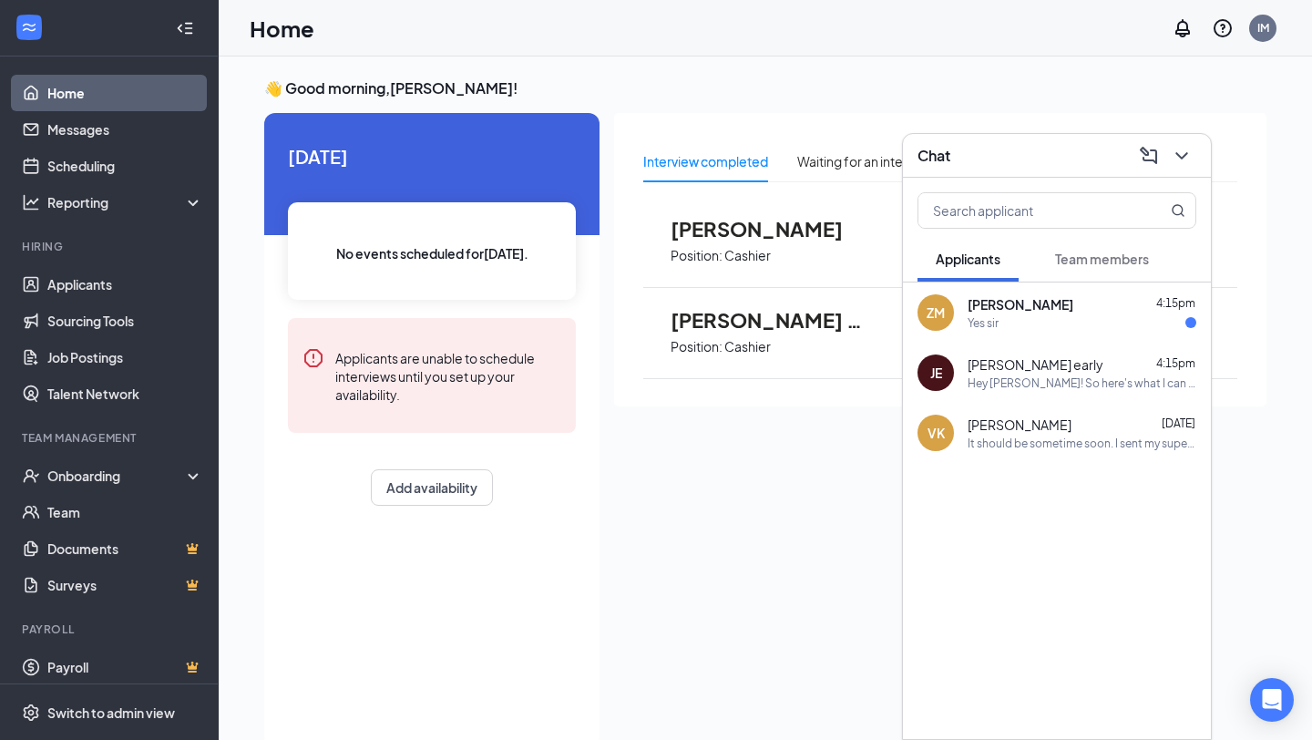
click at [1044, 314] on div "Zachary Moore 4:15pm Yes sir" at bounding box center [1082, 313] width 229 height 36
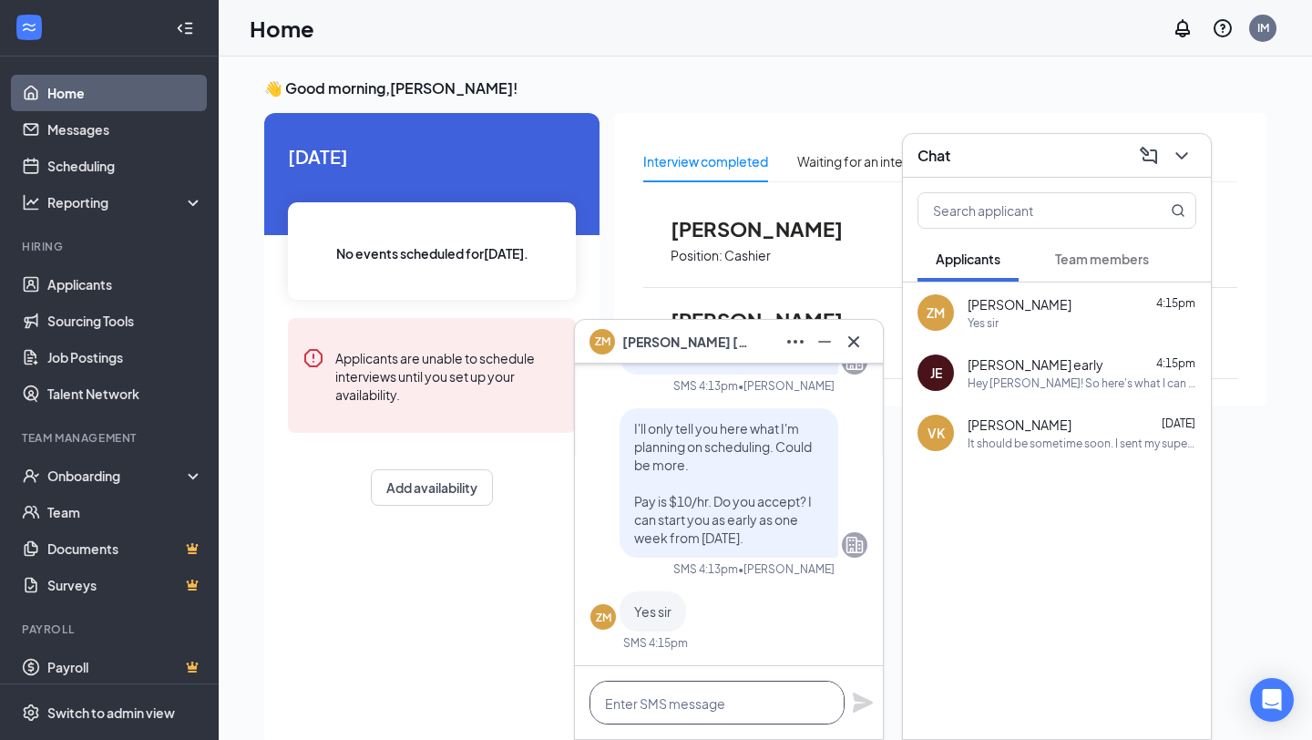
click at [656, 714] on textarea at bounding box center [717, 703] width 255 height 44
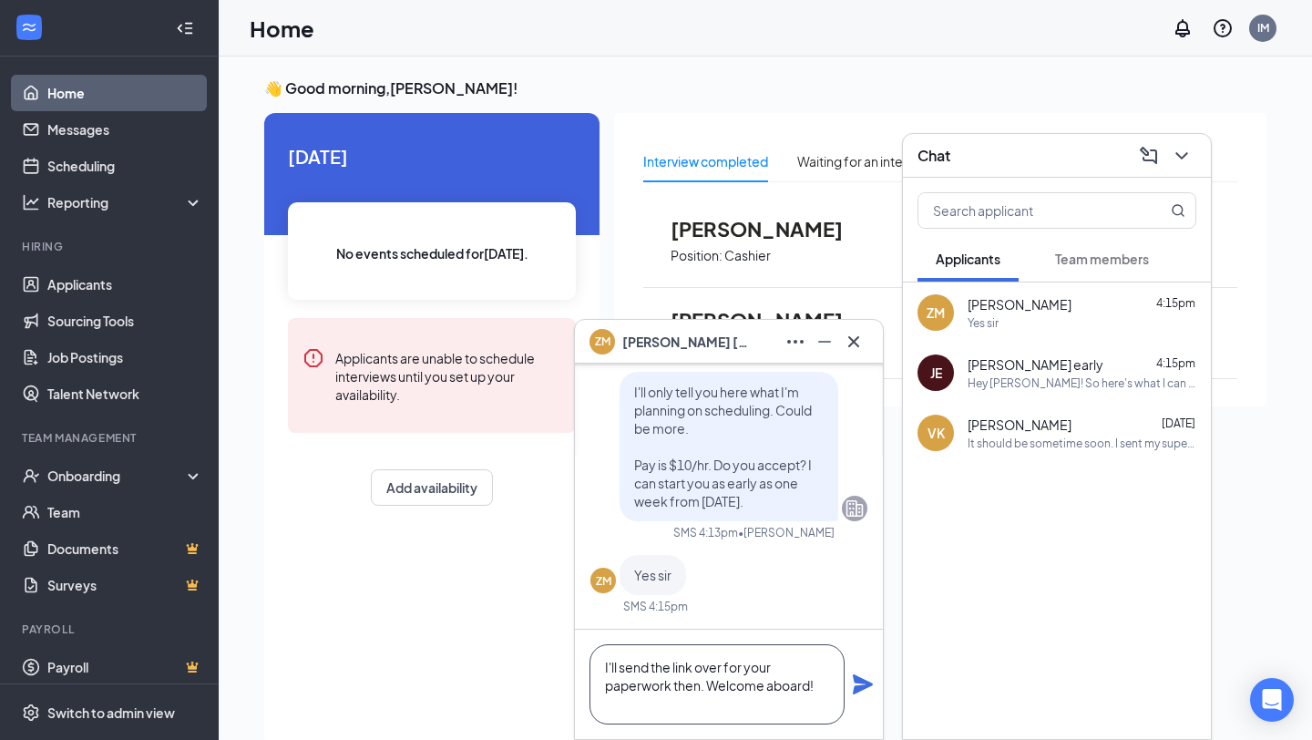
type textarea "I'll send the link over for your paperwork then. Welcome aboard!"
click at [852, 681] on icon "Plane" at bounding box center [863, 685] width 22 height 22
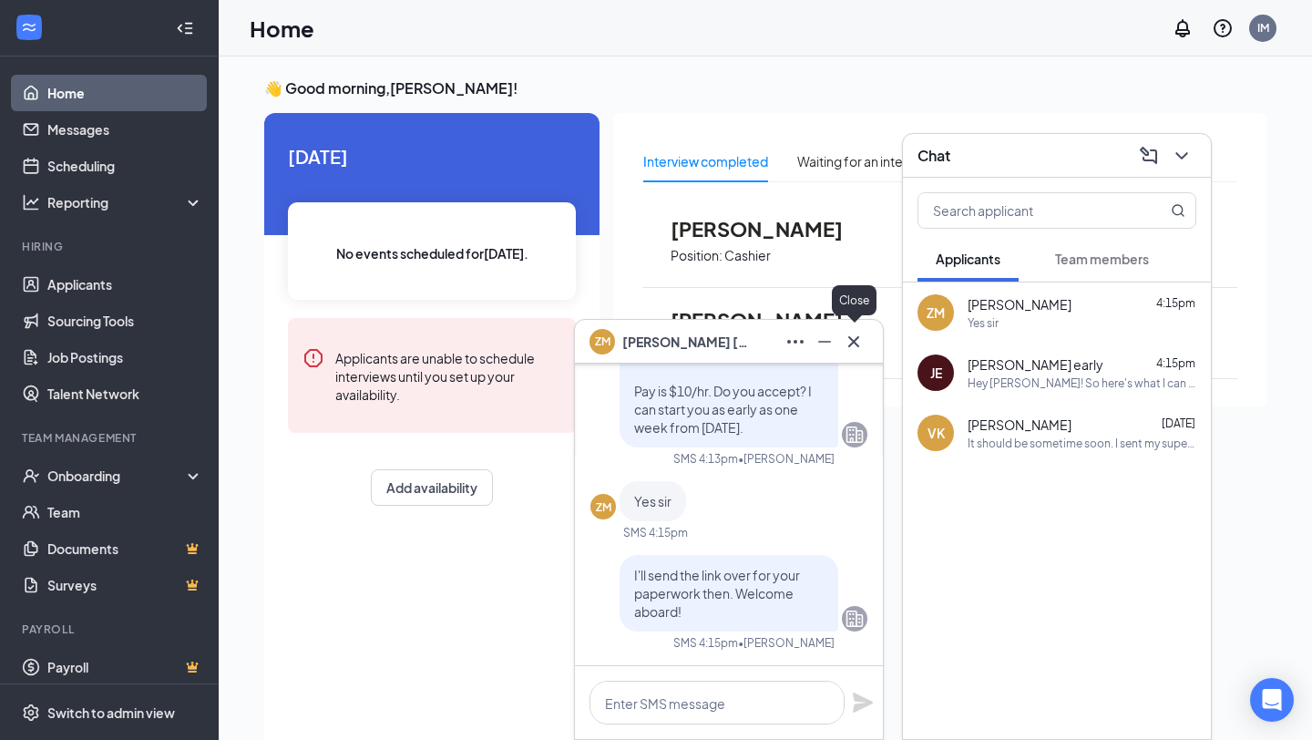
click at [847, 349] on icon "Cross" at bounding box center [854, 342] width 22 height 22
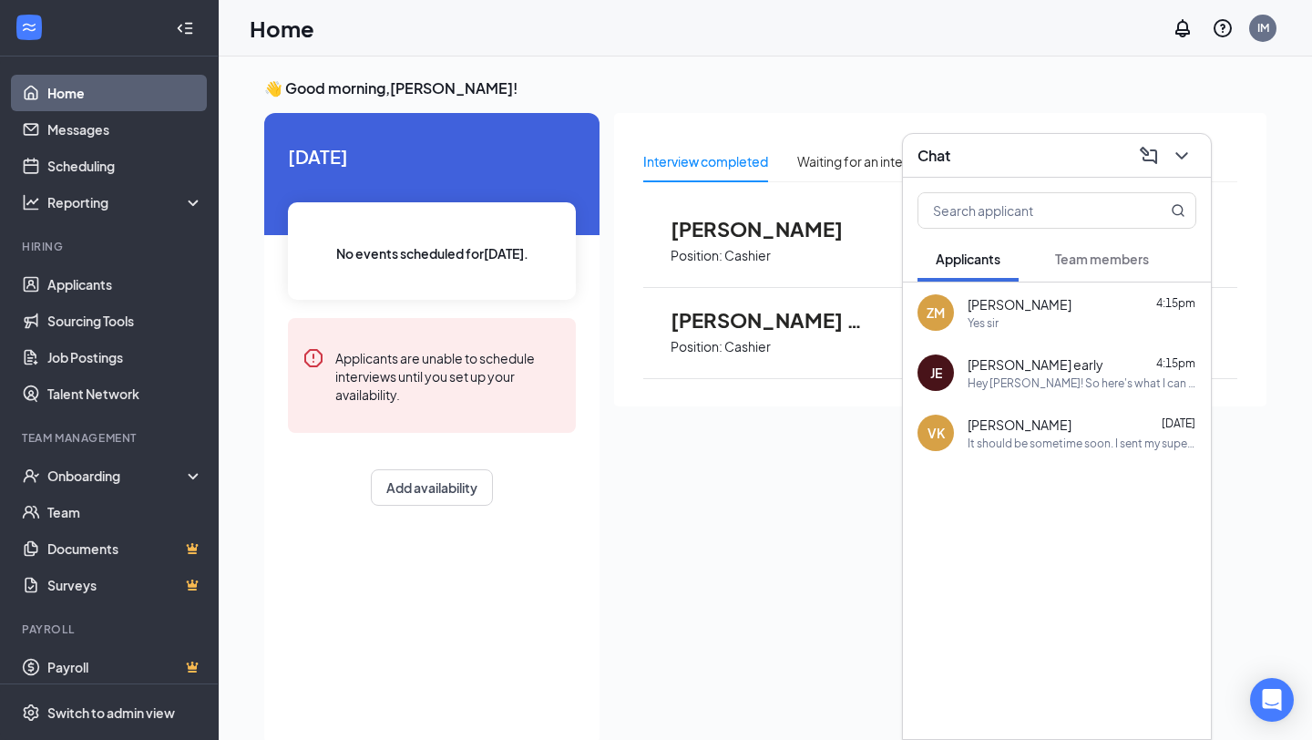
click at [974, 157] on div "Chat" at bounding box center [1057, 155] width 279 height 28
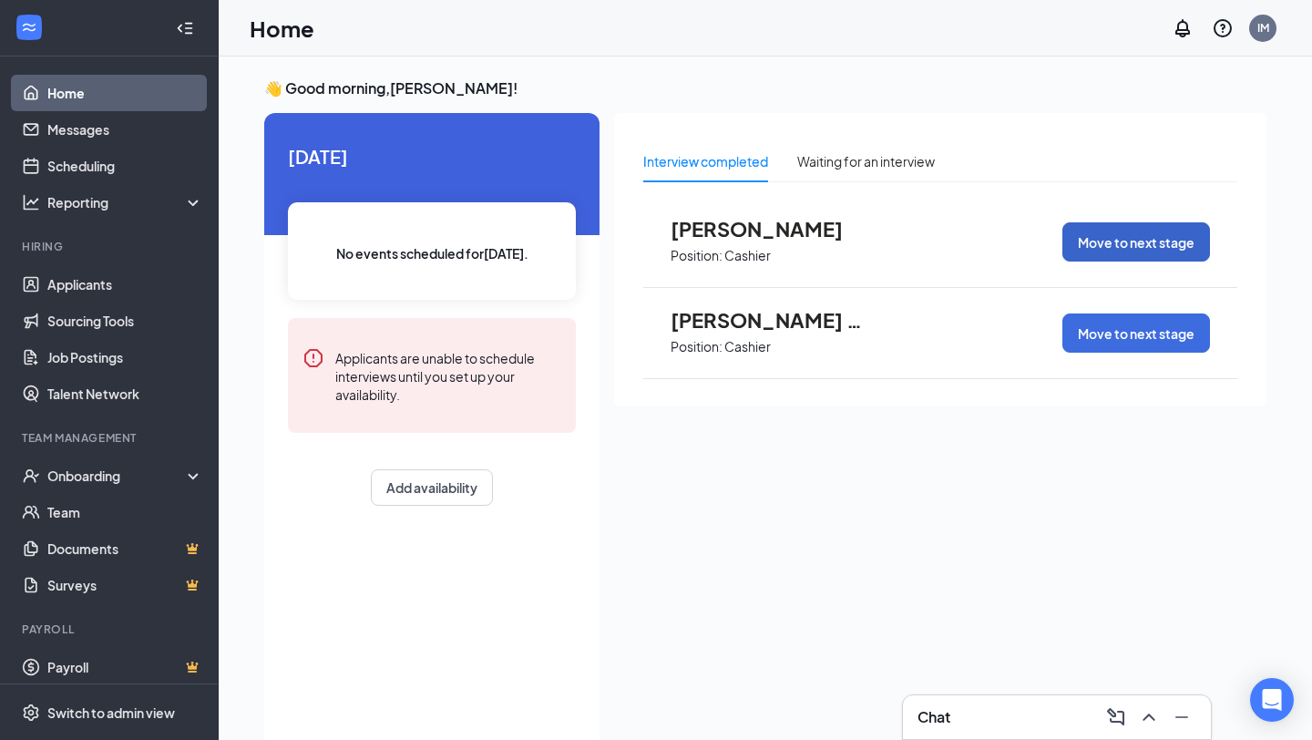
click at [1123, 243] on button "Move to next stage" at bounding box center [1137, 241] width 148 height 39
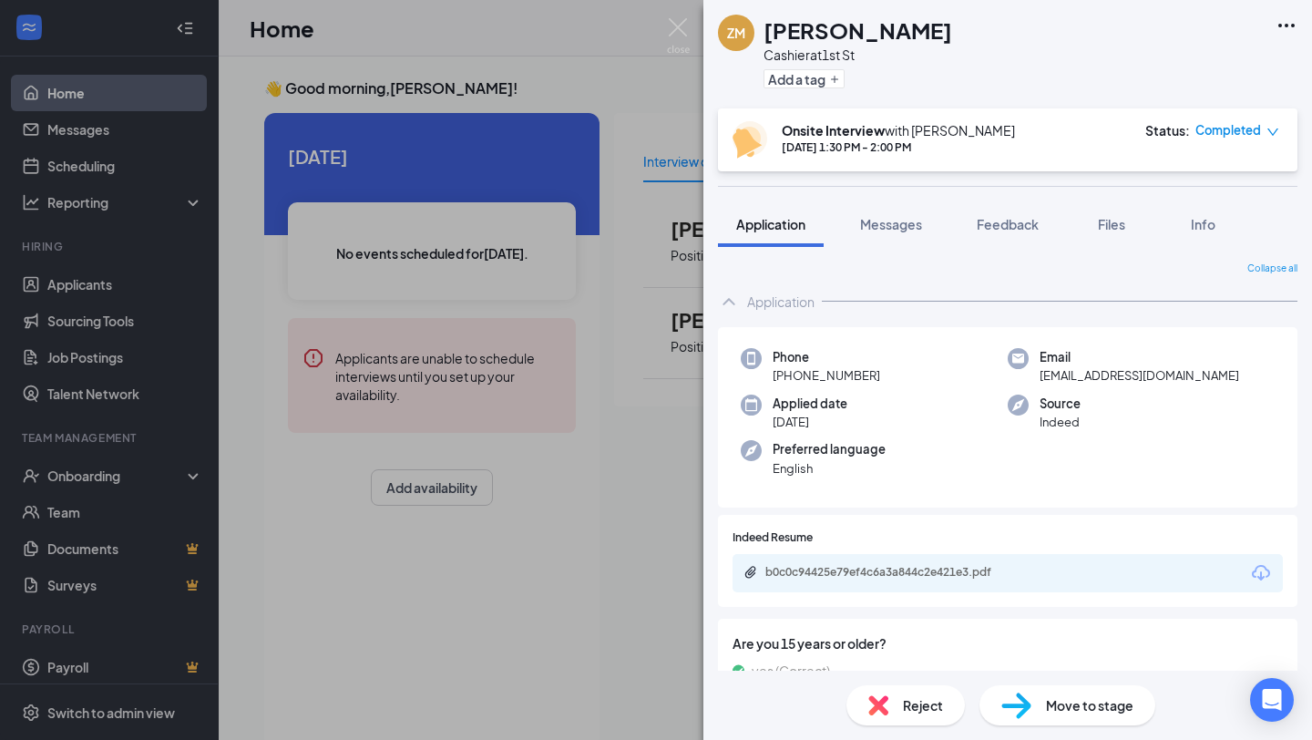
click at [1021, 712] on img at bounding box center [1017, 706] width 30 height 26
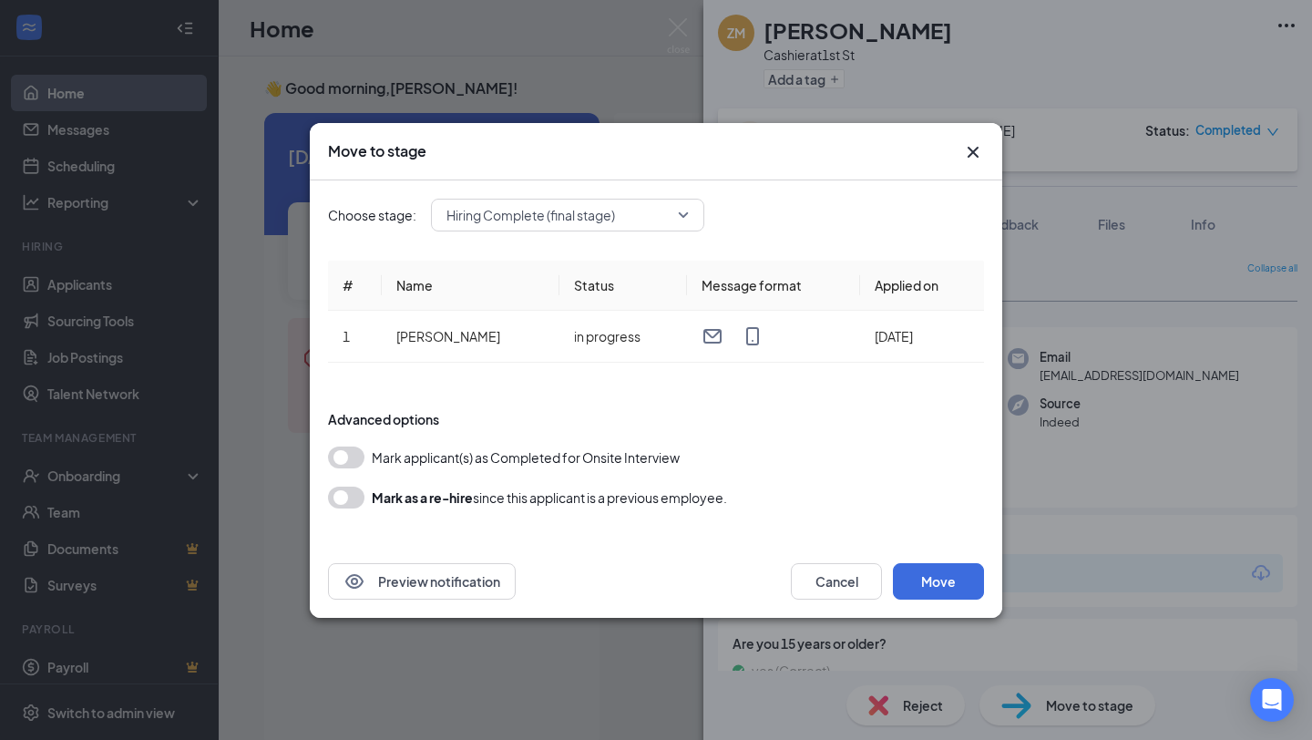
click at [344, 458] on button "button" at bounding box center [346, 458] width 36 height 22
click at [949, 588] on button "Move" at bounding box center [938, 581] width 91 height 36
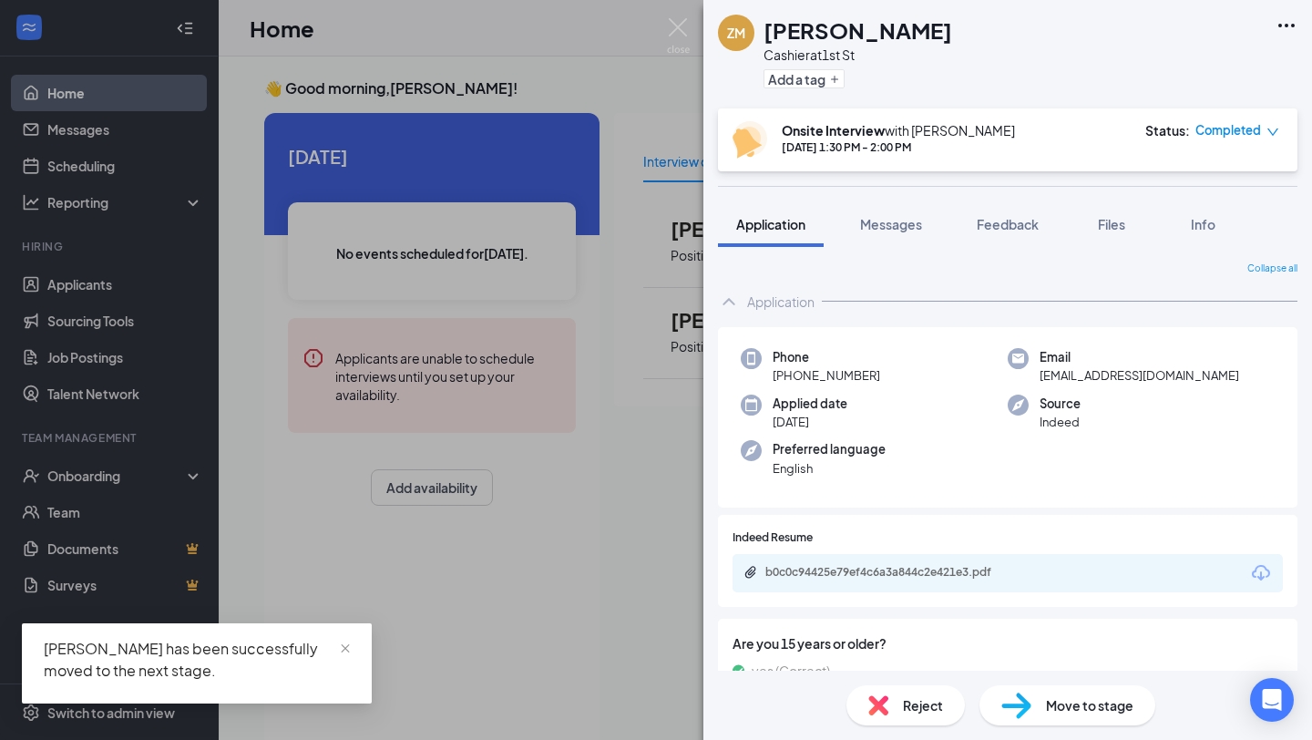
click at [622, 566] on div "ZM Zachary Moore Cashier at 1st St Add a tag Onsite Interview with Isaac Morgan…" at bounding box center [656, 370] width 1312 height 740
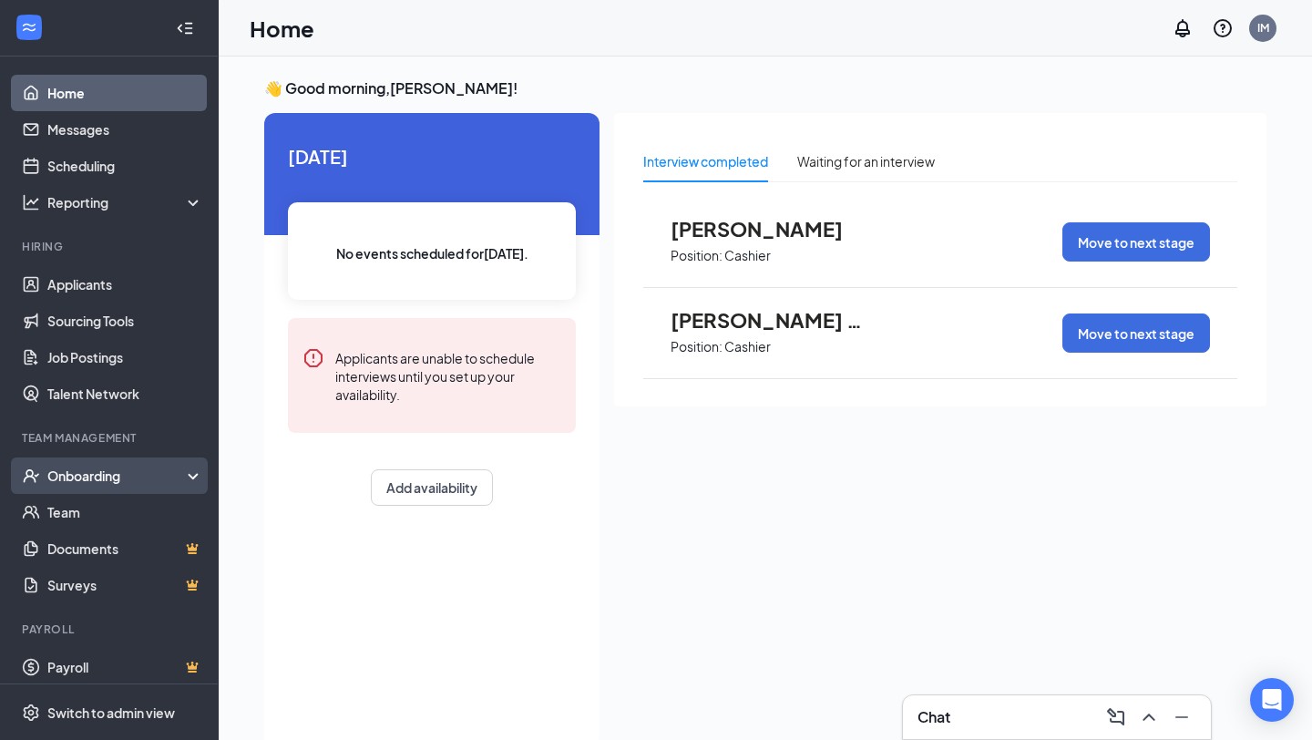
click at [67, 466] on div "Onboarding" at bounding box center [109, 476] width 219 height 36
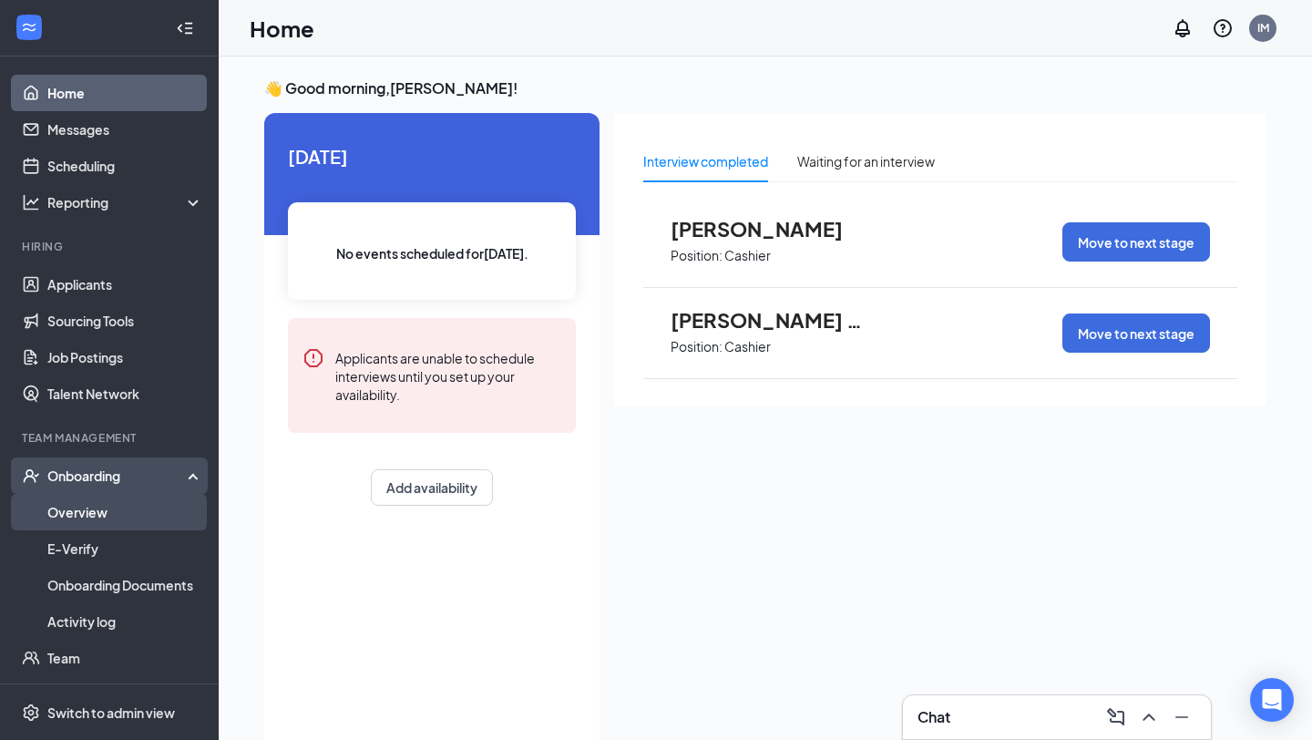
click at [69, 516] on link "Overview" at bounding box center [125, 512] width 156 height 36
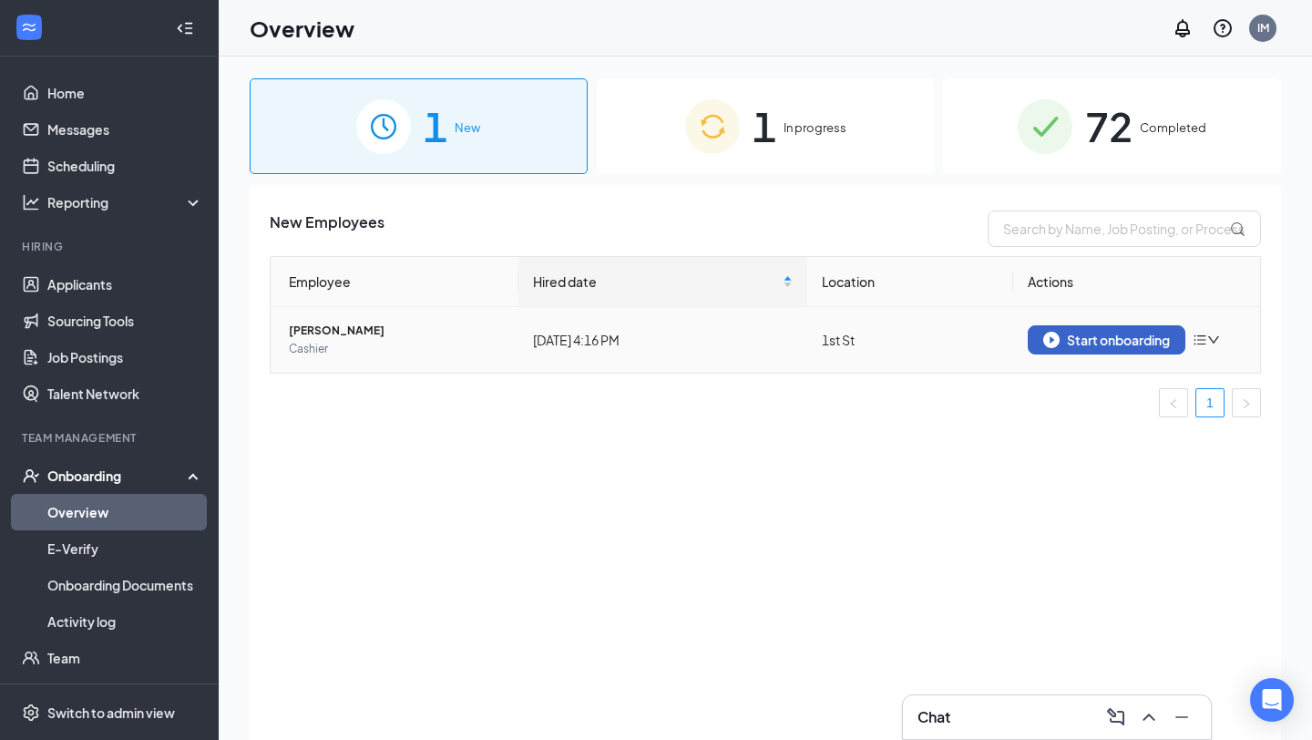
click at [1105, 348] on button "Start onboarding" at bounding box center [1107, 339] width 158 height 29
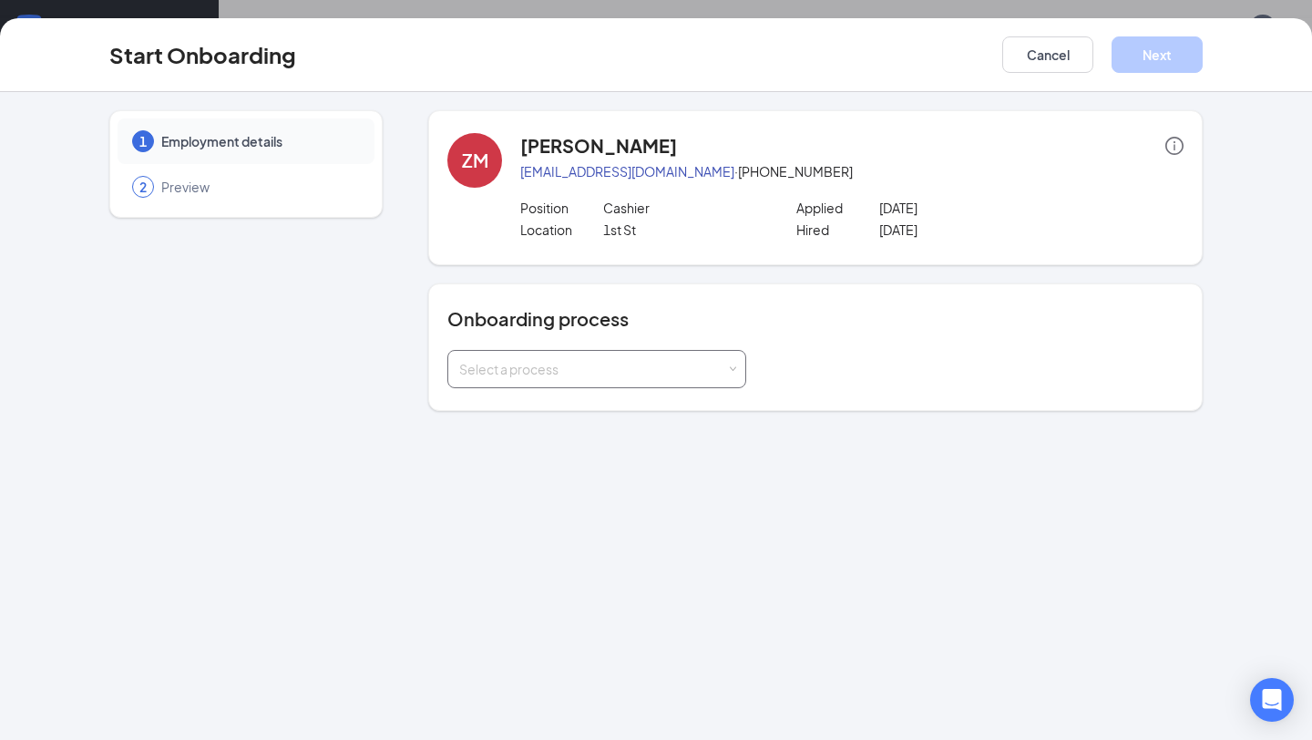
click at [591, 366] on div "Select a process" at bounding box center [592, 369] width 267 height 18
click at [526, 437] on span "Little Caesars" at bounding box center [495, 440] width 81 height 16
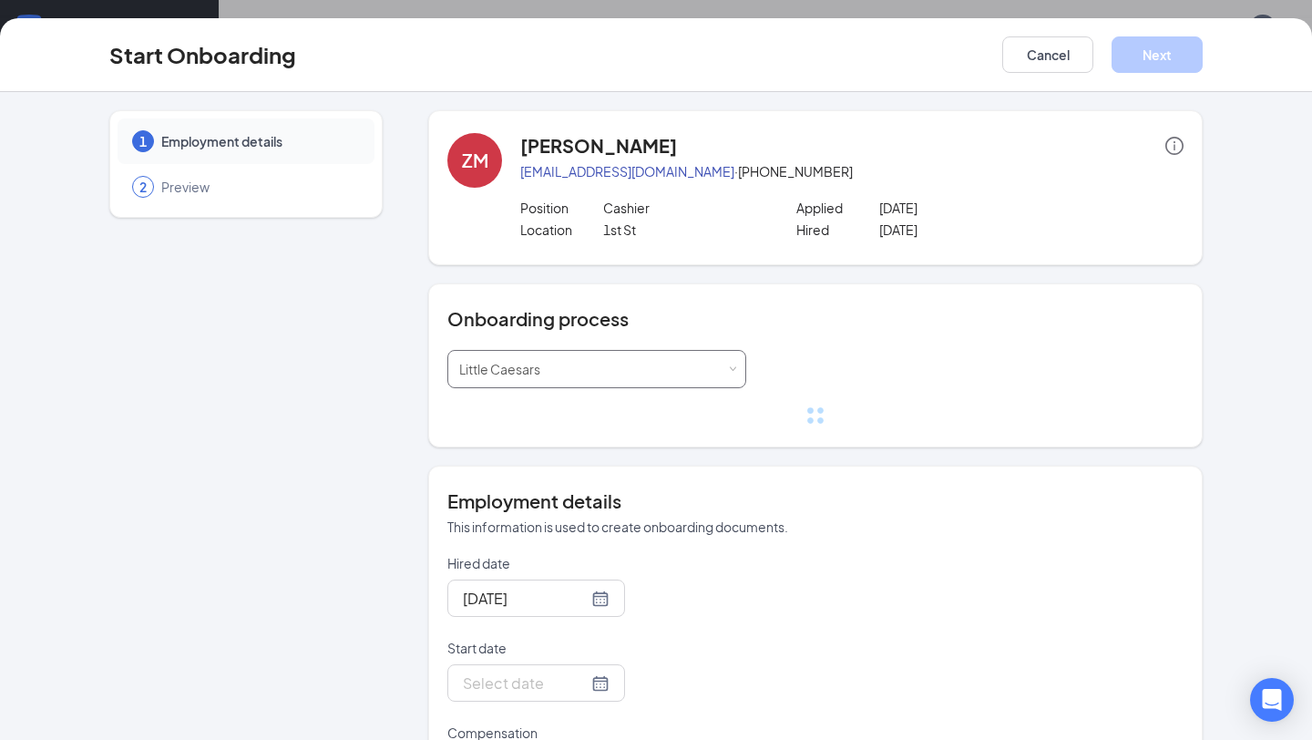
scroll to position [179, 0]
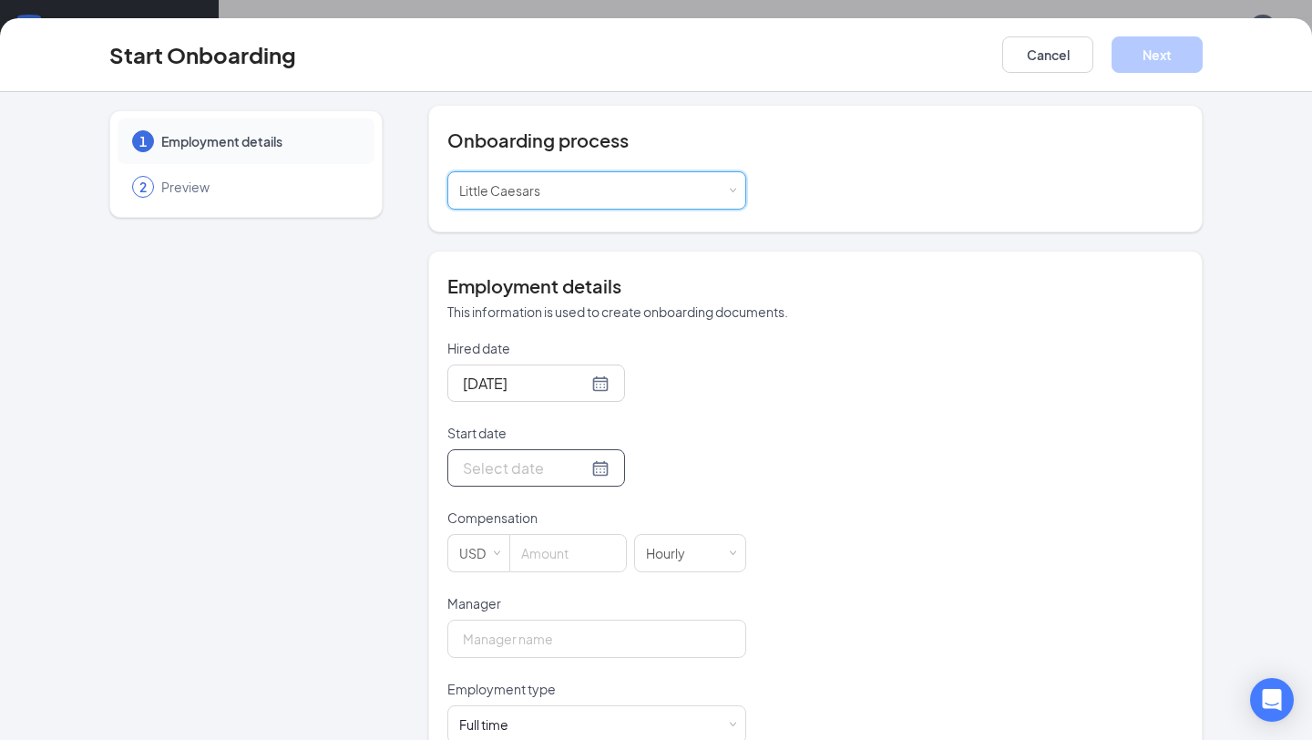
click at [579, 472] on div at bounding box center [536, 468] width 147 height 23
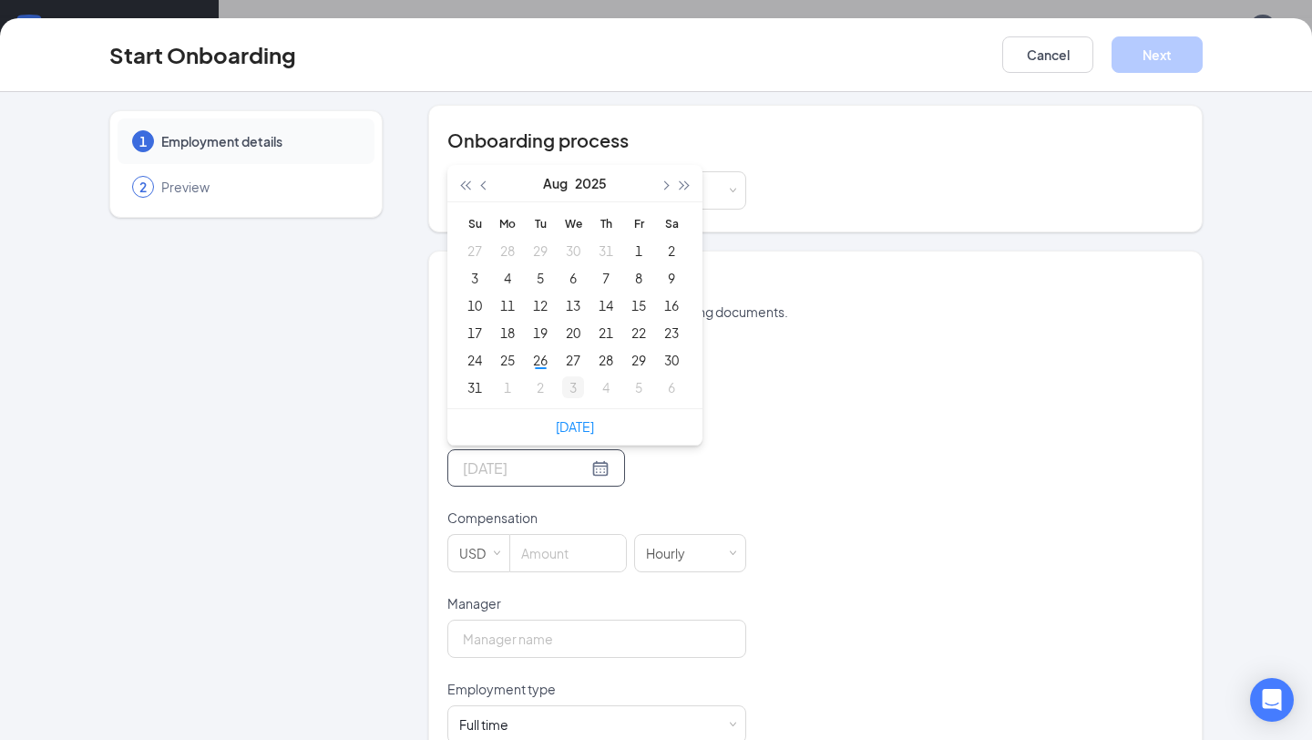
type input "Sep 3, 2025"
click at [564, 390] on div "3" at bounding box center [573, 387] width 22 height 22
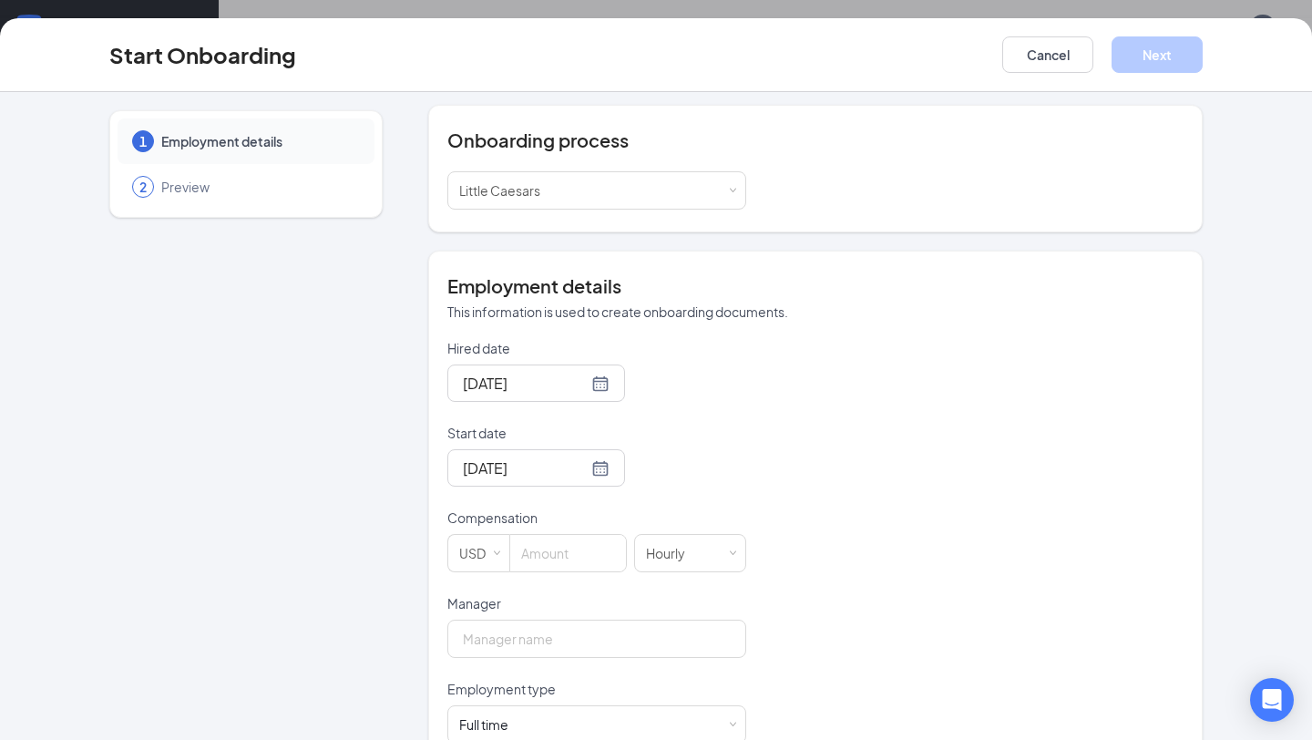
click at [644, 475] on div "Sep 3, 2025" at bounding box center [597, 467] width 299 height 37
click at [565, 546] on input at bounding box center [568, 553] width 116 height 36
type input "10"
click at [765, 479] on div "Hired date Aug 26, 2025 Start date Sep 3, 2025 Sep 2025 Su Mo Tu We Th Fr Sa 31…" at bounding box center [816, 637] width 736 height 596
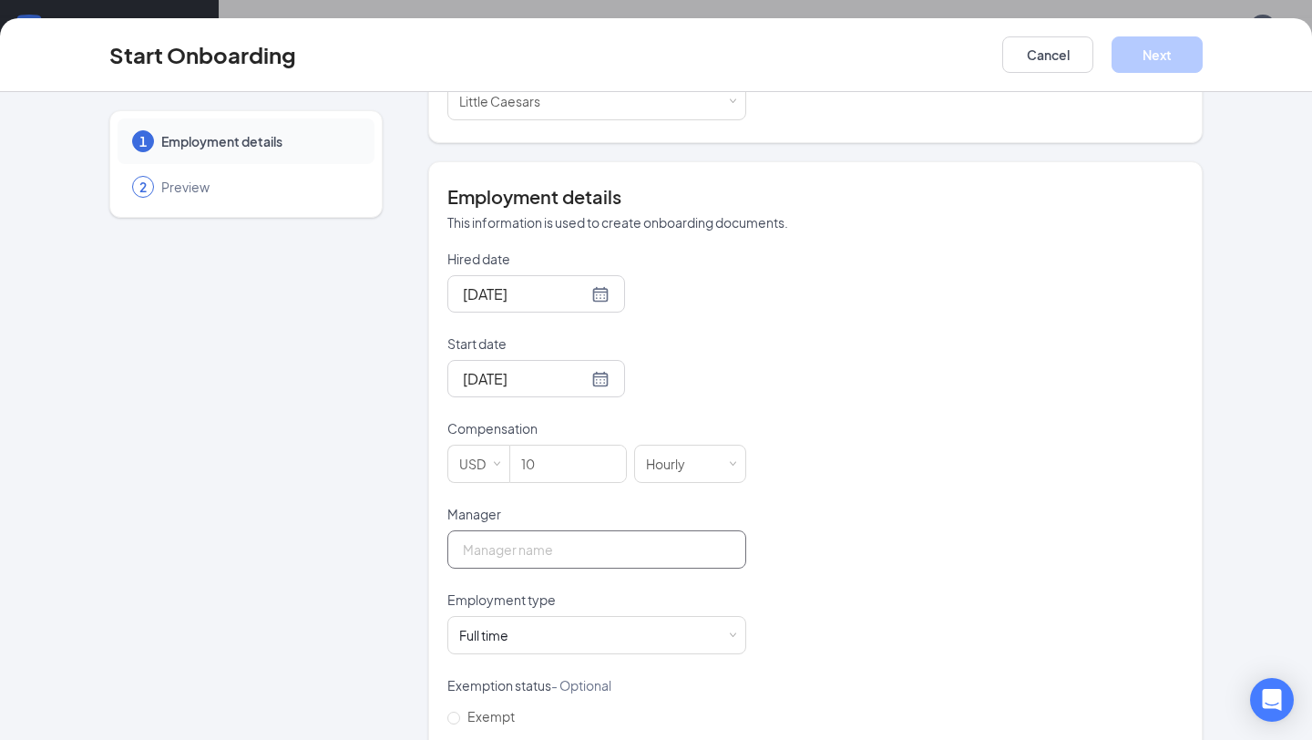
click at [606, 541] on input "Manager" at bounding box center [597, 549] width 299 height 38
type input "[PERSON_NAME]"
click at [555, 633] on div "Full time Works 30+ hours per week and is reasonably expected to work" at bounding box center [596, 635] width 275 height 36
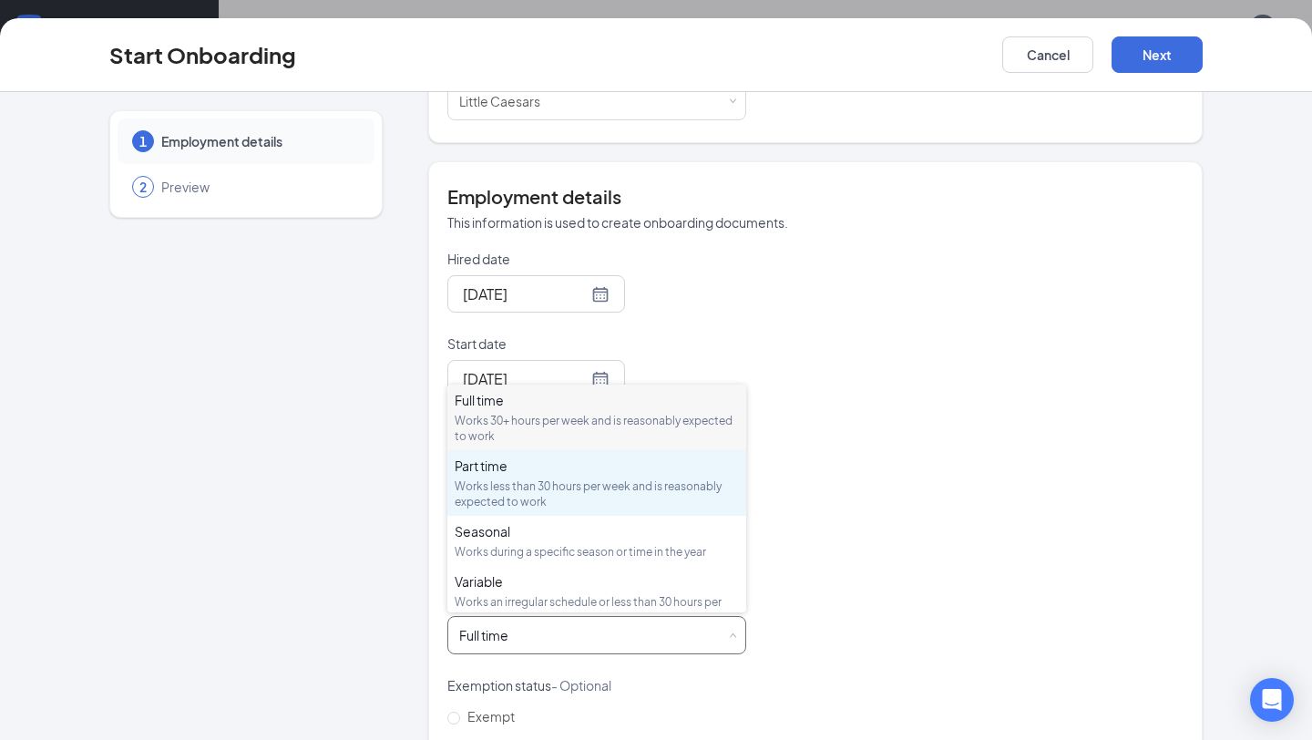
click at [529, 484] on div "Works less than 30 hours per week and is reasonably expected to work" at bounding box center [597, 494] width 284 height 31
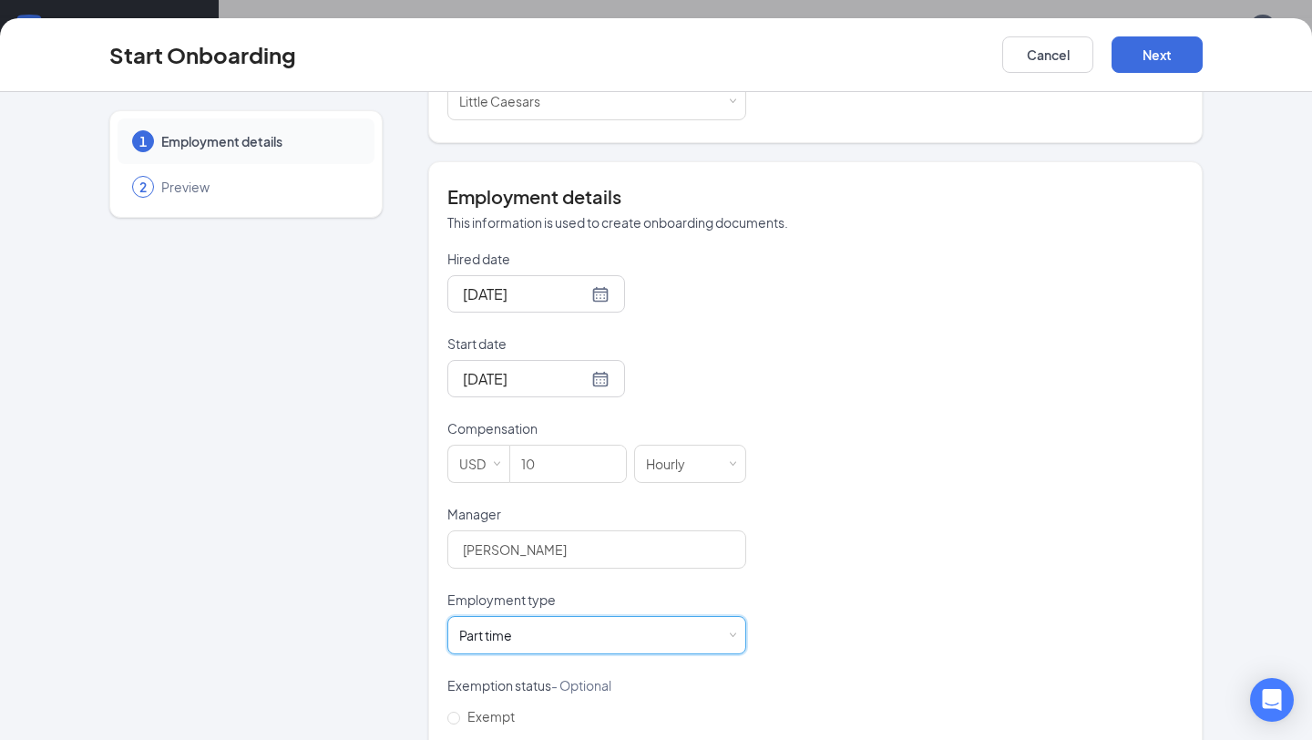
click at [780, 510] on div "Hired date Aug 26, 2025 Start date Sep 3, 2025 Sep 2025 Su Mo Tu We Th Fr Sa 31…" at bounding box center [816, 548] width 736 height 596
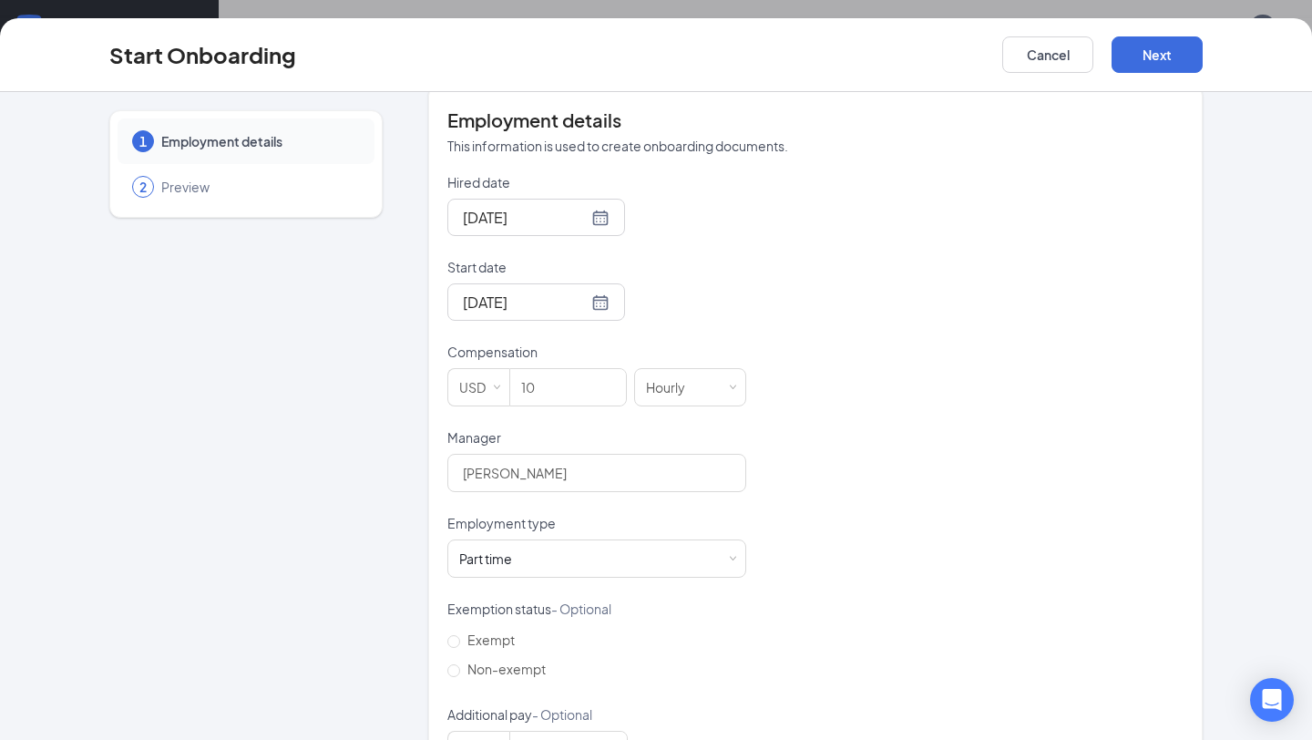
scroll to position [344, 0]
click at [1151, 61] on button "Next" at bounding box center [1157, 54] width 91 height 36
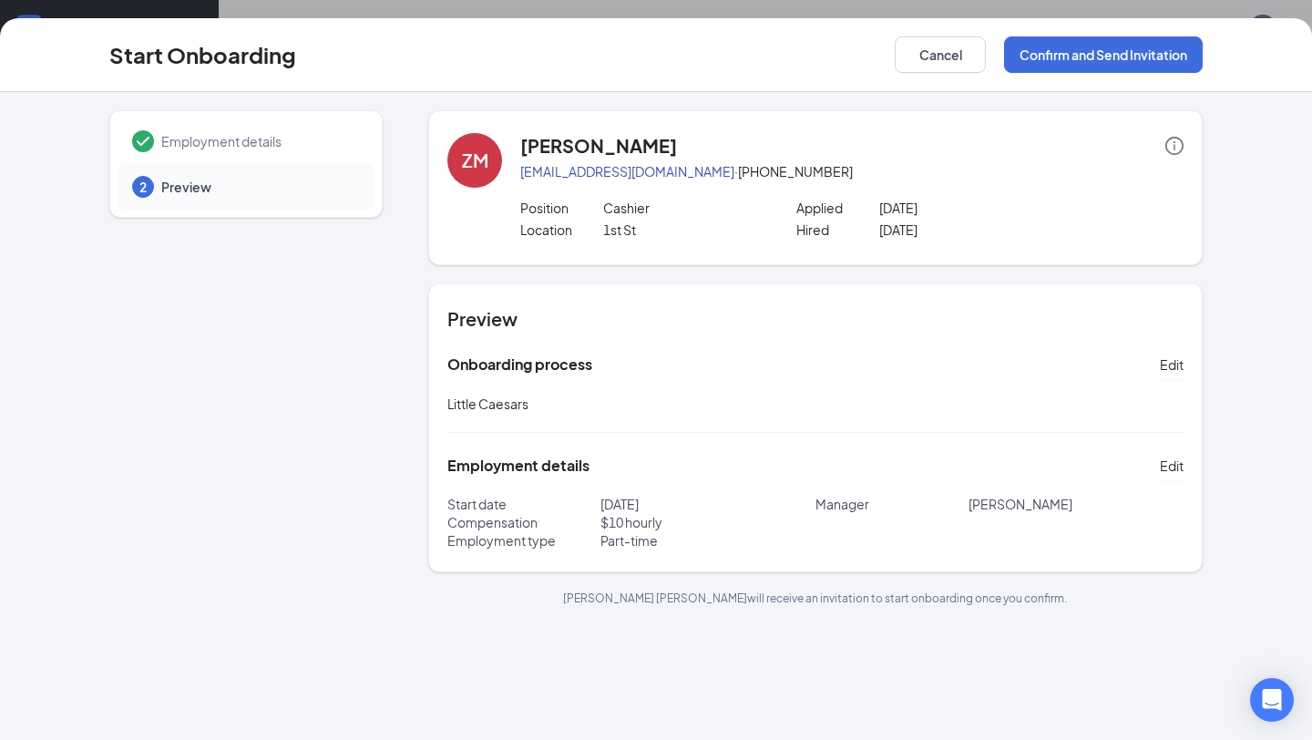
scroll to position [0, 0]
click at [1077, 63] on button "Confirm and Send Invitation" at bounding box center [1103, 54] width 199 height 36
